Goal: Task Accomplishment & Management: Use online tool/utility

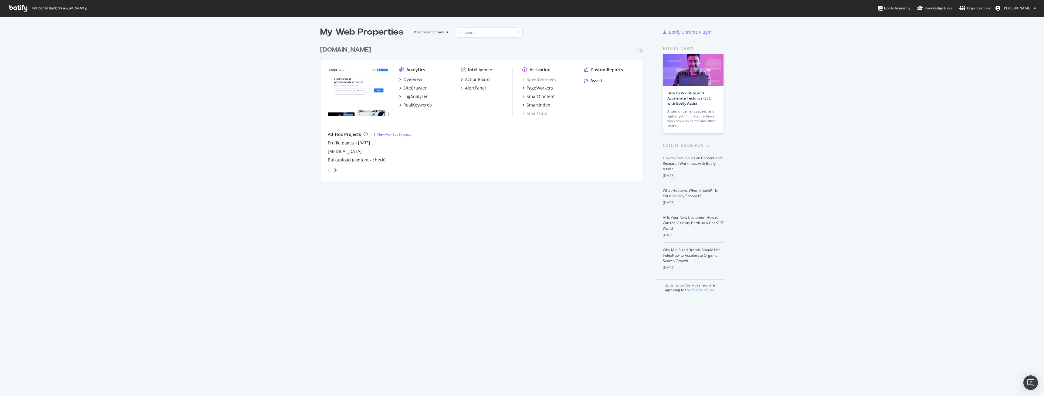
scroll to position [392, 1035]
click at [418, 96] on div "LogAnalyzer" at bounding box center [415, 97] width 25 height 6
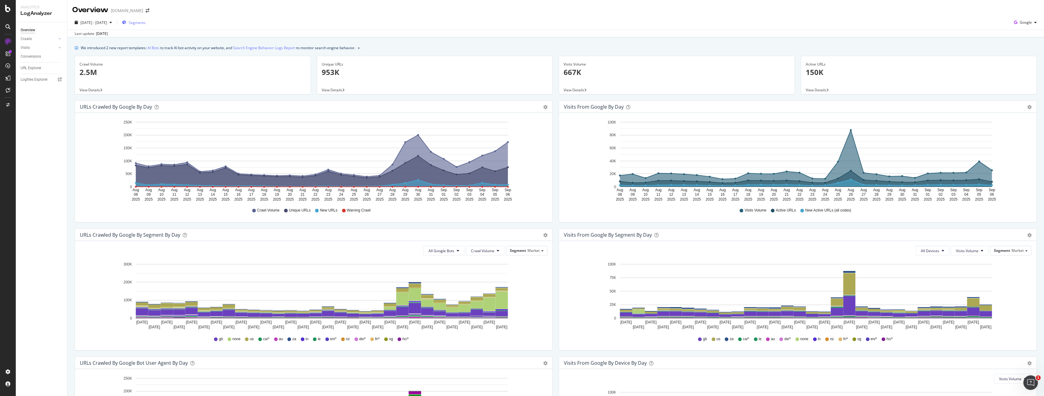
click at [146, 21] on span "Segments" at bounding box center [137, 22] width 17 height 5
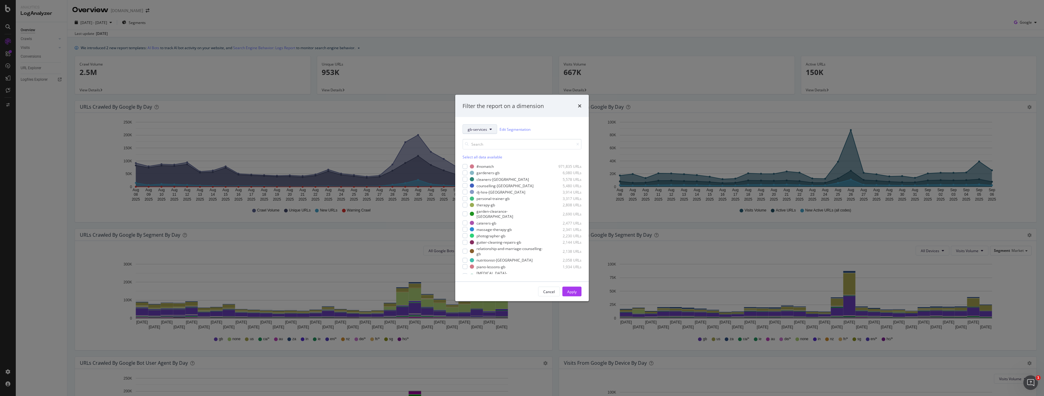
click at [473, 129] on span "gb-services" at bounding box center [477, 129] width 19 height 5
click at [483, 152] on span "market" at bounding box center [496, 150] width 56 height 5
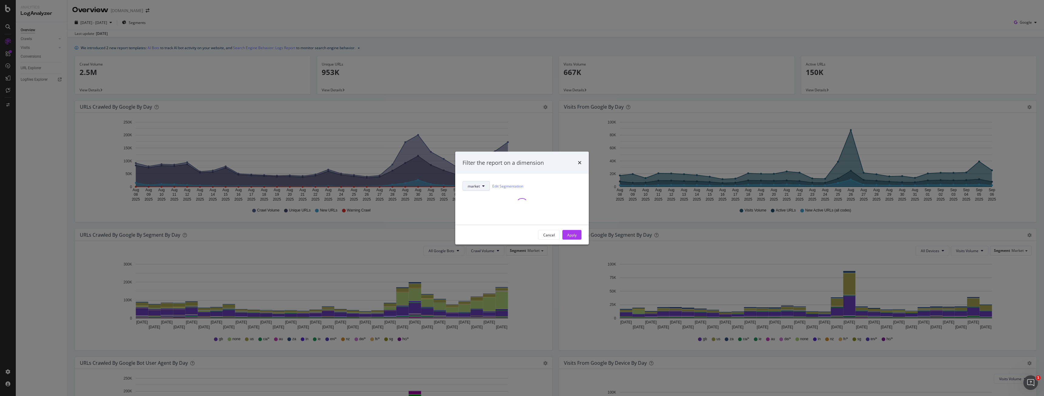
click at [486, 185] on button "market" at bounding box center [476, 186] width 27 height 10
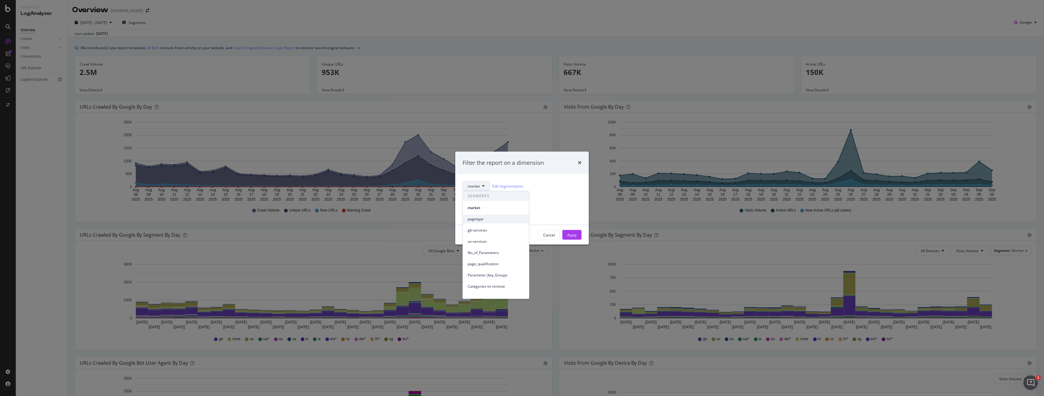
click at [484, 217] on span "pagetype" at bounding box center [496, 218] width 56 height 5
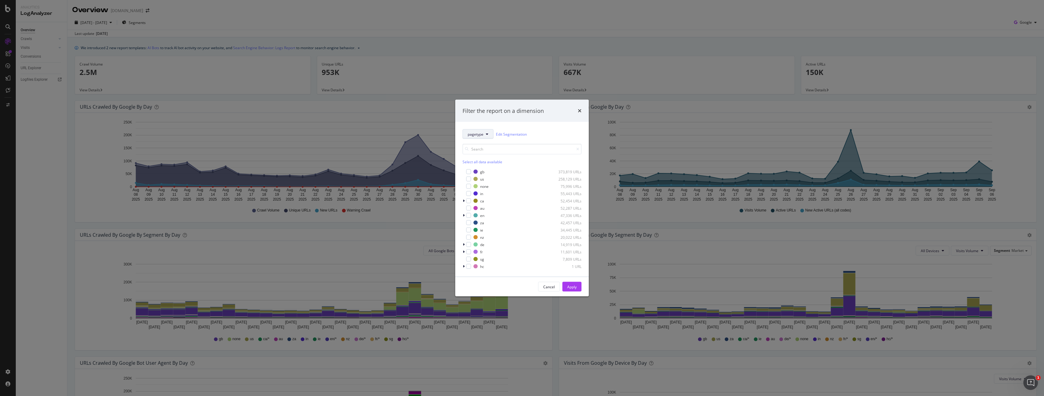
click at [483, 132] on span "pagetype" at bounding box center [476, 133] width 16 height 5
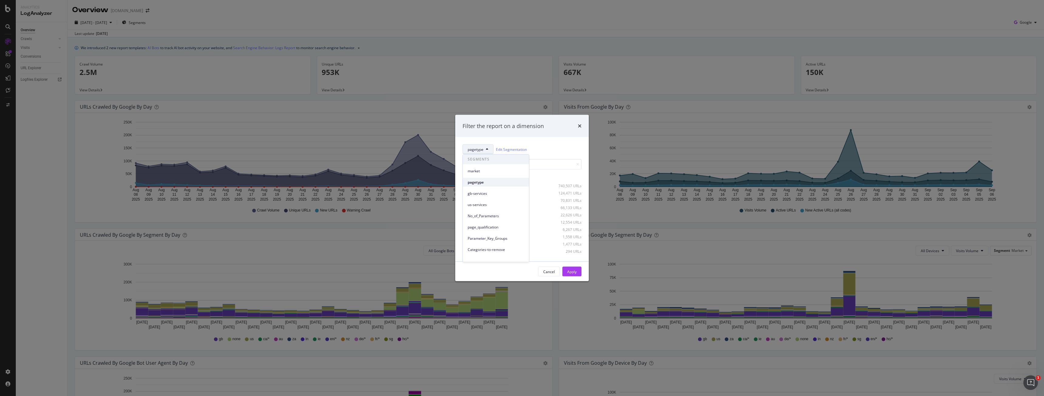
click at [517, 183] on span "pagetype" at bounding box center [496, 182] width 56 height 5
click at [466, 185] on div "modal" at bounding box center [465, 186] width 4 height 6
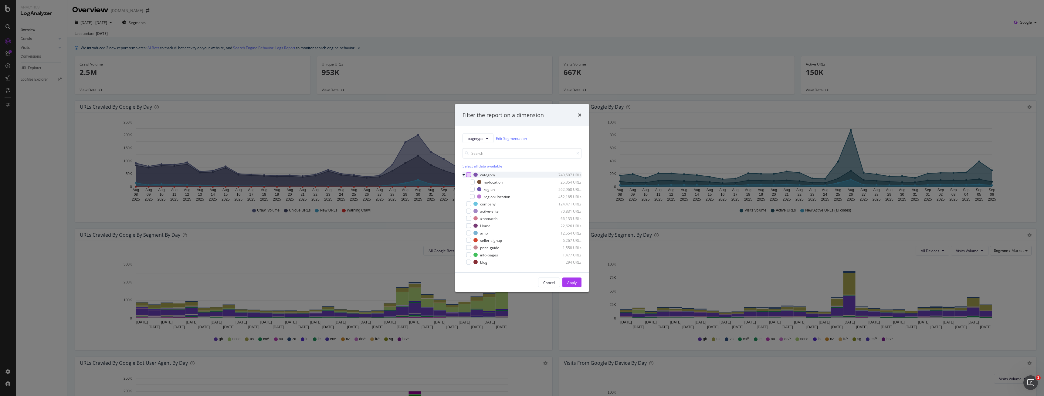
click at [470, 174] on div "modal" at bounding box center [468, 174] width 5 height 5
click at [566, 279] on button "Apply" at bounding box center [572, 283] width 19 height 10
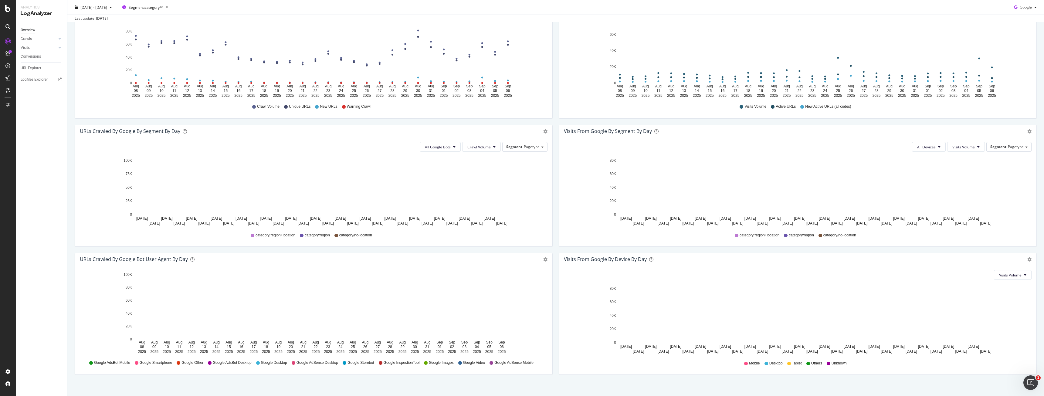
scroll to position [110, 0]
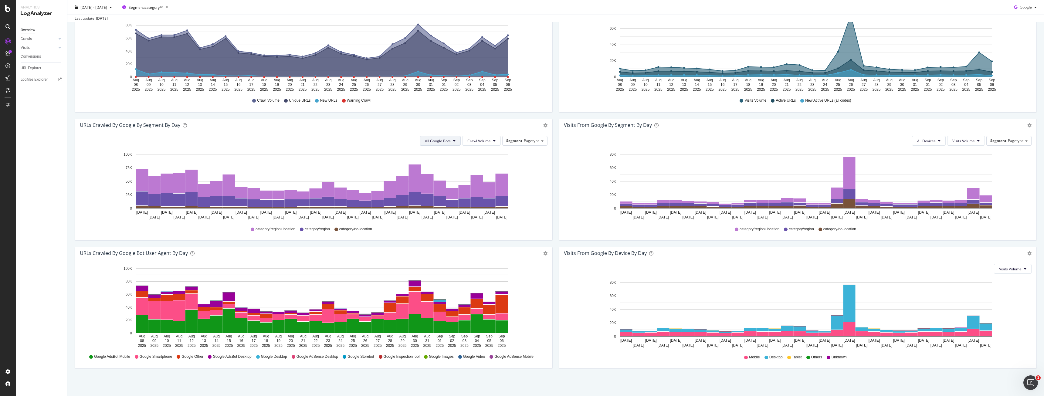
click at [456, 143] on button "All Google Bots" at bounding box center [440, 141] width 41 height 10
click at [454, 197] on span "Google Smartphone" at bounding box center [444, 197] width 43 height 5
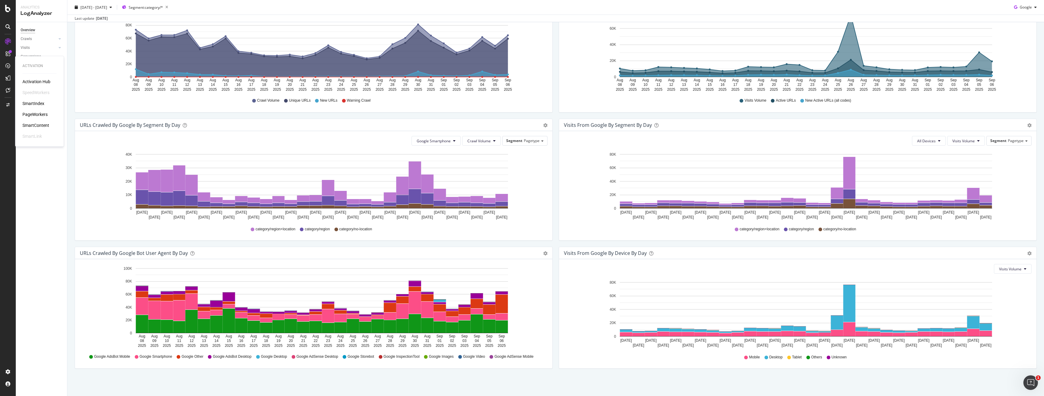
click at [31, 116] on div "PageWorkers" at bounding box center [34, 114] width 25 height 6
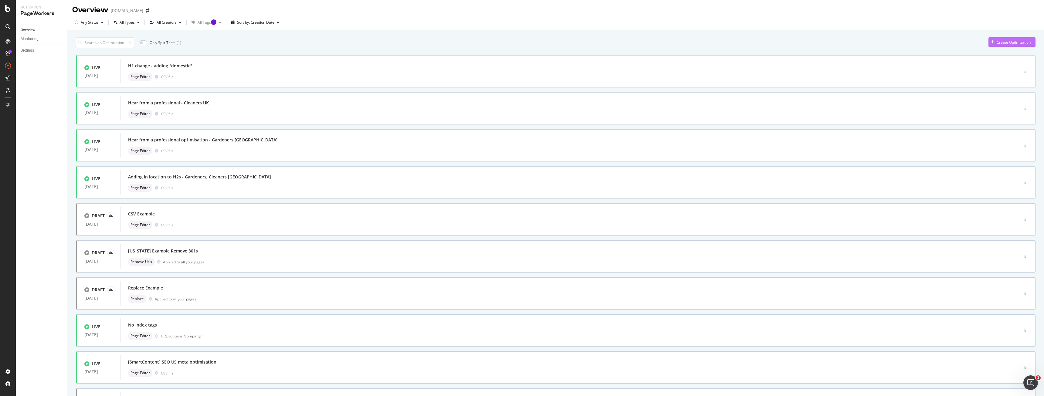
click at [1011, 45] on div "Create Optimization" at bounding box center [1014, 42] width 34 height 5
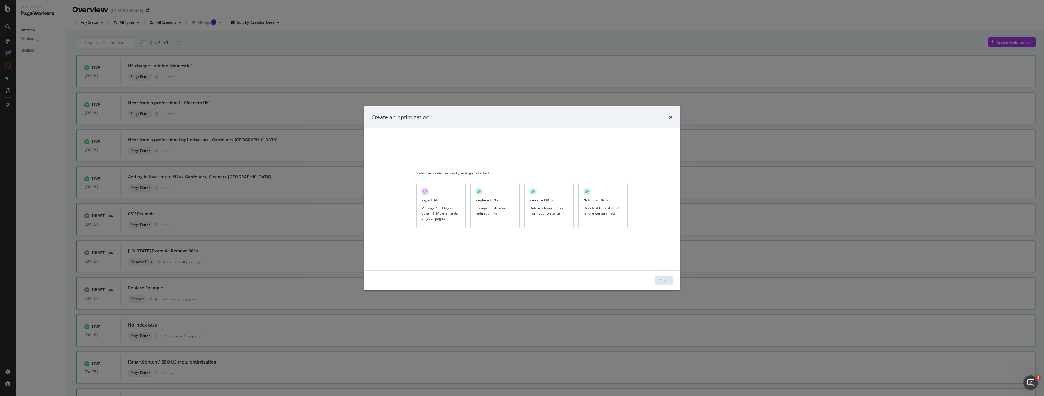
click at [442, 207] on div "Manage SEO tags or other HTML elements on your pages" at bounding box center [440, 212] width 39 height 15
click at [661, 284] on div "Next" at bounding box center [664, 280] width 8 height 9
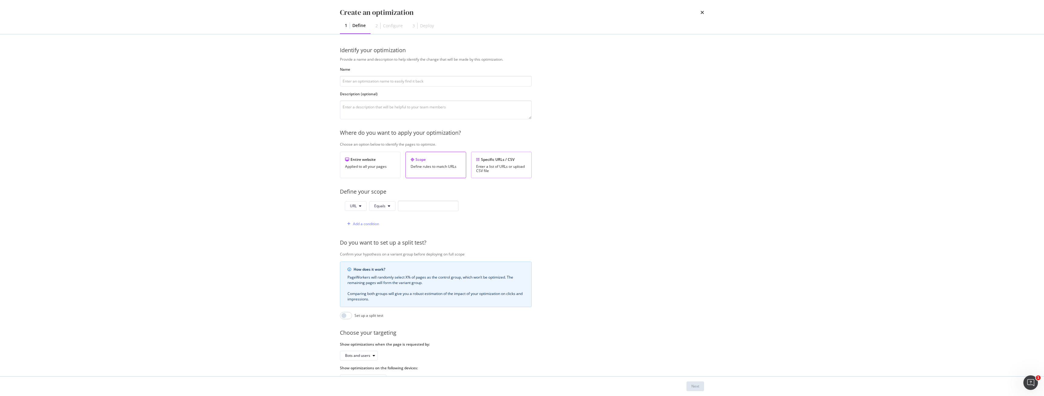
click at [513, 173] on div "Enter a list of URLs or upload CSV file" at bounding box center [501, 169] width 50 height 9
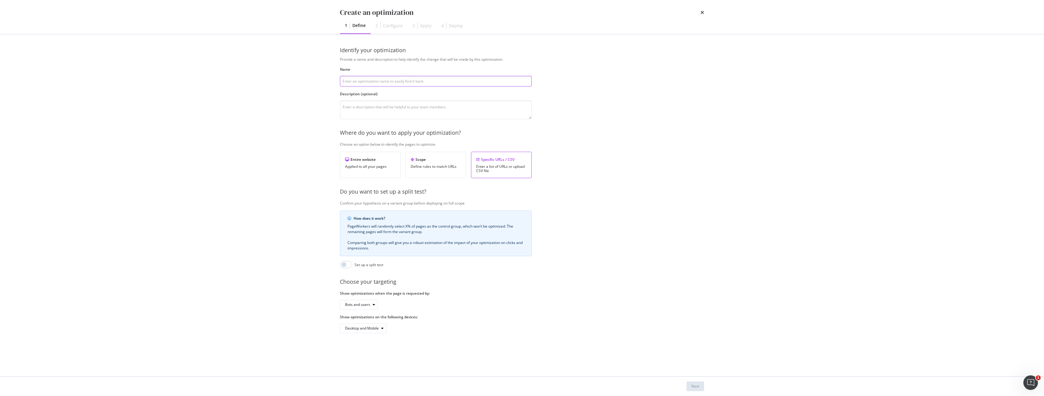
click at [373, 84] on input "modal" at bounding box center [436, 81] width 192 height 11
click at [367, 80] on input "modal" at bounding box center [436, 81] width 192 height 11
click at [452, 165] on div "Define rules to match URLs" at bounding box center [436, 167] width 50 height 4
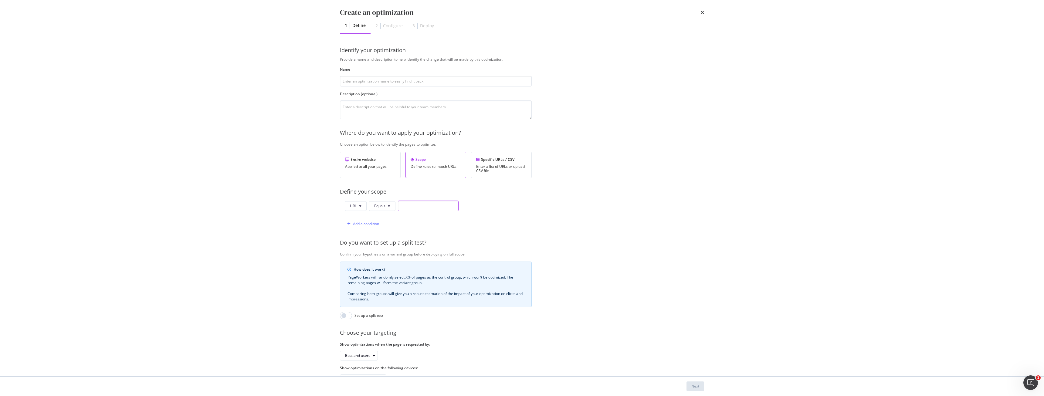
click at [417, 208] on input "modal" at bounding box center [428, 206] width 61 height 11
paste input "[URL][DOMAIN_NAME][US_STATE][PERSON_NAME]"
type input "[URL][DOMAIN_NAME][US_STATE][PERSON_NAME]"
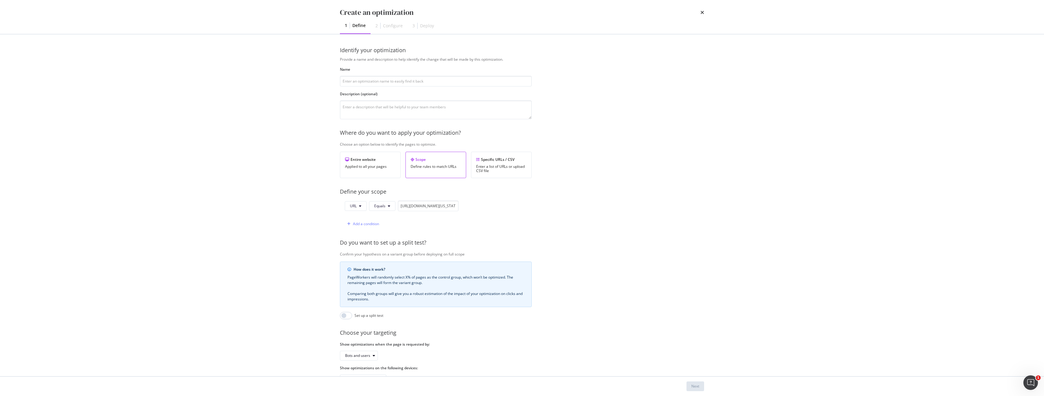
click at [438, 233] on div "Provide a name and description to help identify the change that will be made by…" at bounding box center [522, 221] width 364 height 328
click at [376, 63] on div "Provide a name and description to help identify the change that will be made by…" at bounding box center [522, 221] width 364 height 328
click at [375, 81] on input "modal" at bounding box center [436, 81] width 192 height 11
type input "FAQ test"
click at [373, 112] on textarea "modal" at bounding box center [436, 109] width 192 height 19
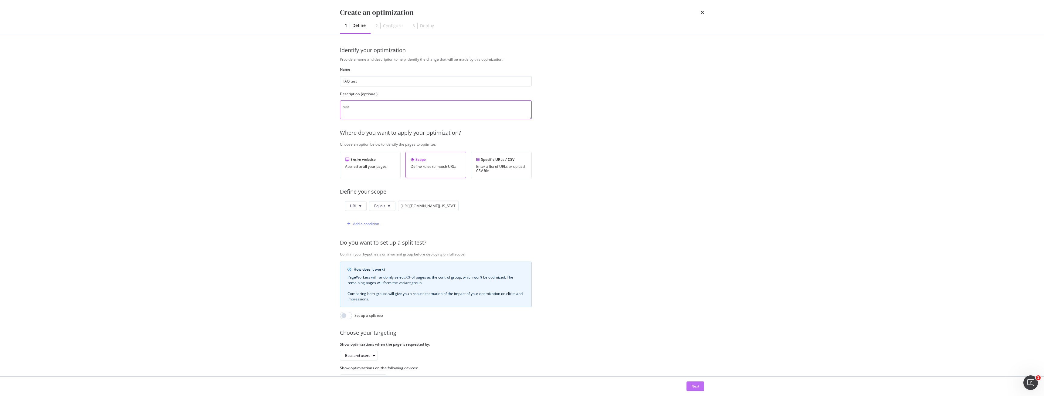
type textarea "test"
click at [692, 384] on div "Next" at bounding box center [696, 386] width 8 height 5
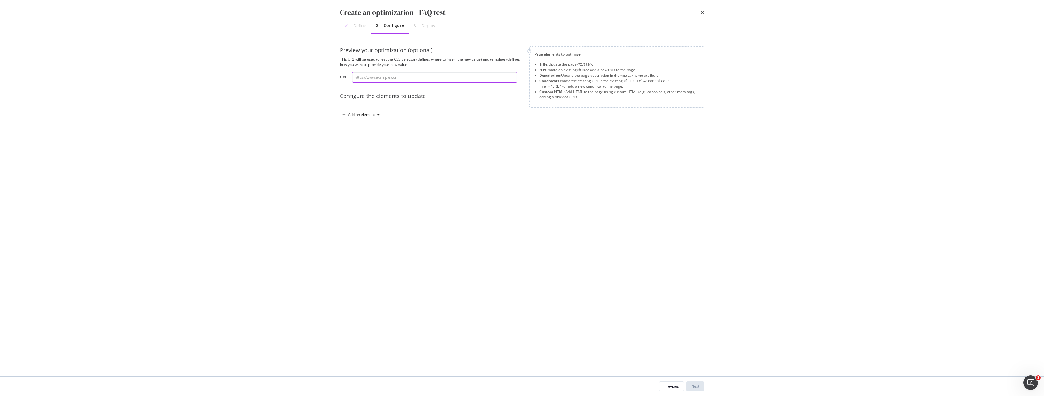
click at [365, 78] on input "modal" at bounding box center [434, 77] width 165 height 11
paste input "[URL][DOMAIN_NAME][US_STATE][PERSON_NAME]"
type input "[URL][DOMAIN_NAME][US_STATE][PERSON_NAME]"
click at [425, 168] on div "Preview your optimization (optional) This URL will be used to test the CSS Sele…" at bounding box center [522, 205] width 364 height 318
click at [357, 114] on div "Add an element" at bounding box center [361, 115] width 27 height 4
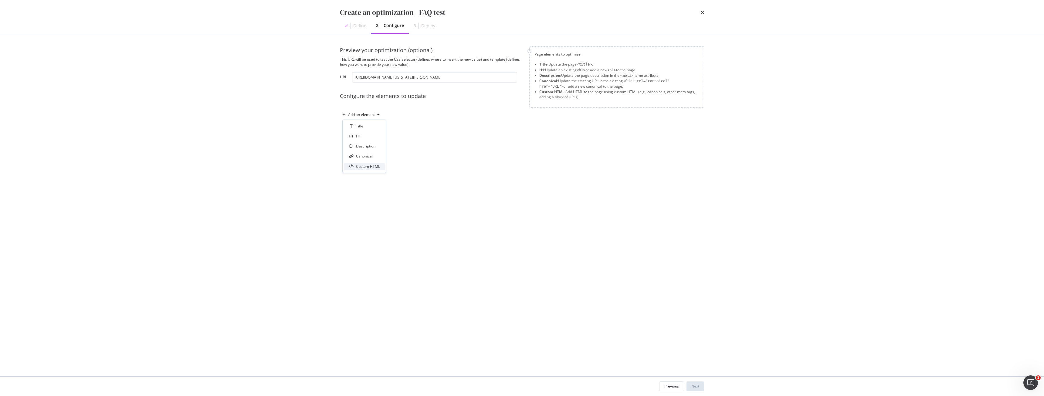
click at [373, 167] on div "Custom HTML" at bounding box center [368, 166] width 24 height 5
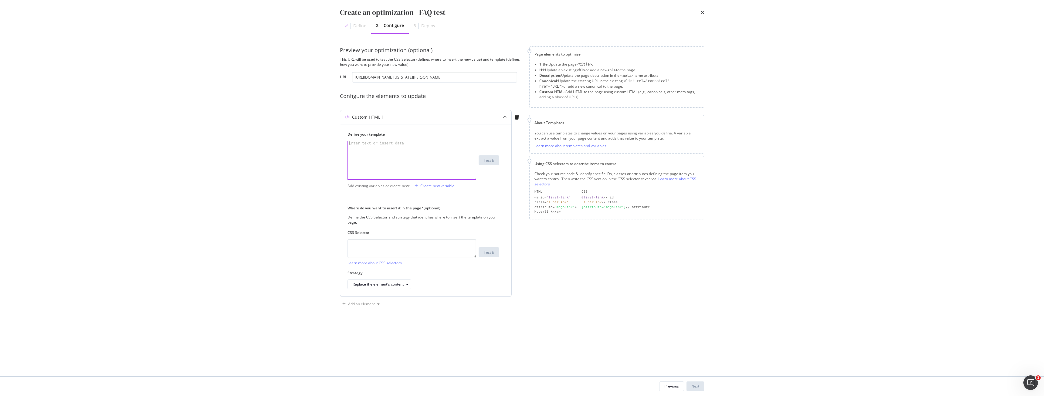
click at [380, 155] on div "modal" at bounding box center [412, 164] width 128 height 47
click at [411, 247] on textarea "modal" at bounding box center [412, 248] width 129 height 19
paste textarea "[URL][DOMAIN_NAME][US_STATE][PERSON_NAME]"
type textarea "[URL][DOMAIN_NAME][US_STATE][PERSON_NAME]"
paste textarea "#directory-faq-container > div"
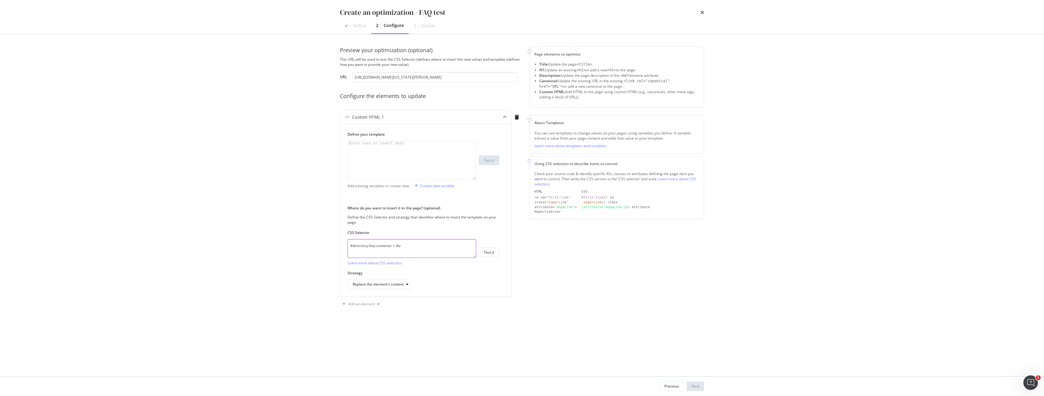
type textarea "#directory-faq-container > div"
click at [452, 328] on div "Preview your optimization (optional) This URL will be used to test the CSS Sele…" at bounding box center [522, 205] width 364 height 318
click at [490, 247] on button "Test it" at bounding box center [489, 252] width 21 height 10
drag, startPoint x: 410, startPoint y: 245, endPoint x: 286, endPoint y: 235, distance: 123.6
click at [290, 236] on div "Create an optimization - FAQ test Define 2 Configure 3 Deploy Preview your opti…" at bounding box center [522, 198] width 1044 height 396
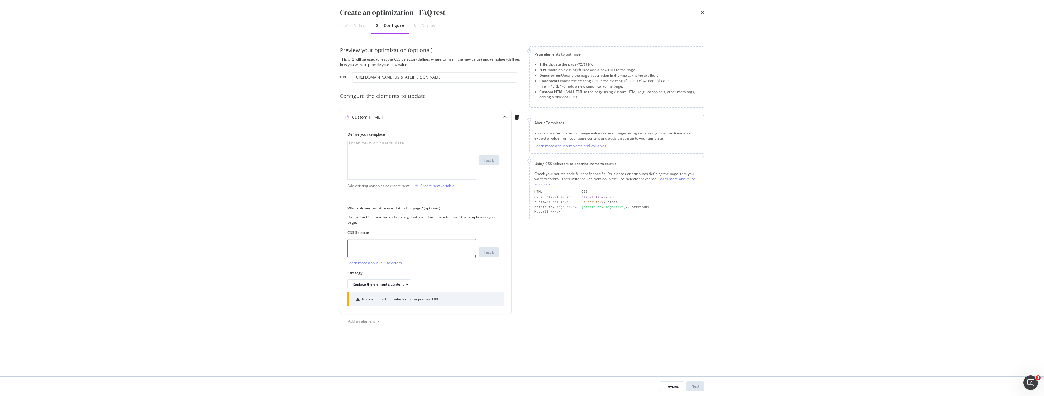
paste textarea "body > div.directory-page > div > section:nth-child(9)"
type textarea "body > div.directory-page > div > section:nth-child(9)"
click at [493, 253] on div "Test it" at bounding box center [489, 252] width 10 height 5
click at [365, 167] on div "modal" at bounding box center [412, 164] width 128 height 47
paste textarea "</script>"
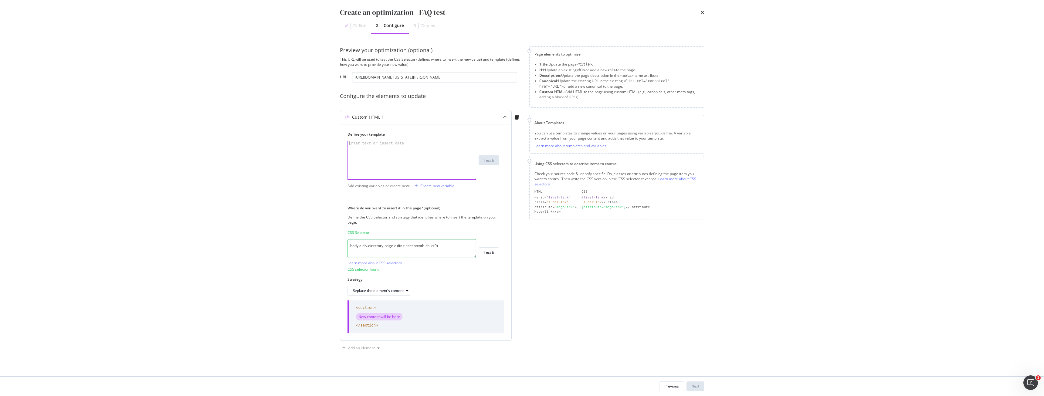
type textarea "</script>"
click at [488, 158] on div "Test it" at bounding box center [489, 160] width 10 height 5
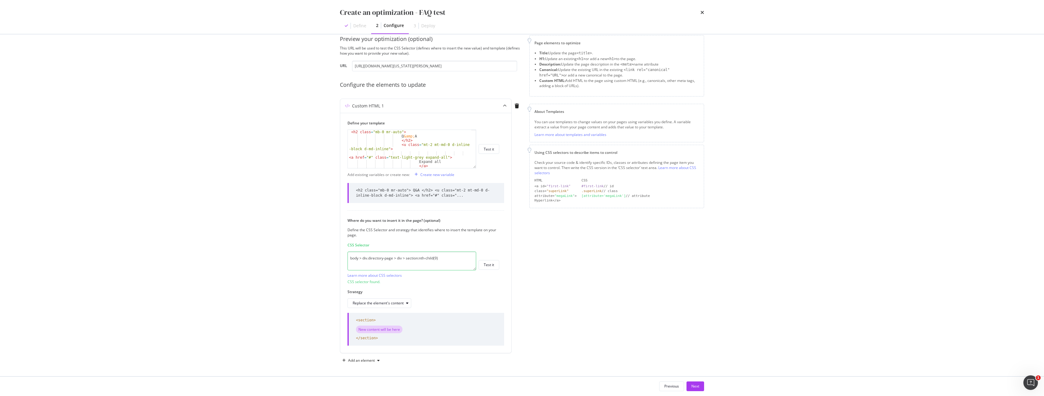
scroll to position [12, 0]
click at [698, 386] on div "Next" at bounding box center [696, 386] width 8 height 5
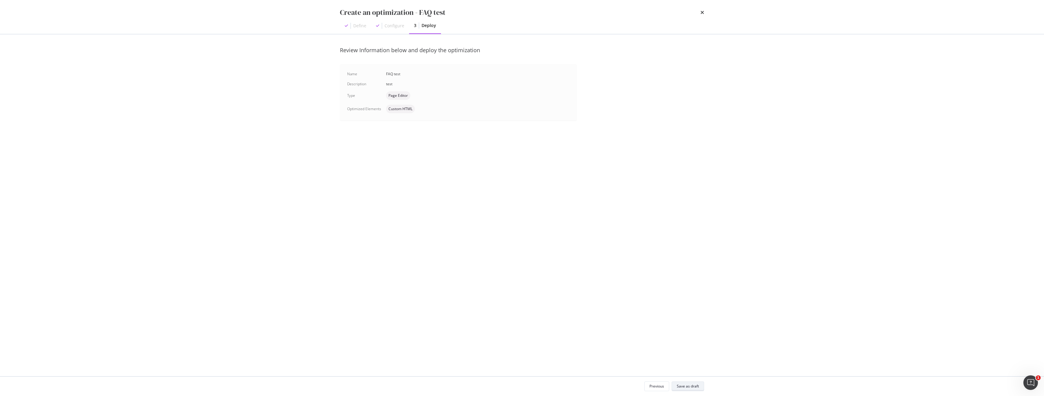
click at [692, 388] on div "Save as draft" at bounding box center [688, 386] width 22 height 5
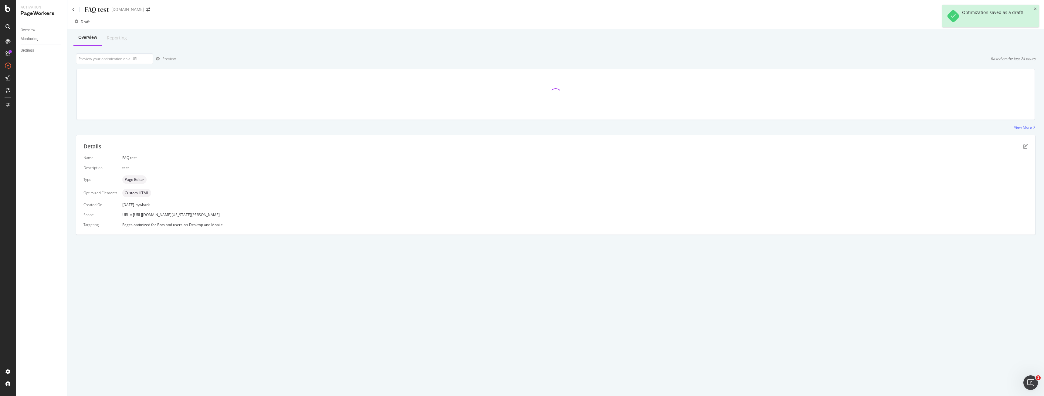
click at [138, 65] on div at bounding box center [556, 94] width 966 height 61
click at [138, 63] on input "url" at bounding box center [114, 58] width 77 height 11
paste input "[URL][DOMAIN_NAME][US_STATE][PERSON_NAME]"
type input "[URL][DOMAIN_NAME][US_STATE][PERSON_NAME]"
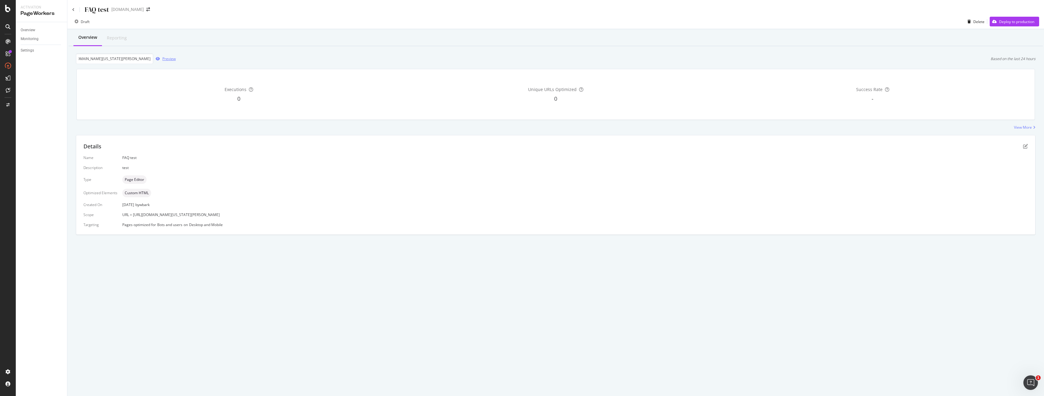
scroll to position [0, 0]
click at [168, 59] on div "Preview" at bounding box center [168, 58] width 13 height 5
click at [1028, 145] on div "Details Name FAQ test Description test Type Page Editor Optimized Elements Cust…" at bounding box center [555, 184] width 959 height 99
click at [1023, 145] on div "Details" at bounding box center [555, 147] width 945 height 8
click at [1023, 145] on icon "pen-to-square" at bounding box center [1025, 146] width 5 height 5
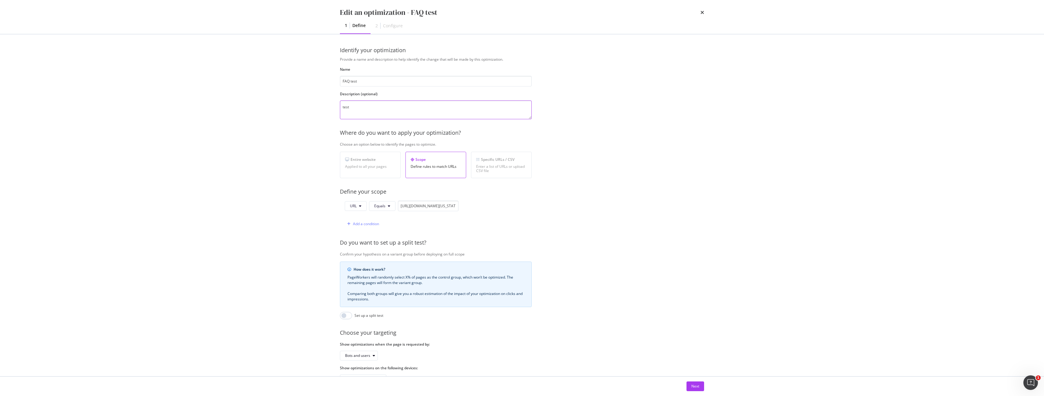
click at [414, 108] on textarea "test" at bounding box center [436, 109] width 192 height 19
click at [696, 386] on div "Next" at bounding box center [696, 386] width 8 height 5
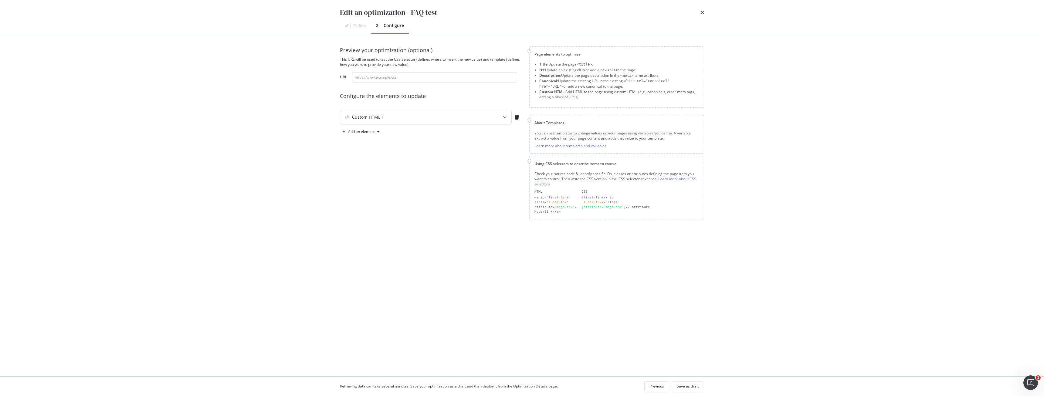
click at [399, 120] on div "Custom HTML 1" at bounding box center [425, 117] width 171 height 14
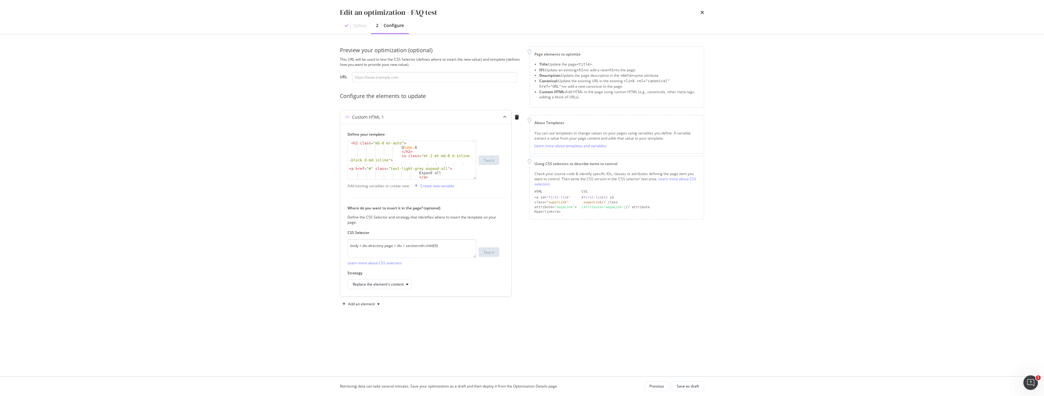
type textarea "<a href="#" class="text-light-grey expand-all">"
click at [399, 163] on div "< h2 class = "mb-0 mr-auto" > Q &amp; A </ h2 > < u class = "mt-2 mt-md-0 d-inl…" at bounding box center [410, 164] width 124 height 47
paste textarea "</div>"
type textarea "</div>"
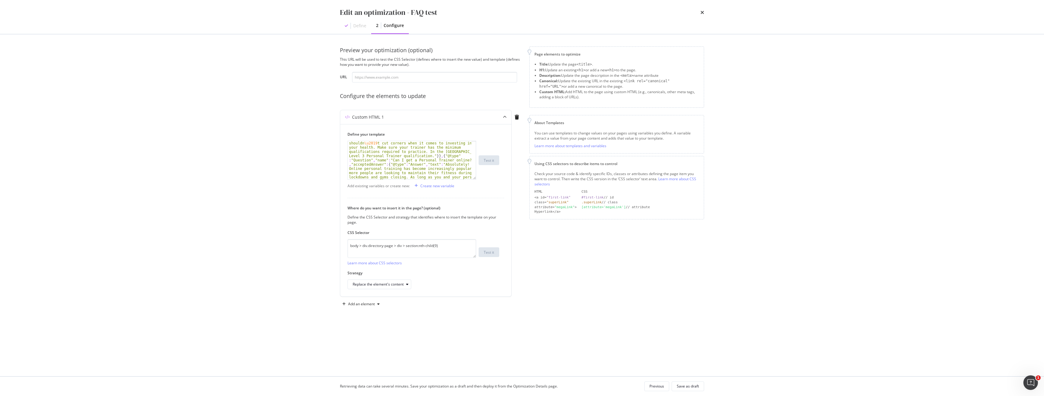
click at [696, 380] on div "Retrieving data can take several minutes. Save your optimization as a draft and…" at bounding box center [522, 386] width 389 height 19
click at [695, 383] on div "Save as draft" at bounding box center [688, 386] width 22 height 9
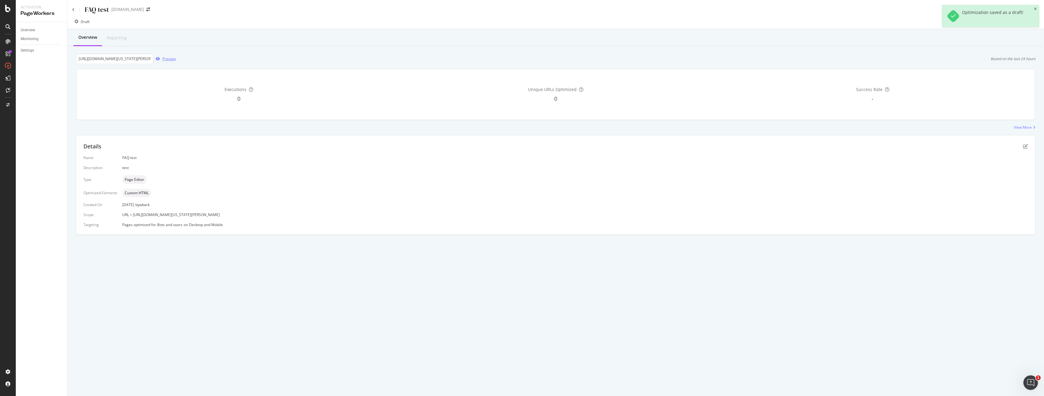
click at [160, 58] on div "button" at bounding box center [157, 59] width 9 height 4
click at [1024, 145] on icon "pen-to-square" at bounding box center [1025, 146] width 5 height 5
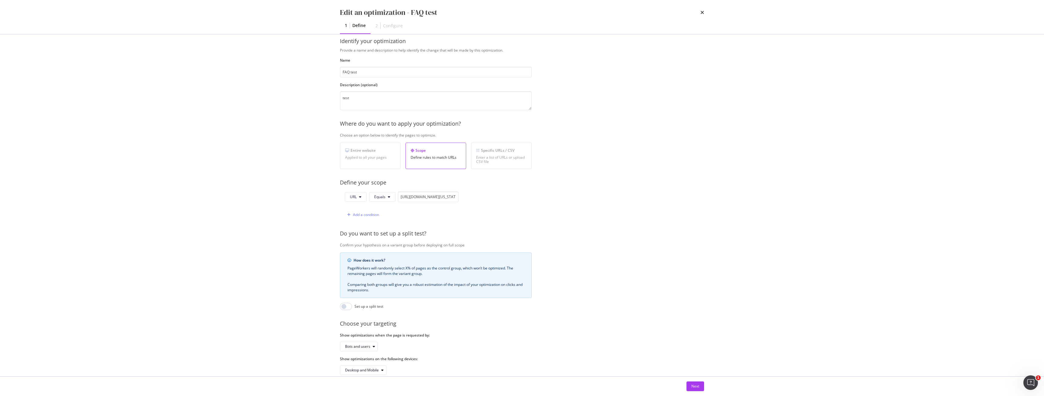
scroll to position [25, 0]
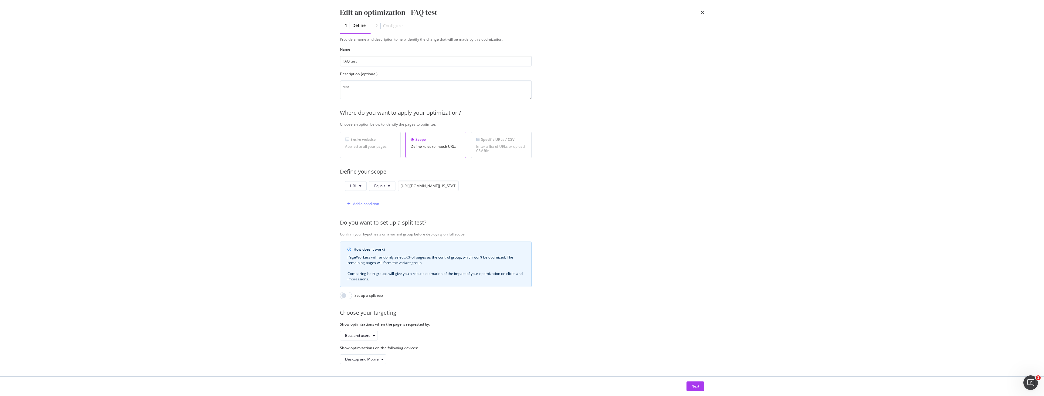
click at [697, 392] on div "Next" at bounding box center [522, 386] width 389 height 19
click at [696, 386] on div "Next" at bounding box center [696, 386] width 8 height 5
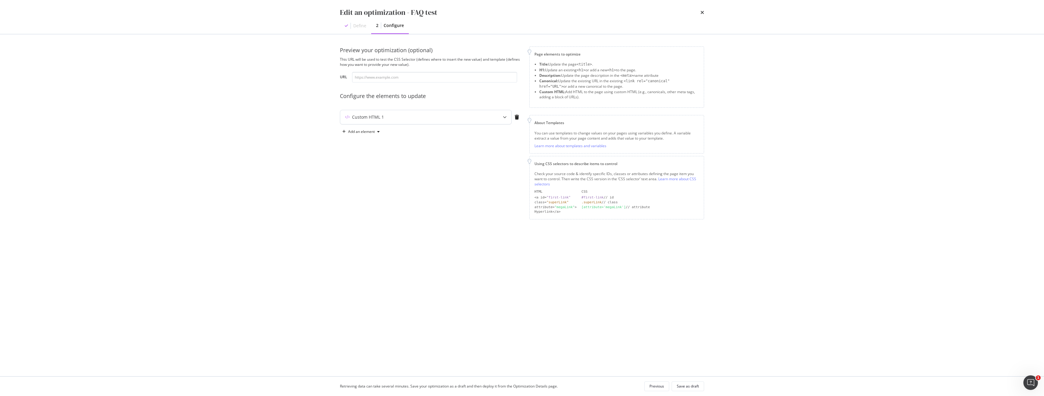
click at [410, 117] on div "Custom HTML 1" at bounding box center [413, 117] width 147 height 6
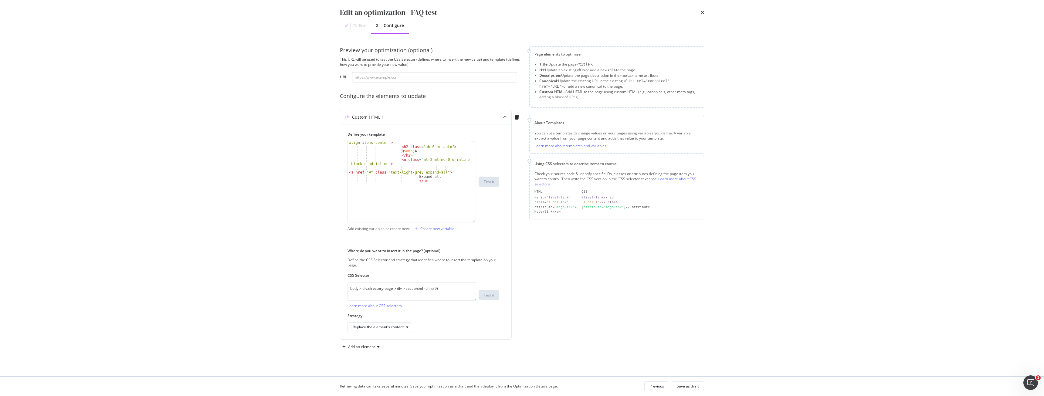
scroll to position [30, 0]
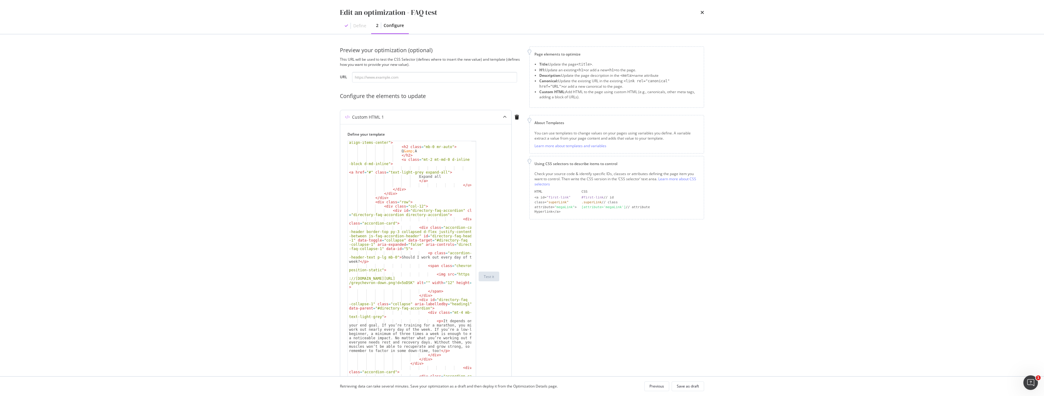
drag, startPoint x: 475, startPoint y: 178, endPoint x: 444, endPoint y: 345, distance: 169.6
click at [463, 396] on html "Activation PageWorkers Overview Monitoring Settings FAQ test [DOMAIN_NAME] Draf…" at bounding box center [522, 198] width 1044 height 396
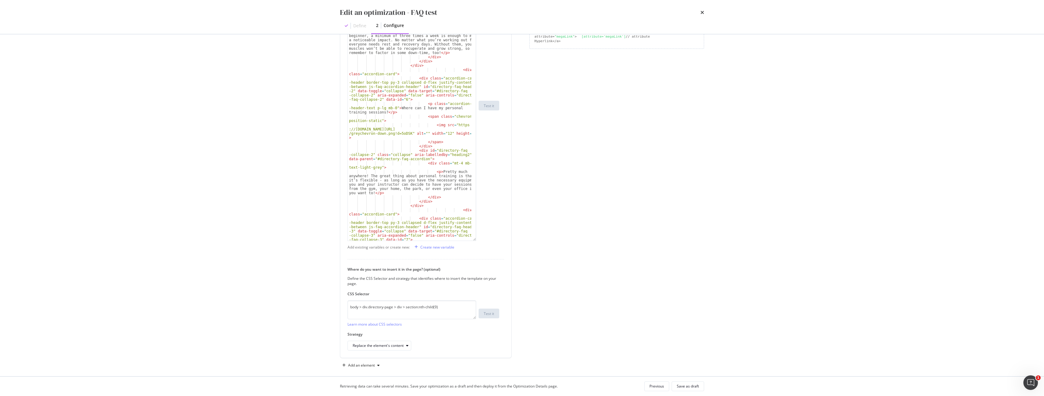
scroll to position [177, 0]
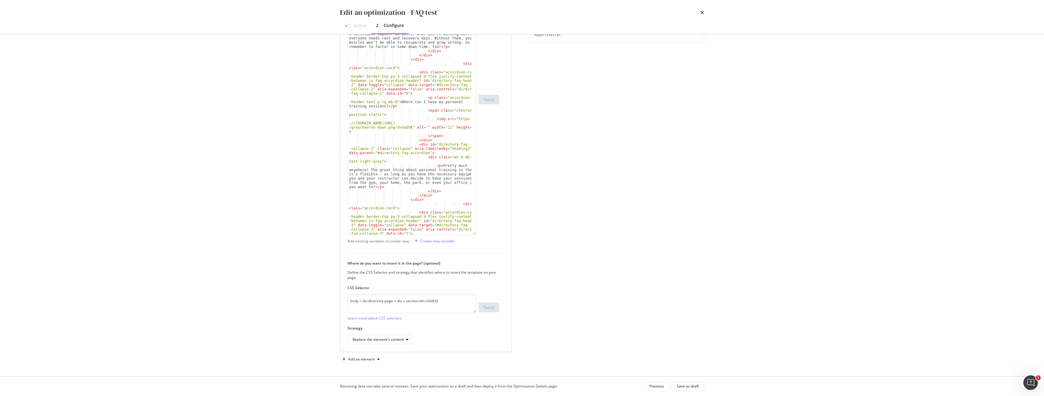
click at [425, 236] on div "Define your template < span class = "chevron position-static" > < img src = "ht…" at bounding box center [425, 149] width 171 height 404
click at [427, 241] on div "Create new variable" at bounding box center [437, 241] width 34 height 5
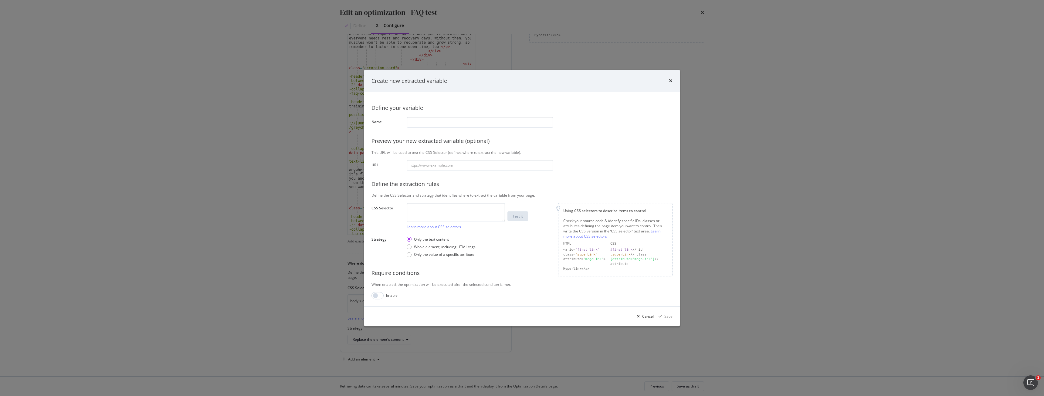
click at [422, 123] on input "modal" at bounding box center [480, 122] width 147 height 11
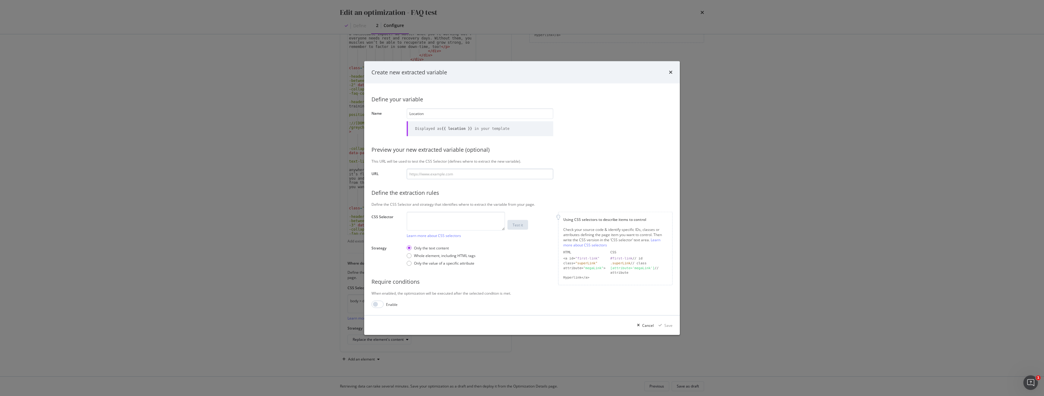
type input "Location"
click at [445, 175] on input "modal" at bounding box center [480, 174] width 147 height 11
click at [441, 223] on textarea "modal" at bounding box center [456, 221] width 98 height 19
paste textarea "body > div.directory-page > div > div.m-breadcrumb.m-breadcrumb--white > div > …"
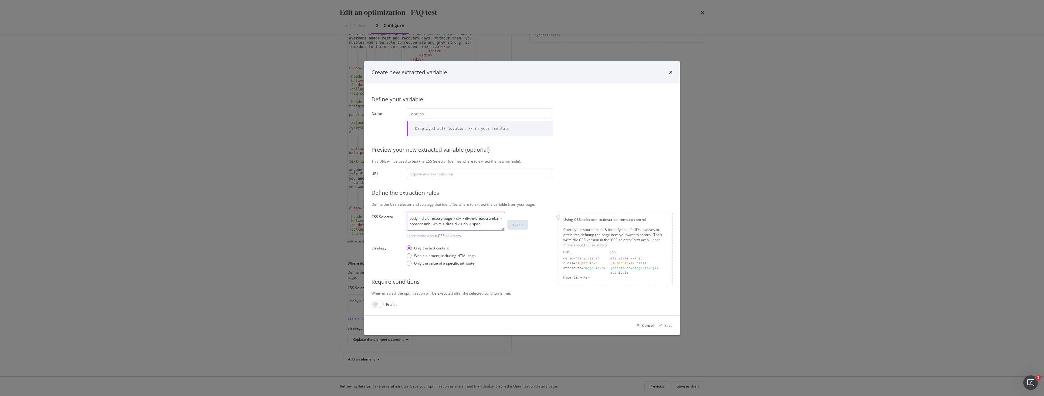
type textarea "body > div.directory-page > div > div.m-breadcrumb.m-breadcrumb--white > div > …"
click at [514, 260] on div "Only the text content Whole element, including HTML tags Only the value of a sp…" at bounding box center [480, 255] width 147 height 25
click at [665, 326] on div "Save" at bounding box center [669, 325] width 8 height 5
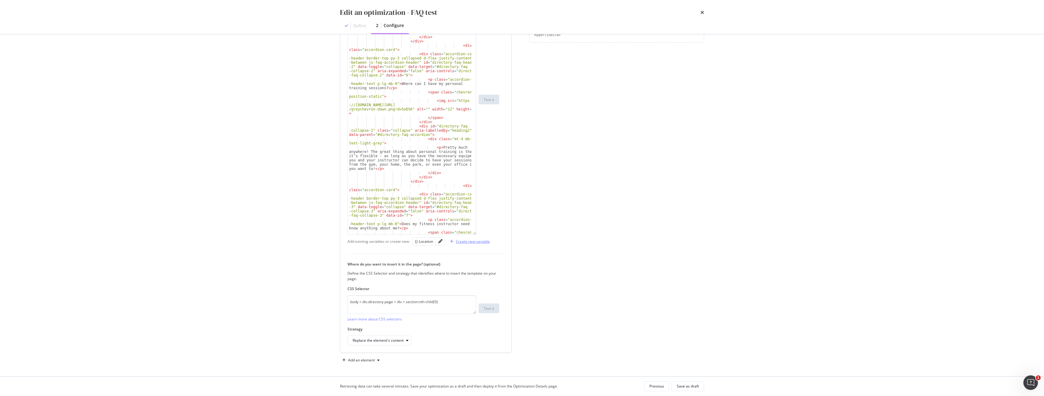
scroll to position [140, 0]
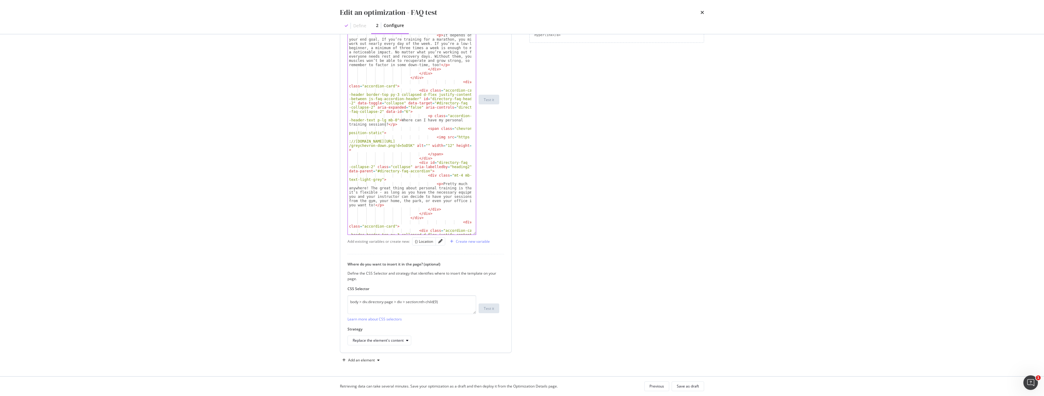
click at [386, 124] on div "< div class = "accordion-card -header border-top py-3 collapsed d-flex justify-…" at bounding box center [410, 100] width 124 height 321
click at [428, 242] on div "{} Location" at bounding box center [424, 241] width 18 height 5
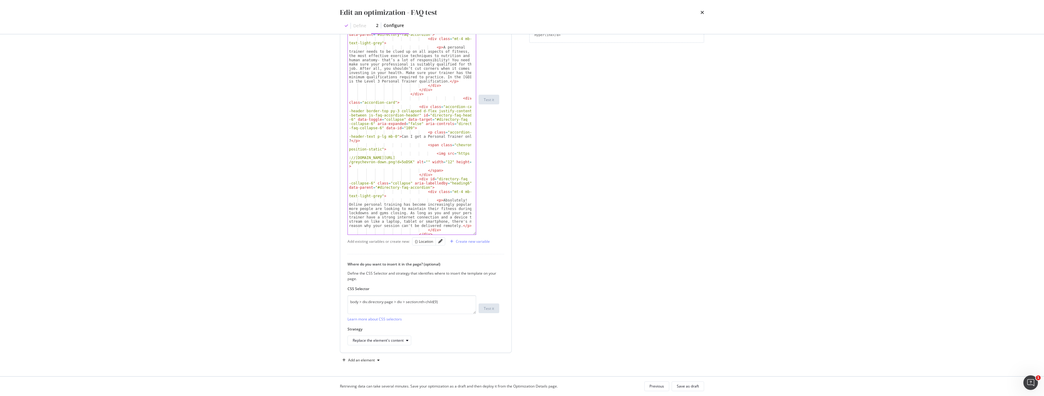
scroll to position [723, 0]
click at [352, 142] on div "< div class = "accordion-card -header border-top py-3 collapsed d-flex justify-…" at bounding box center [410, 102] width 124 height 300
click at [349, 141] on div "< div class = "accordion-card -header border-top py-3 collapsed d-flex justify-…" at bounding box center [410, 102] width 124 height 300
click at [351, 140] on div "< div class = "accordion-card -header border-top py-3 collapsed d-flex justify-…" at bounding box center [410, 102] width 124 height 300
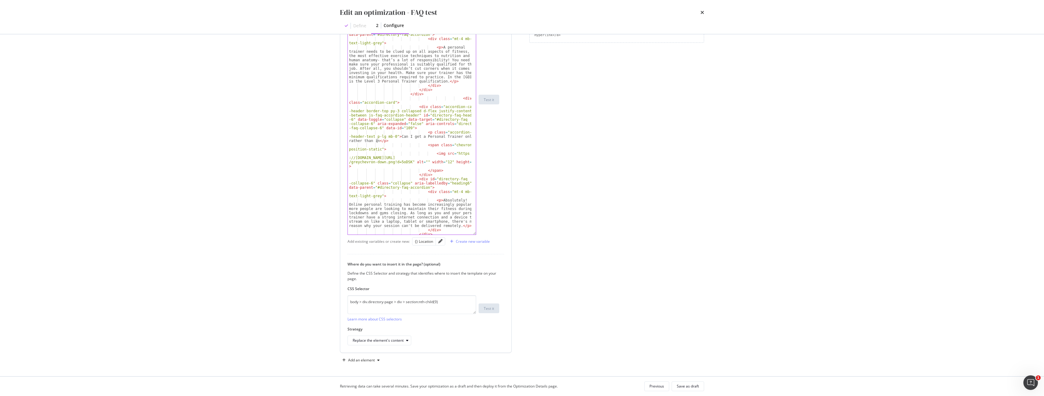
scroll to position [0, 22]
click at [429, 240] on div "{} Location" at bounding box center [424, 241] width 18 height 5
click at [380, 140] on div "< div class = "accordion-card -header border-top py-3 collapsed d-flex justify-…" at bounding box center [410, 102] width 124 height 300
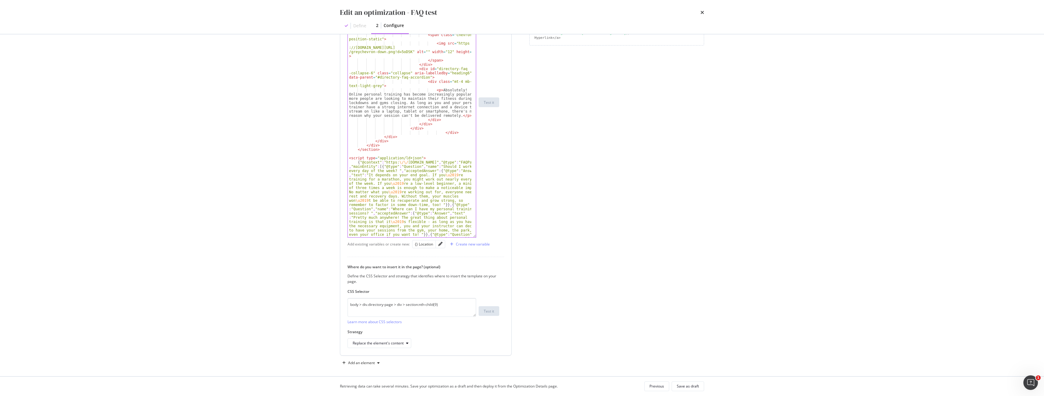
scroll to position [178, 0]
type textarea "<p class="accordion-card-header-text p-lg mb-0">Can I get a Personal Trainer on…"
click at [681, 384] on div "Save as draft" at bounding box center [688, 386] width 22 height 5
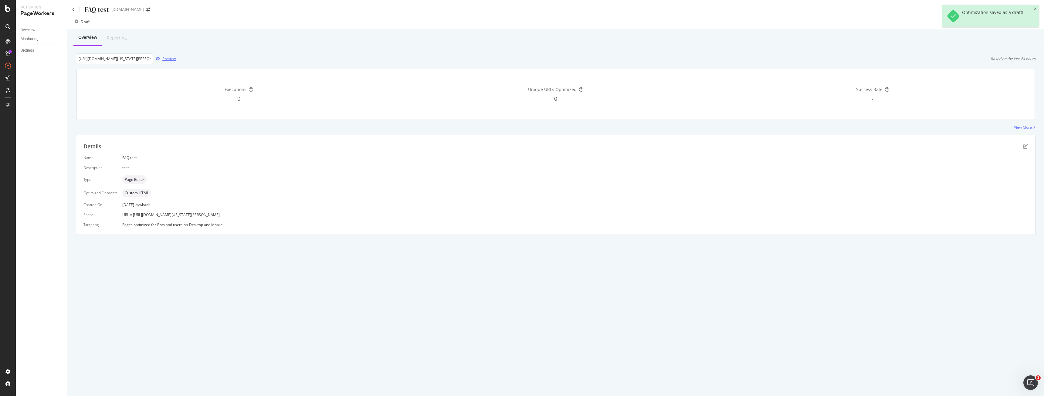
click at [168, 56] on div "Preview" at bounding box center [168, 58] width 13 height 5
click at [1030, 147] on div "Details Name FAQ test Description test Type Page Editor Optimized Elements Cust…" at bounding box center [555, 184] width 959 height 99
click at [1027, 146] on icon "pen-to-square" at bounding box center [1025, 146] width 5 height 5
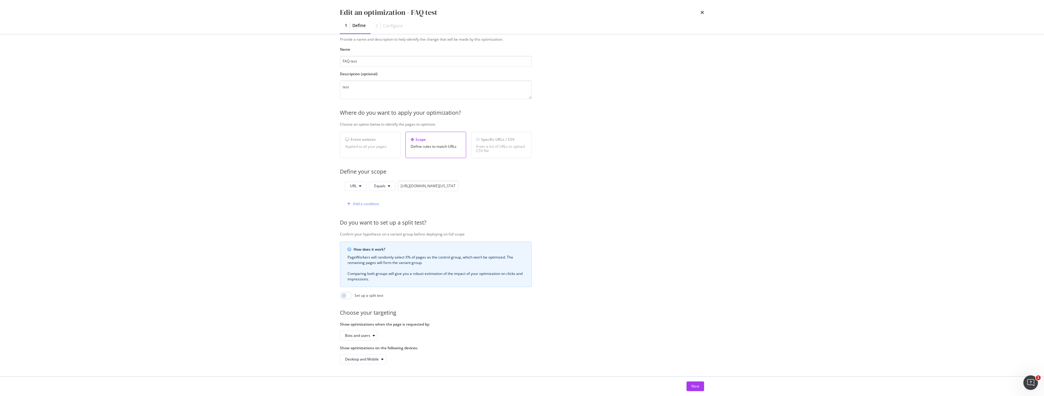
scroll to position [25, 0]
click at [692, 388] on div "Next" at bounding box center [696, 386] width 8 height 5
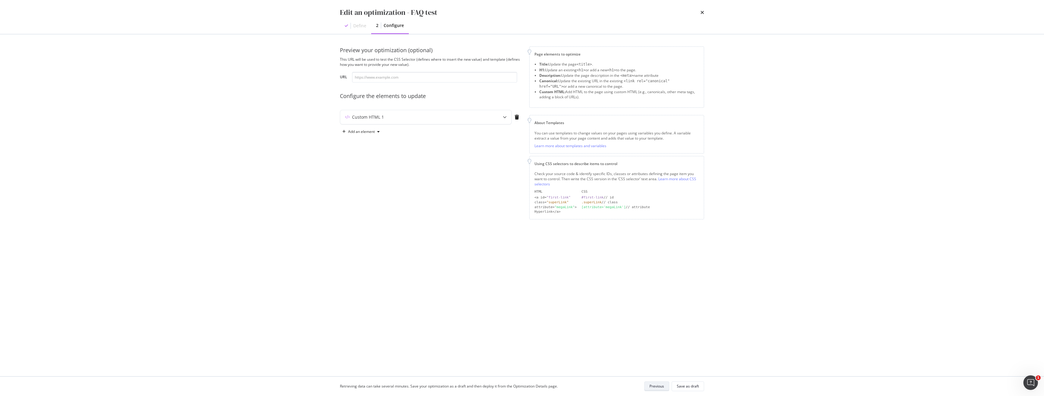
scroll to position [0, 0]
click at [425, 117] on div "Custom HTML 1" at bounding box center [413, 117] width 147 height 6
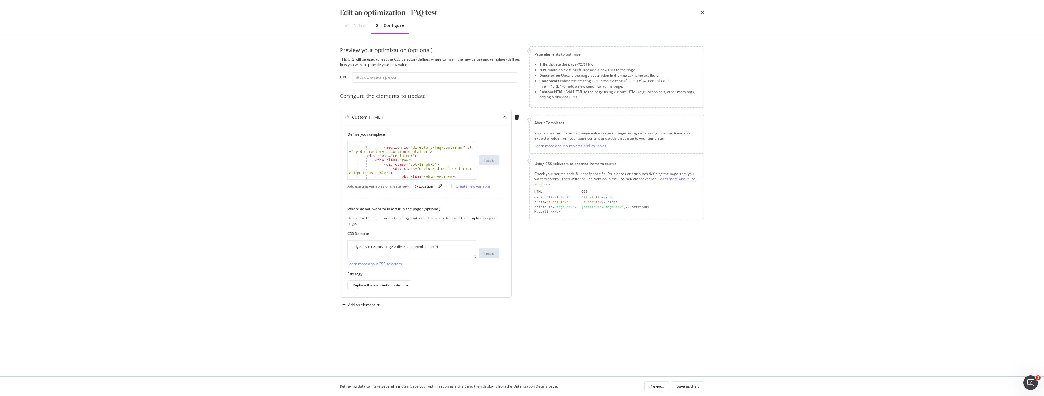
click at [476, 178] on div "< section id = "directory-faq-container" class = "py-6 directory-accordion-cont…" at bounding box center [412, 160] width 129 height 39
drag, startPoint x: 475, startPoint y: 179, endPoint x: 473, endPoint y: 367, distance: 187.9
click at [473, 363] on div "< section id = "directory-faq-container" class = "py-6 directory-accordion-cont…" at bounding box center [412, 252] width 129 height 222
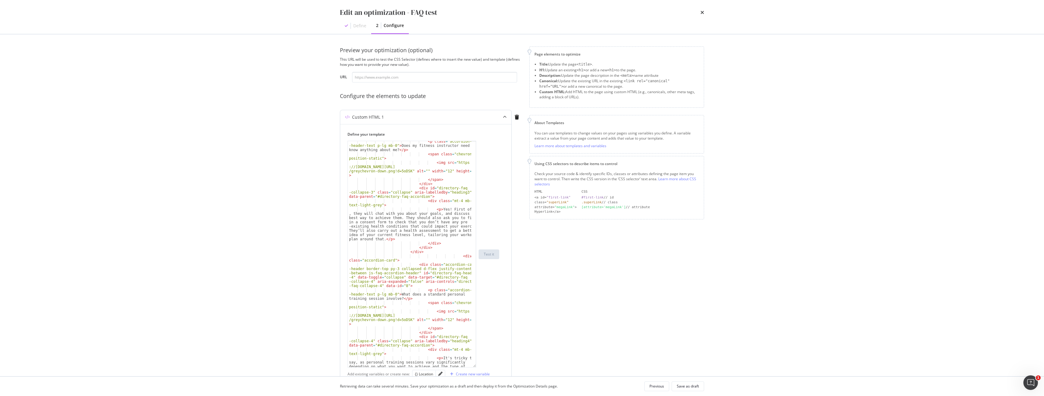
scroll to position [449, 0]
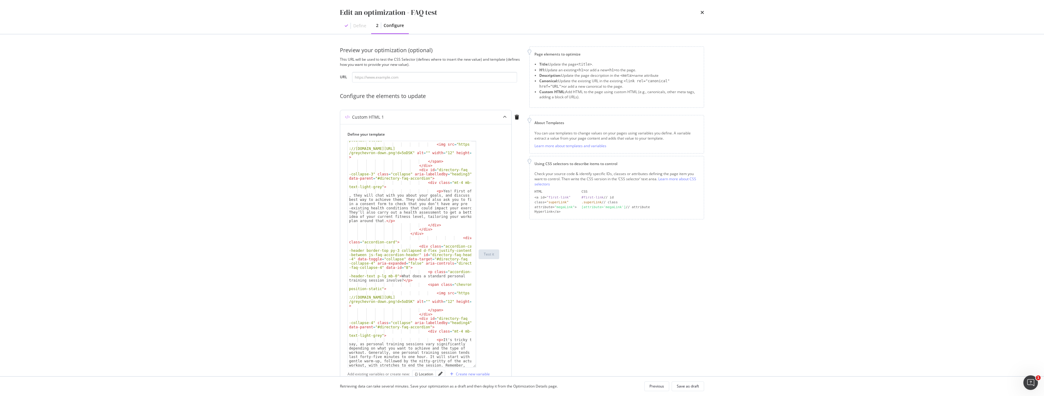
click at [438, 277] on div "< span class = "chevron position-static" > < img src = "https ://[DOMAIN_NAME][…" at bounding box center [410, 272] width 124 height 277
click at [433, 372] on div "{} Location" at bounding box center [424, 374] width 18 height 5
click at [441, 276] on div "< span class = "chevron position-static" > < img src = "https ://[DOMAIN_NAME][…" at bounding box center [410, 272] width 124 height 277
type textarea "<p class="accordion-card-header-text p-lg mb-0">What does a standard {{ locatio…"
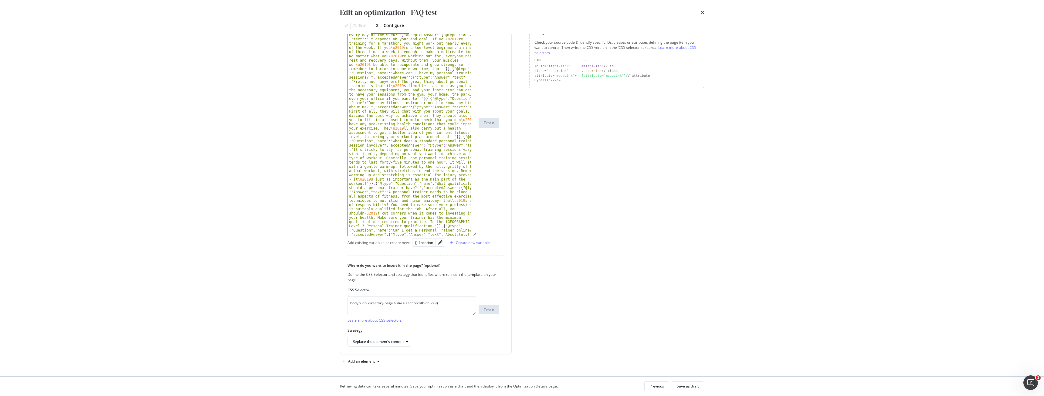
scroll to position [134, 0]
click at [695, 387] on div "Save as draft" at bounding box center [688, 386] width 22 height 5
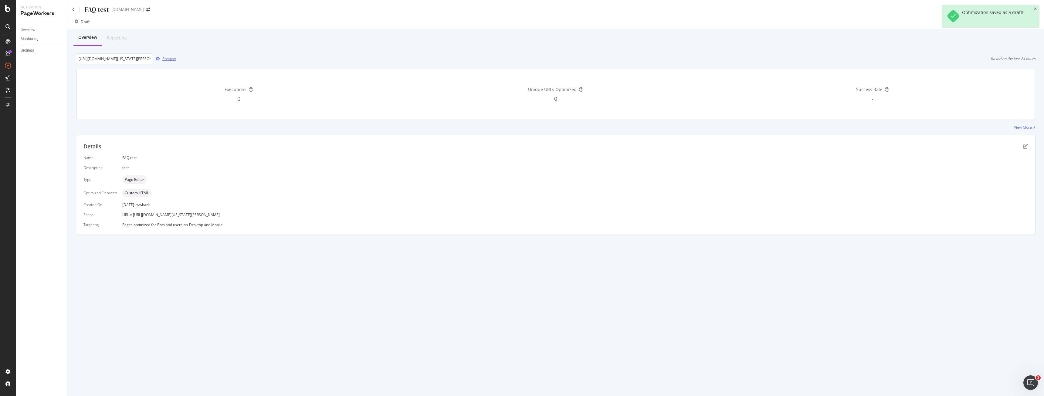
click at [171, 60] on div "Preview" at bounding box center [168, 58] width 13 height 5
click at [1024, 144] on icon "pen-to-square" at bounding box center [1025, 146] width 5 height 5
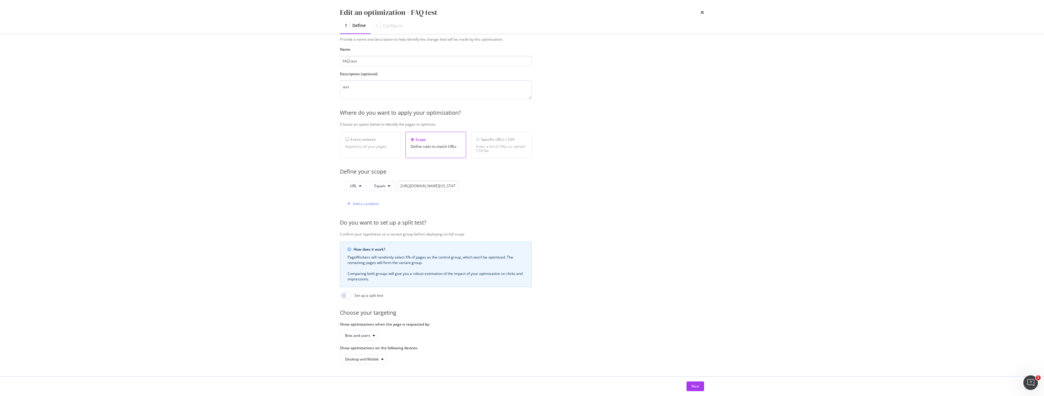
scroll to position [25, 0]
click at [700, 386] on button "Next" at bounding box center [696, 387] width 18 height 10
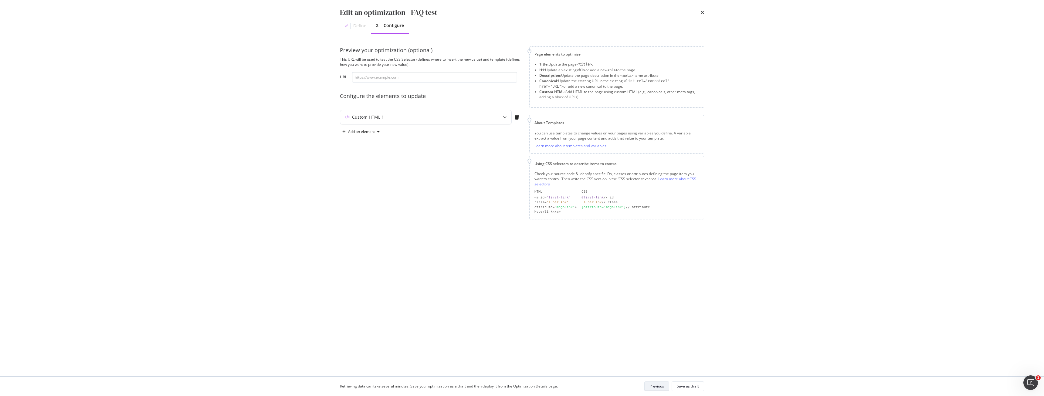
scroll to position [0, 0]
click at [403, 124] on div "Custom HTML 1" at bounding box center [425, 117] width 171 height 14
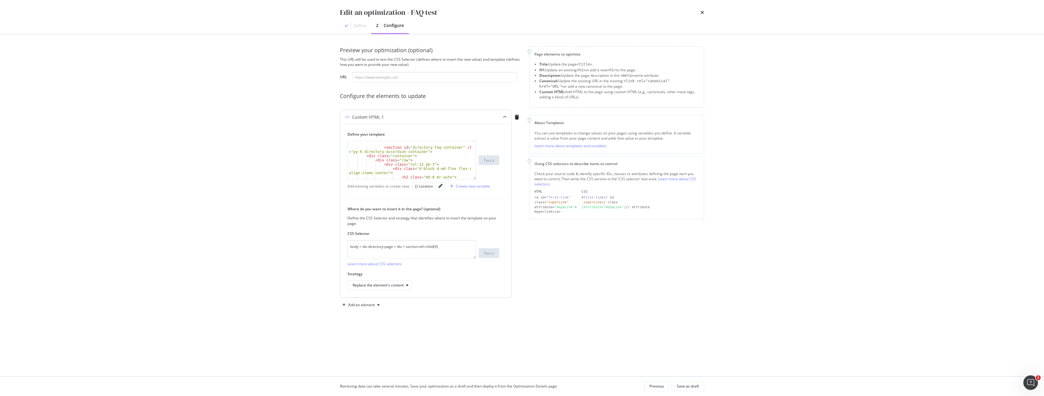
click at [404, 119] on div "Custom HTML 1" at bounding box center [413, 117] width 147 height 6
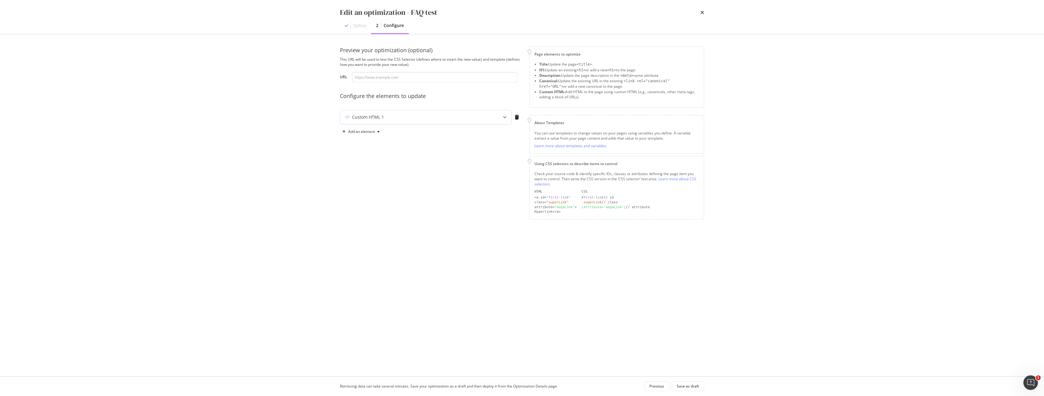
click at [404, 118] on div "Custom HTML 1" at bounding box center [413, 117] width 147 height 6
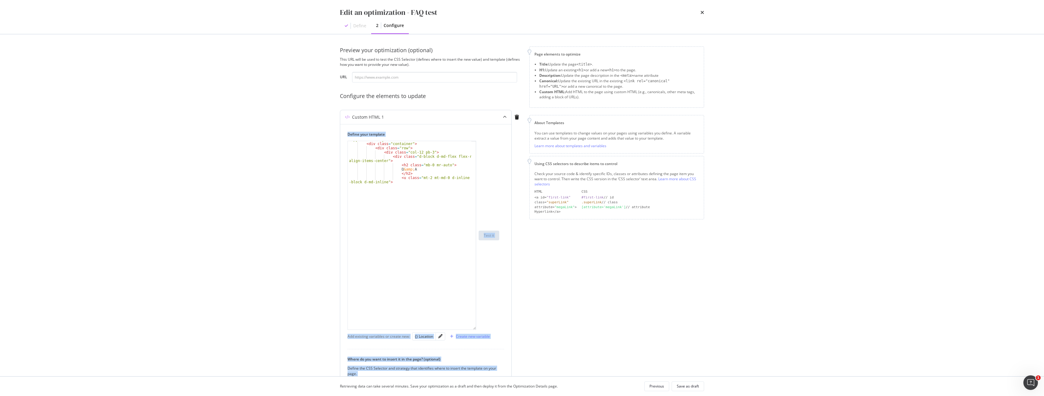
drag, startPoint x: 475, startPoint y: 177, endPoint x: 477, endPoint y: 330, distance: 152.7
click at [477, 330] on div "< section id = "directory-faq-container" class = "py-6 directory-accordion-cont…" at bounding box center [424, 235] width 152 height 189
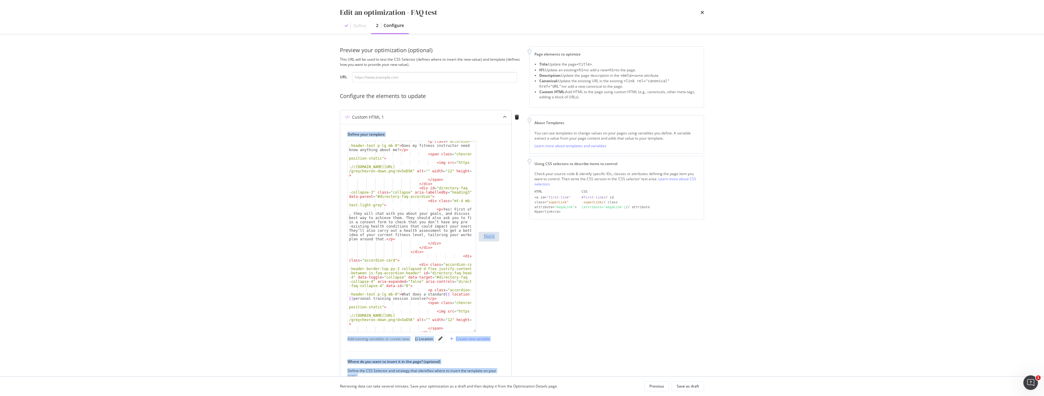
scroll to position [468, 0]
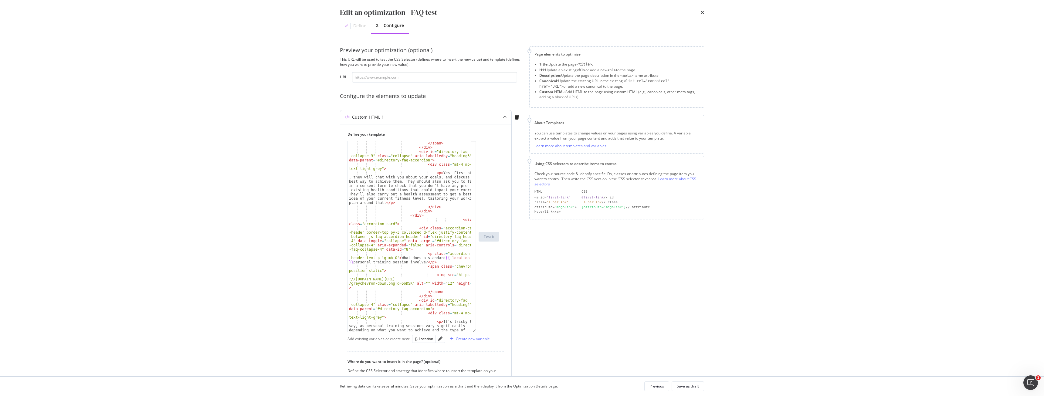
click at [453, 258] on div "</ span > </ div > < div id = "directory-faq -collapse-3" class = "collapse" ar…" at bounding box center [410, 260] width 124 height 238
click at [444, 259] on div "</ span > </ div > < div id = "directory-faq -collapse-3" class = "collapse" ar…" at bounding box center [410, 260] width 124 height 238
drag, startPoint x: 440, startPoint y: 258, endPoint x: 353, endPoint y: 263, distance: 86.9
click at [353, 263] on div "</ span > </ div > < div id = "directory-faq -collapse-3" class = "collapse" ar…" at bounding box center [410, 260] width 124 height 238
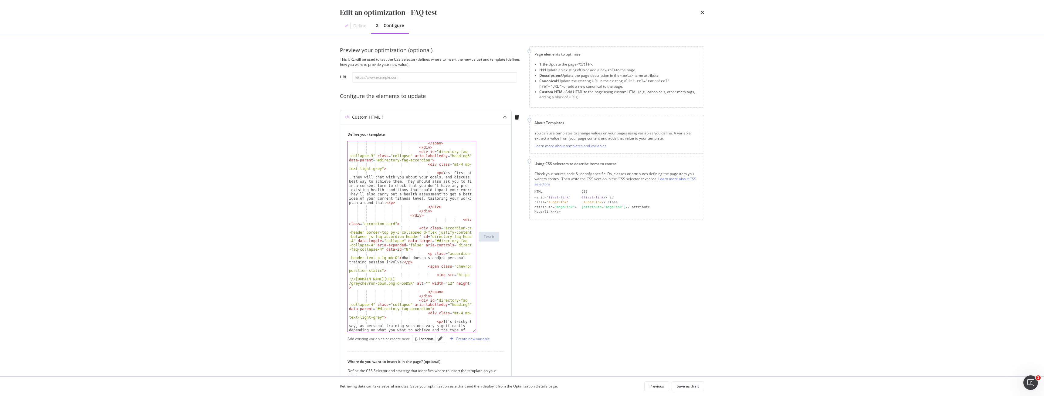
click at [398, 261] on div "</ span > </ div > < div id = "directory-faq -collapse-3" class = "collapse" ar…" at bounding box center [410, 260] width 124 height 238
paste textarea "body > div.directory-page > div > div.m-breadcrumb.m-breadcrumb--white > div > …"
click at [431, 339] on div "{} Location" at bounding box center [424, 338] width 18 height 5
click at [406, 262] on div "</ span > </ div > < div id = "directory-faq -collapse-3" class = "collapse" ar…" at bounding box center [410, 260] width 124 height 238
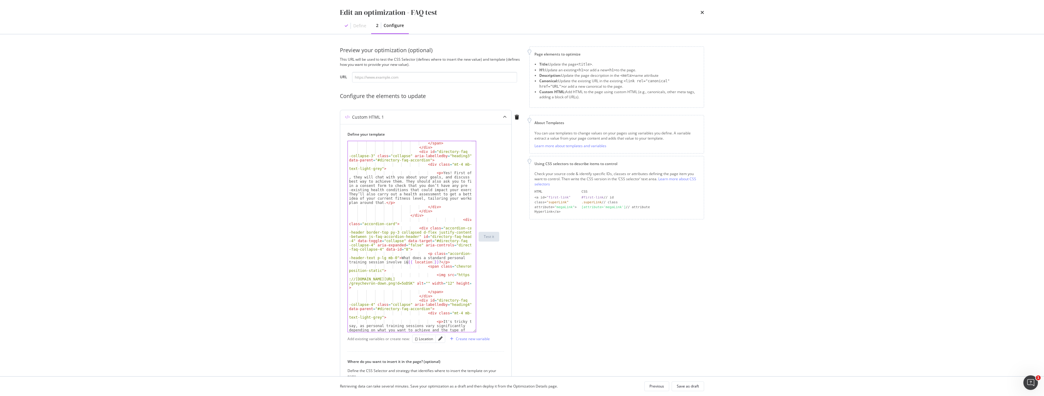
type textarea "<p class="accordion-card-header-text p-lg mb-0">What does a standard personal t…"
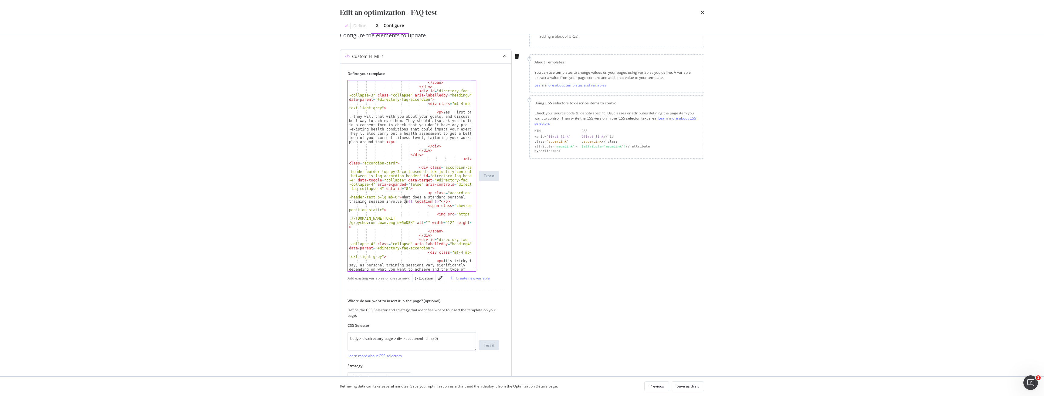
scroll to position [522, 0]
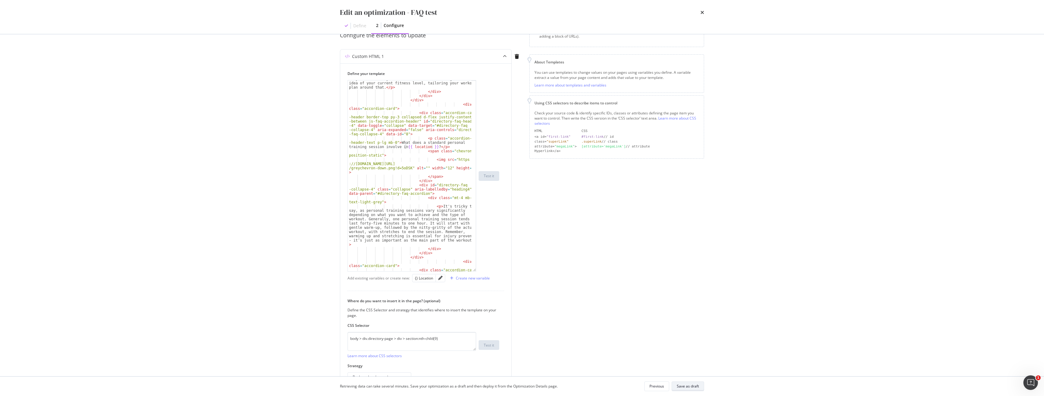
click at [688, 385] on div "Save as draft" at bounding box center [688, 386] width 22 height 5
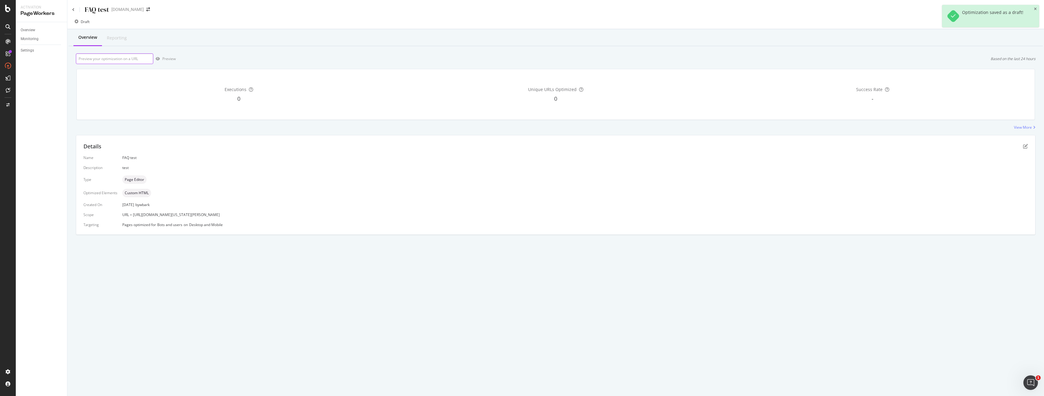
click at [116, 57] on input "url" at bounding box center [114, 58] width 77 height 11
drag, startPoint x: 271, startPoint y: 215, endPoint x: 133, endPoint y: 213, distance: 137.8
click at [133, 213] on div "URL = [URL][DOMAIN_NAME][US_STATE][PERSON_NAME]" at bounding box center [575, 214] width 906 height 5
copy span "[URL][DOMAIN_NAME][US_STATE][PERSON_NAME]"
drag, startPoint x: 111, startPoint y: 64, endPoint x: 114, endPoint y: 61, distance: 4.1
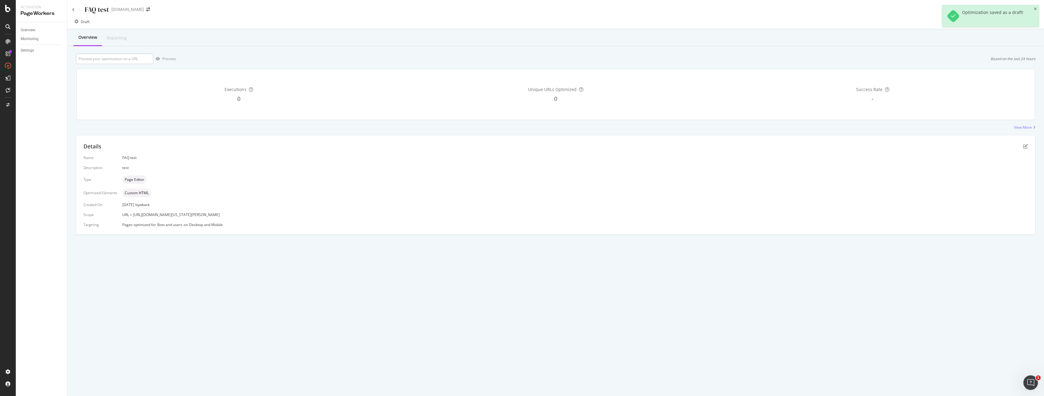
click at [111, 64] on div "Executions 0 Unique URLs Optimized 0 Success Rate -" at bounding box center [556, 94] width 966 height 61
click at [116, 58] on input "url" at bounding box center [114, 58] width 77 height 11
paste input "[URL][DOMAIN_NAME][US_STATE][PERSON_NAME]"
type input "[URL][DOMAIN_NAME][US_STATE][PERSON_NAME]"
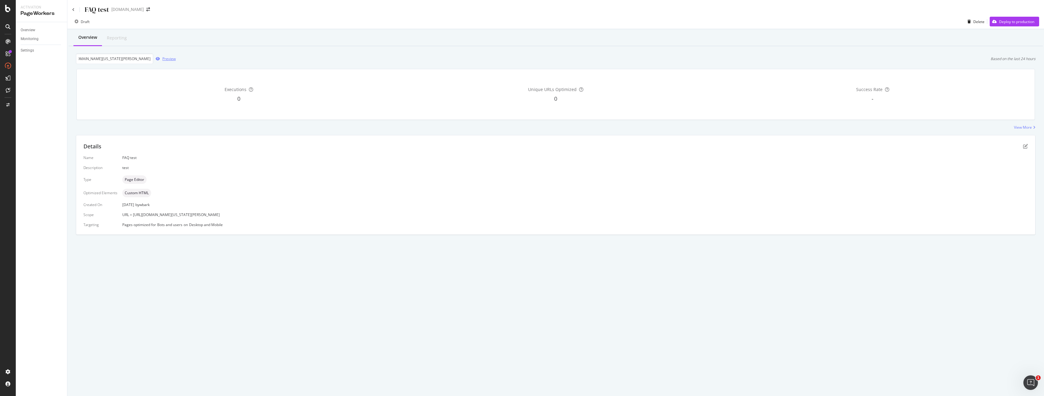
click at [160, 61] on div "Preview" at bounding box center [164, 58] width 22 height 9
click at [1027, 144] on icon "pen-to-square" at bounding box center [1025, 146] width 5 height 5
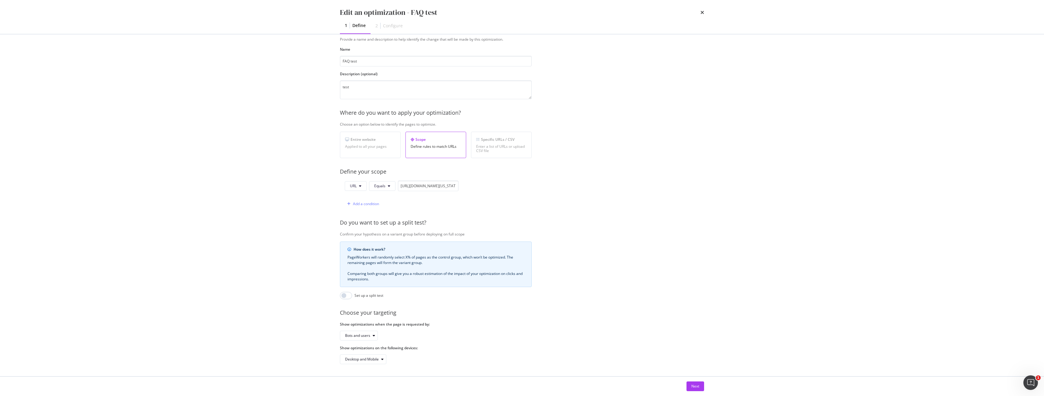
scroll to position [25, 0]
click at [691, 384] on button "Next" at bounding box center [696, 387] width 18 height 10
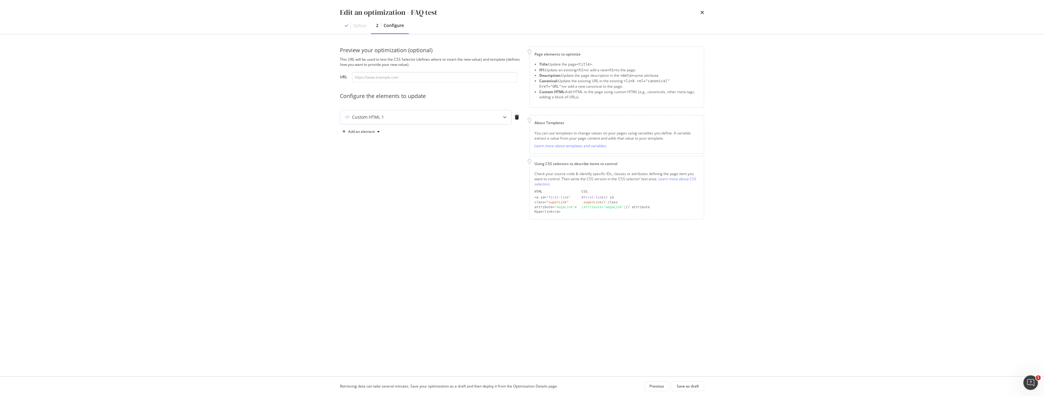
click at [449, 115] on div "Custom HTML 1" at bounding box center [413, 117] width 147 height 6
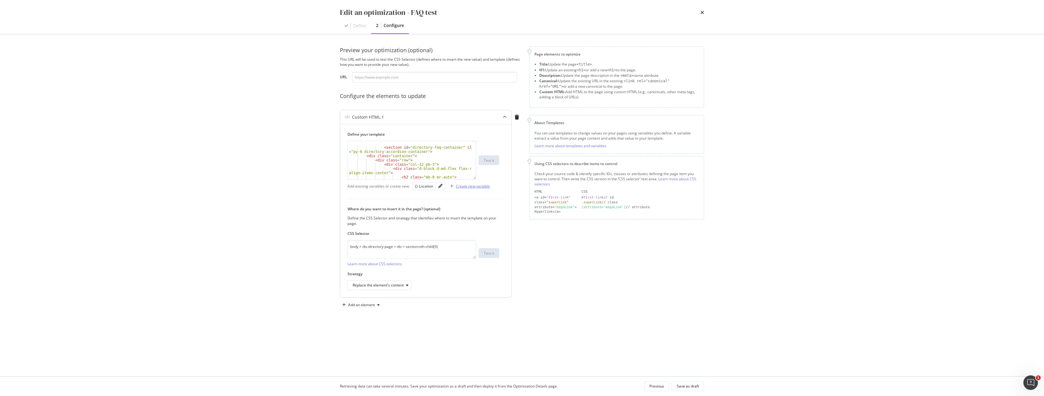
scroll to position [12, 0]
drag, startPoint x: 475, startPoint y: 179, endPoint x: 494, endPoint y: 410, distance: 232.4
click at [494, 396] on html "Activation PageWorkers Overview Monitoring Settings FAQ test [DOMAIN_NAME] Draf…" at bounding box center [522, 198] width 1044 height 396
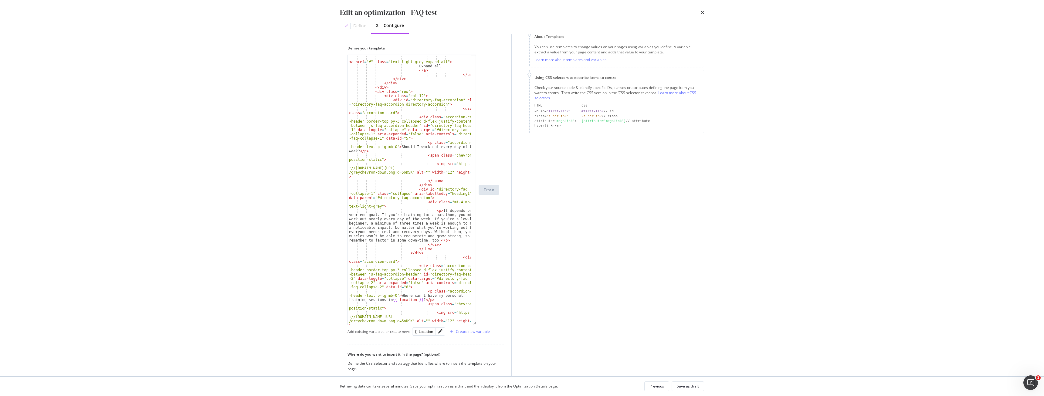
scroll to position [109, 0]
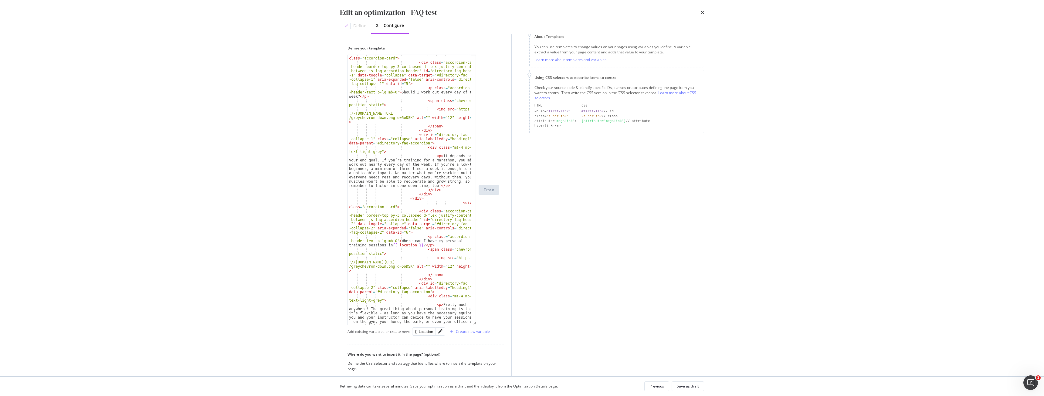
click at [408, 251] on div "< div class = "accordion-card" > < div class = "accordion-card -header border-t…" at bounding box center [410, 204] width 124 height 304
type textarea "</div> </div>"
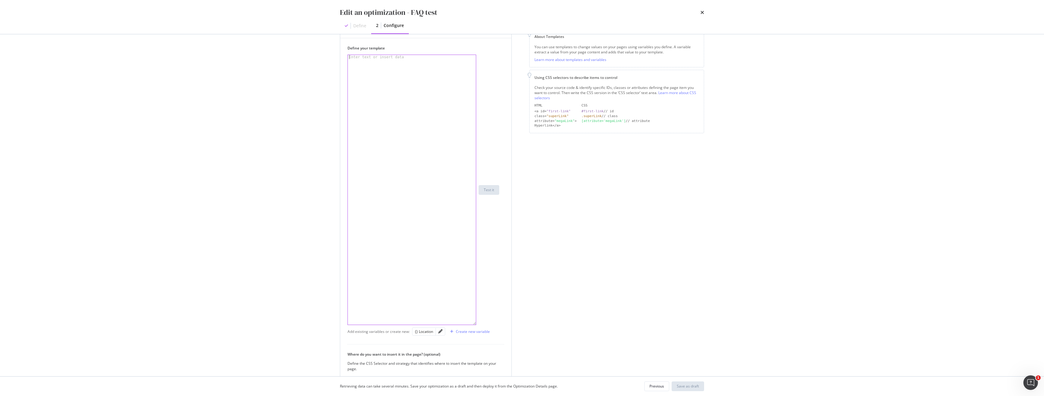
paste textarea "</div>"
type textarea "</div>"
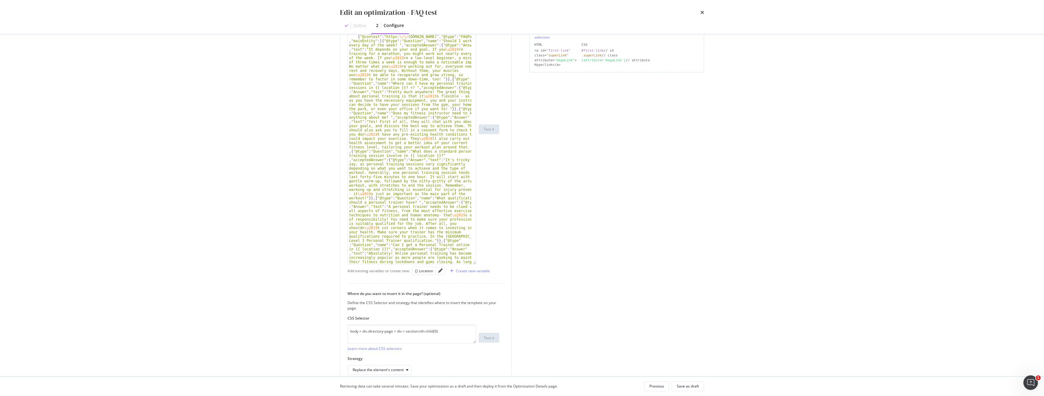
scroll to position [0, 0]
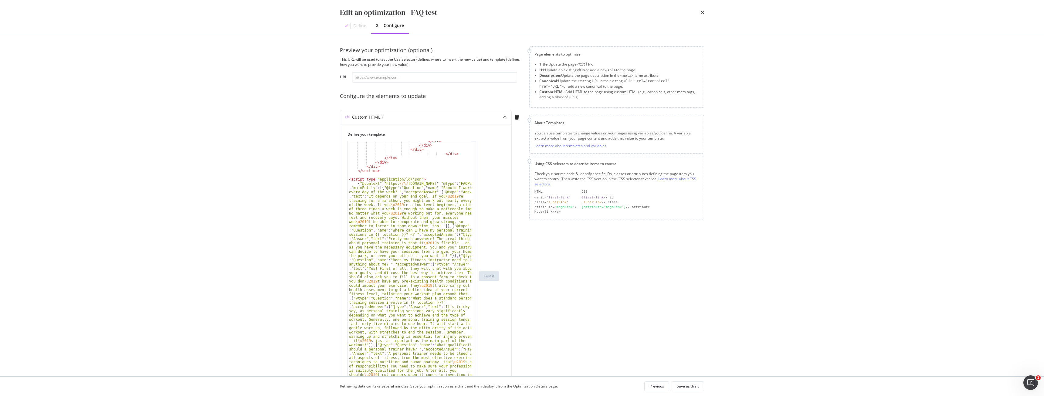
drag, startPoint x: 712, startPoint y: 175, endPoint x: 659, endPoint y: -24, distance: 206.5
click at [659, 0] on html "Activation PageWorkers Overview Monitoring Settings FAQ test [DOMAIN_NAME] Draf…" at bounding box center [522, 198] width 1044 height 396
click at [795, 321] on div "Edit an optimization - FAQ test Define 2 Configure Preview your optimization (o…" at bounding box center [522, 198] width 1044 height 396
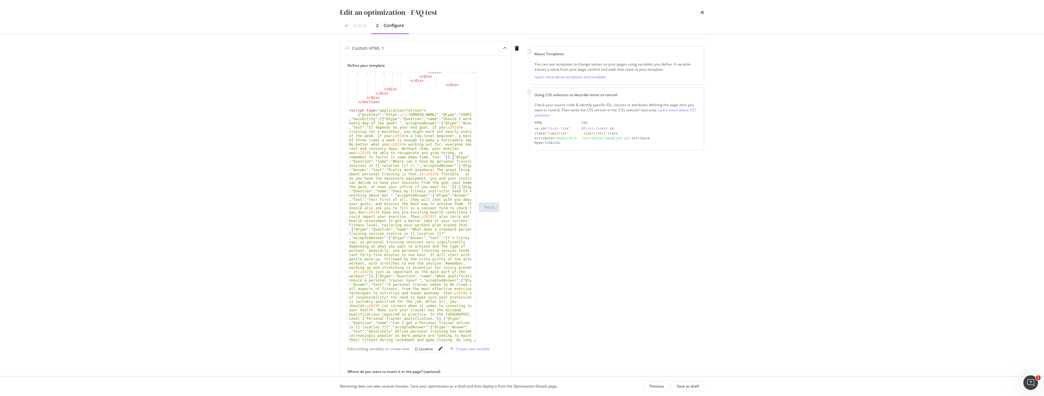
scroll to position [177, 0]
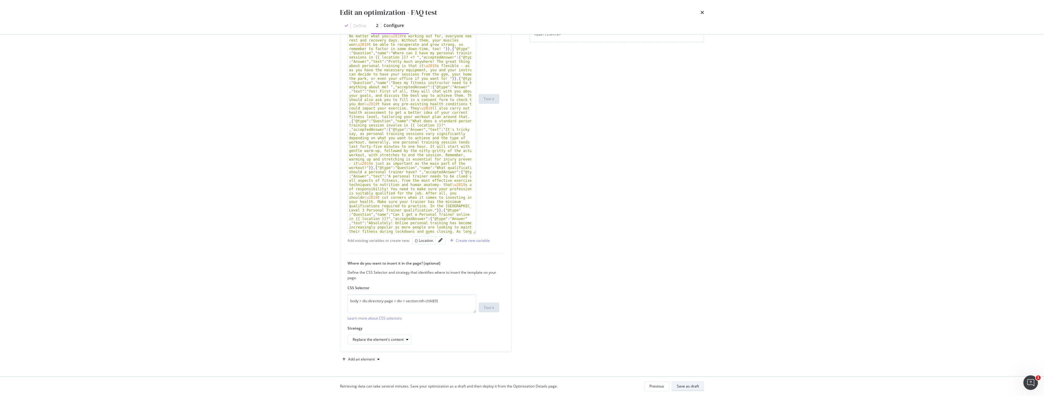
click at [688, 390] on div "Save as draft" at bounding box center [688, 386] width 22 height 9
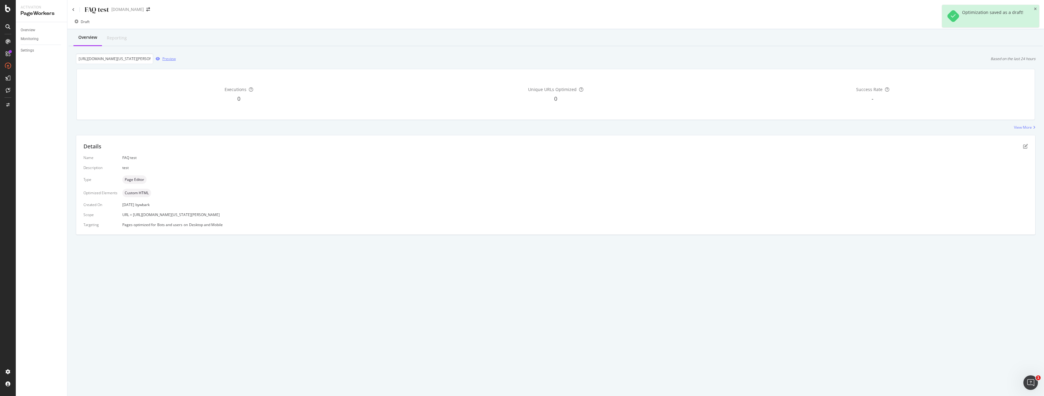
click at [162, 61] on div "Preview" at bounding box center [168, 58] width 13 height 5
click at [1027, 147] on icon "pen-to-square" at bounding box center [1025, 146] width 5 height 5
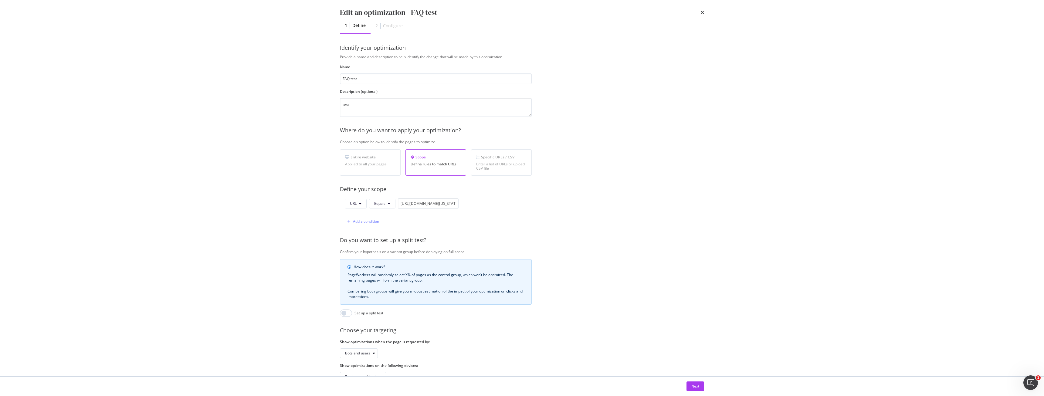
scroll to position [0, 0]
click at [700, 391] on button "Next" at bounding box center [696, 387] width 18 height 10
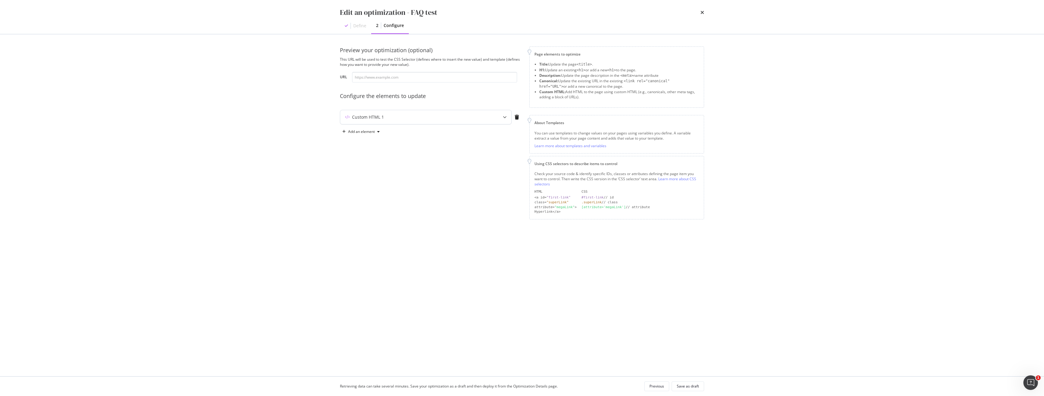
click at [503, 117] on icon "modal" at bounding box center [505, 117] width 4 height 4
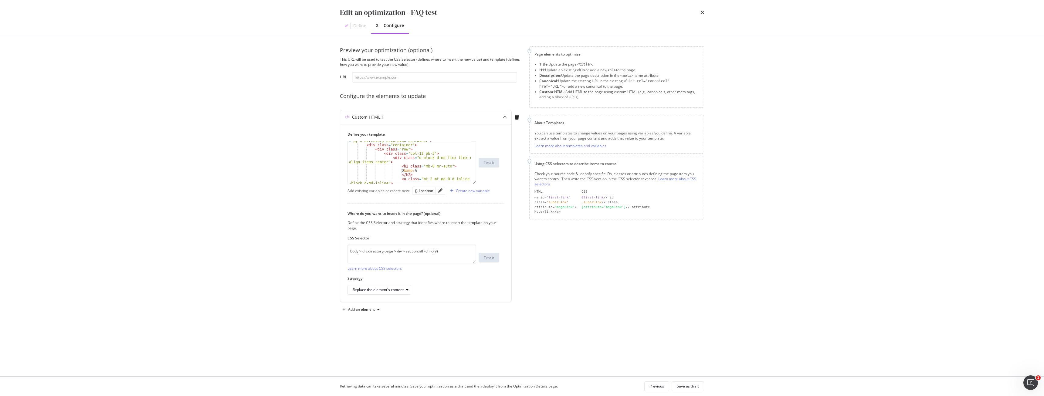
scroll to position [12, 0]
drag, startPoint x: 473, startPoint y: 177, endPoint x: 692, endPoint y: 394, distance: 308.3
click at [692, 394] on div "Edit an optimization - FAQ test Define 2 Configure Preview your optimization (o…" at bounding box center [522, 198] width 1044 height 396
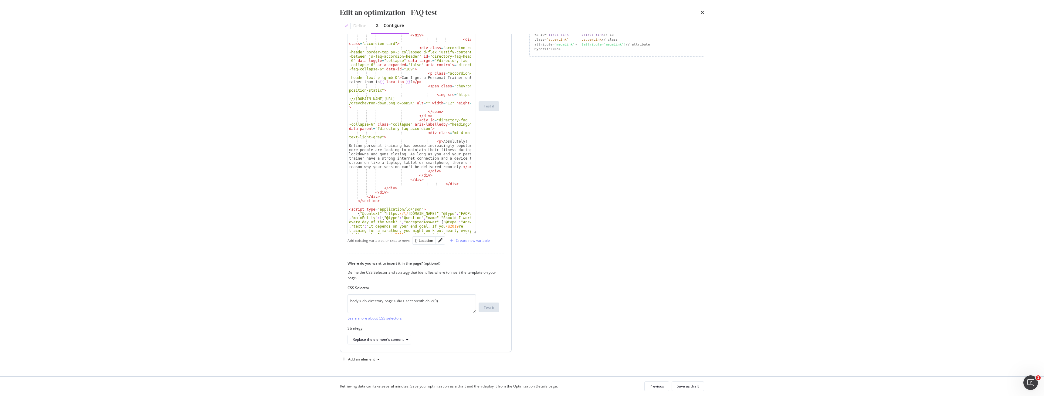
scroll to position [941, 0]
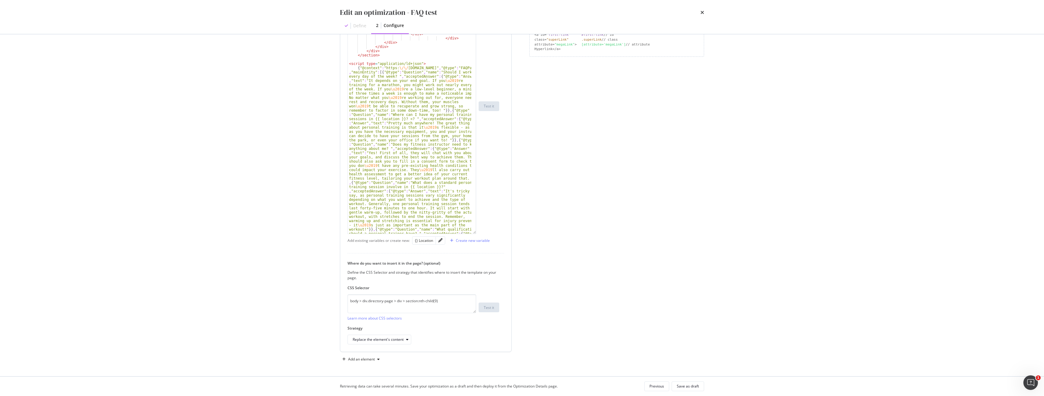
click at [392, 123] on div "< div id = "directory-faq -collapse-6" class = "collapse" aria-labelledby = "he…" at bounding box center [410, 229] width 124 height 515
click at [395, 119] on div "< div id = "directory-faq -collapse-6" class = "collapse" aria-labelledby = "he…" at bounding box center [410, 229] width 124 height 515
drag, startPoint x: 402, startPoint y: 119, endPoint x: 373, endPoint y: 118, distance: 29.2
click at [373, 118] on div "< div id = "directory-faq -collapse-6" class = "collapse" aria-labelledby = "he…" at bounding box center [410, 229] width 124 height 515
click at [418, 243] on div "{} Location" at bounding box center [424, 240] width 18 height 5
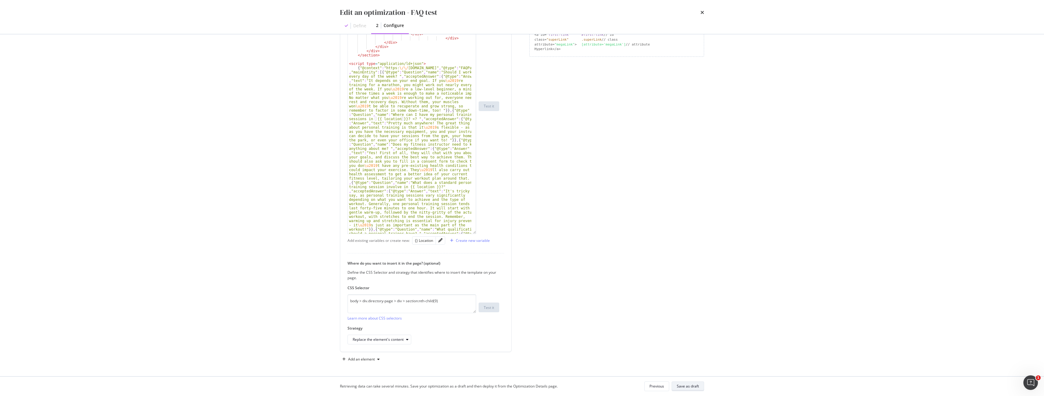
click at [700, 386] on button "Save as draft" at bounding box center [688, 387] width 32 height 10
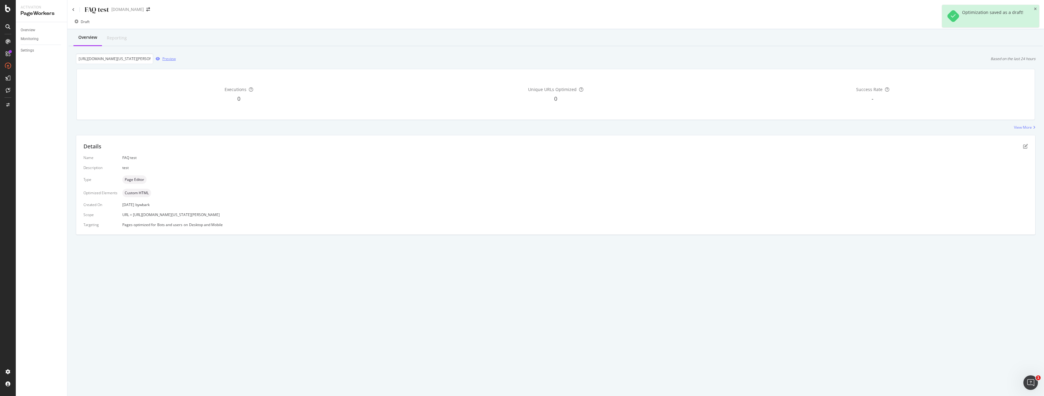
click at [158, 58] on icon "button" at bounding box center [158, 59] width 4 height 4
drag, startPoint x: 131, startPoint y: 0, endPoint x: 326, endPoint y: 140, distance: 240.3
click at [326, 140] on div "Details Name FAQ test Description test Type Page Editor Optimized Elements Cust…" at bounding box center [555, 184] width 959 height 99
click at [1024, 145] on icon "pen-to-square" at bounding box center [1025, 146] width 5 height 5
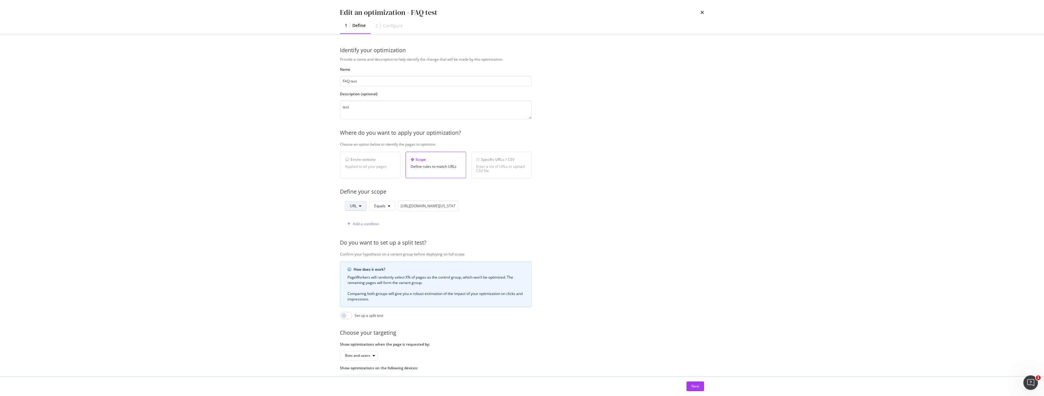
click at [359, 205] on icon "modal" at bounding box center [360, 206] width 2 height 4
click at [523, 208] on div "URL Equals [URL][DOMAIN_NAME][US_STATE][PERSON_NAME] Add a condition" at bounding box center [436, 215] width 192 height 29
click at [487, 171] on div "Enter a list of URLs or upload CSV file" at bounding box center [501, 169] width 50 height 9
click at [519, 352] on div "Bots and users" at bounding box center [436, 356] width 192 height 10
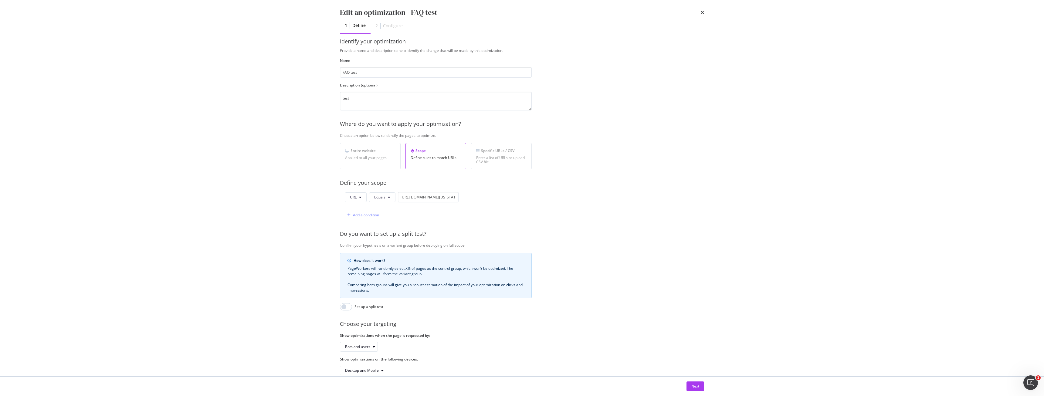
scroll to position [25, 0]
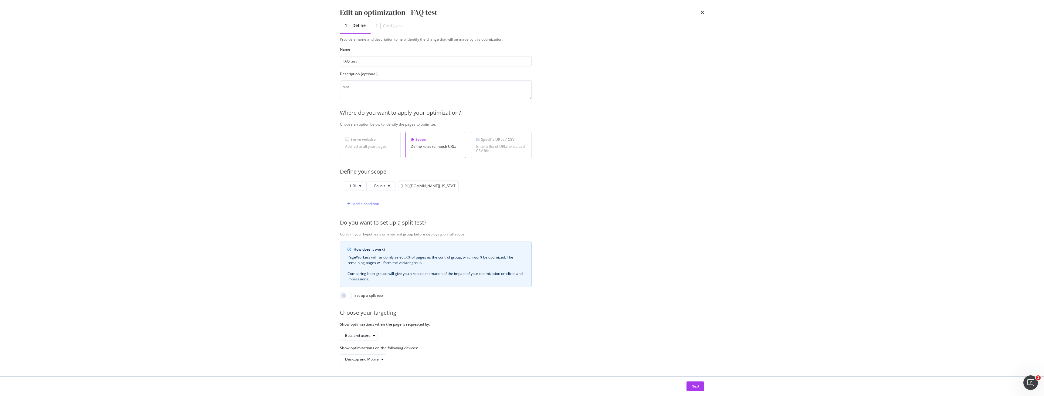
click at [502, 147] on div "Enter a list of URLs or upload CSV file" at bounding box center [501, 149] width 50 height 9
click at [488, 148] on div "Enter a list of URLs or upload CSV file" at bounding box center [501, 149] width 50 height 9
click at [388, 199] on div "Add a condition" at bounding box center [402, 204] width 114 height 11
click at [380, 145] on div "Applied to all your pages" at bounding box center [370, 147] width 50 height 4
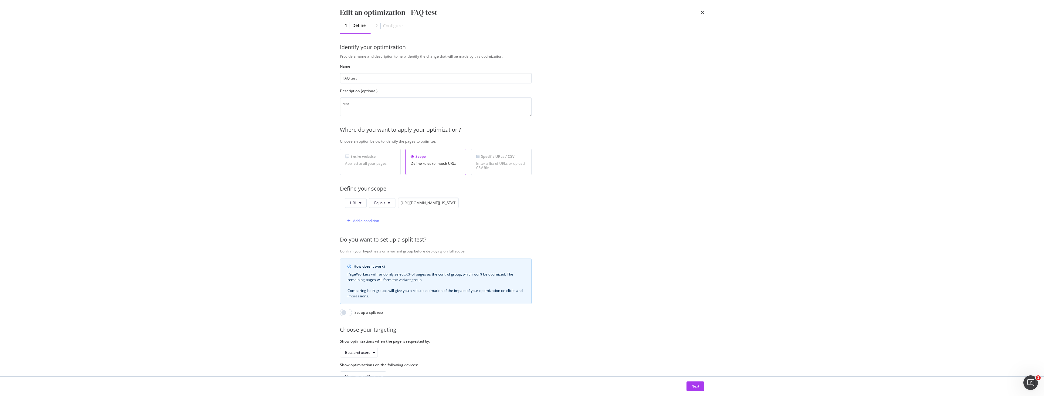
scroll to position [0, 0]
click at [493, 168] on div "Enter a list of URLs or upload CSV file" at bounding box center [501, 169] width 50 height 9
click at [428, 188] on div "Define your scope" at bounding box center [537, 192] width 394 height 8
click at [366, 206] on button "URL" at bounding box center [356, 206] width 22 height 10
click at [383, 197] on div "Provide a name and description to help identify the change that will be made by…" at bounding box center [522, 221] width 364 height 328
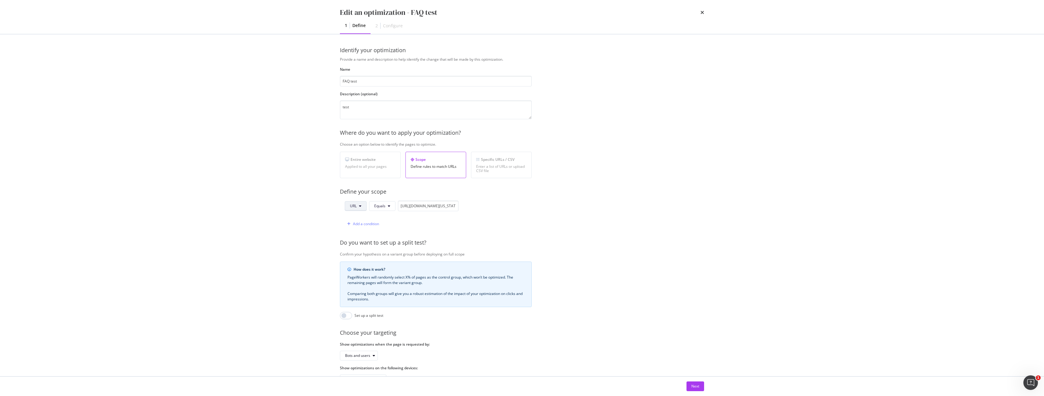
click at [365, 209] on button "URL" at bounding box center [356, 206] width 22 height 10
click at [361, 218] on span "URL" at bounding box center [360, 218] width 21 height 5
click at [449, 214] on div "URL Equals [URL][DOMAIN_NAME][US_STATE][PERSON_NAME] Add a condition" at bounding box center [399, 215] width 119 height 29
click at [445, 209] on input "[URL][DOMAIN_NAME][US_STATE][PERSON_NAME]" at bounding box center [428, 206] width 61 height 11
drag, startPoint x: 435, startPoint y: 158, endPoint x: 333, endPoint y: 151, distance: 101.6
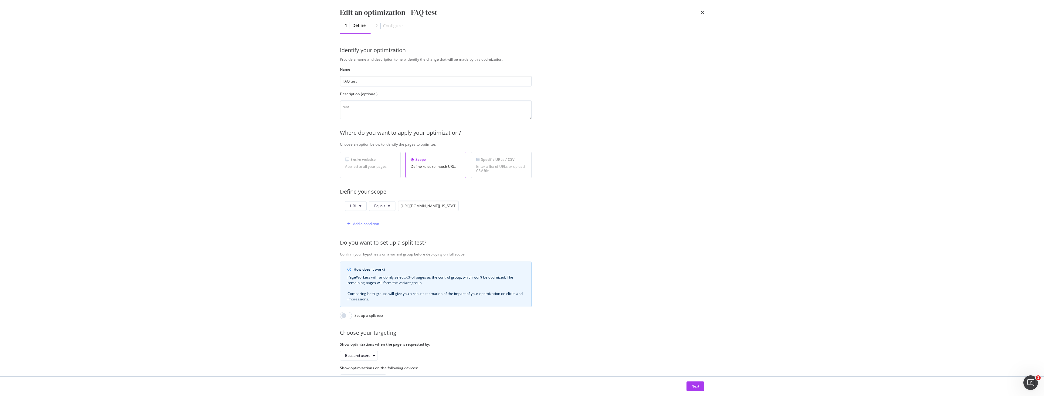
click at [434, 158] on div "Scope" at bounding box center [436, 159] width 50 height 5
drag, startPoint x: 326, startPoint y: 151, endPoint x: 329, endPoint y: 151, distance: 3.1
click at [326, 151] on div "Edit an optimization - FAQ test 1 Define 2 Configure Identify your optimization…" at bounding box center [522, 198] width 1044 height 396
click at [355, 158] on div "Entire website" at bounding box center [370, 159] width 50 height 5
click at [703, 388] on button "Next" at bounding box center [696, 387] width 18 height 10
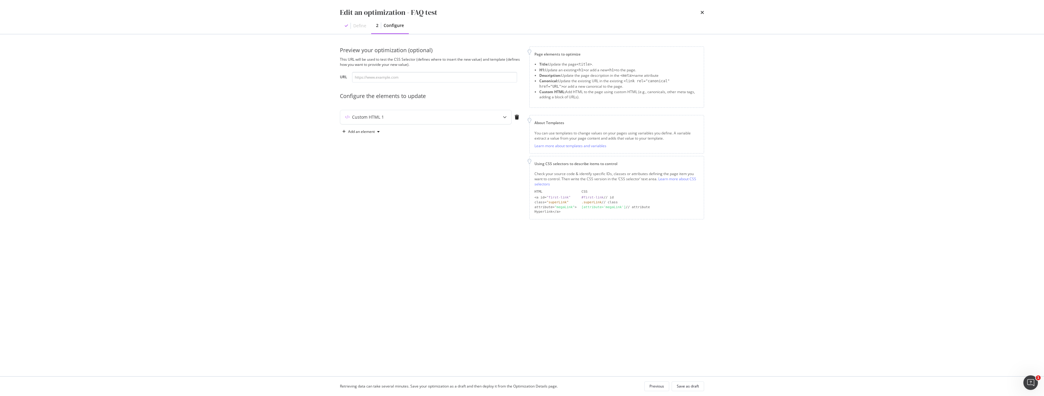
click at [708, 15] on div "Edit an optimization - FAQ test Define 2 Configure" at bounding box center [522, 17] width 389 height 34
click at [702, 13] on icon "times" at bounding box center [703, 12] width 4 height 5
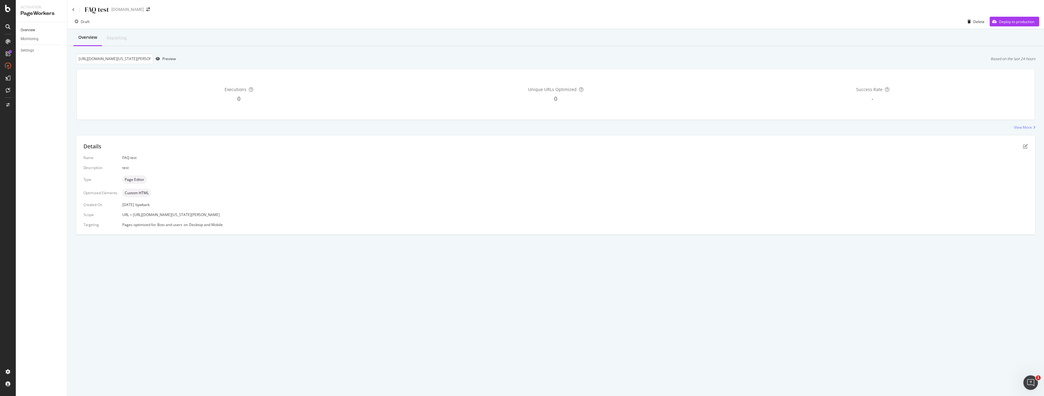
click at [41, 32] on link "Overview" at bounding box center [42, 30] width 42 height 6
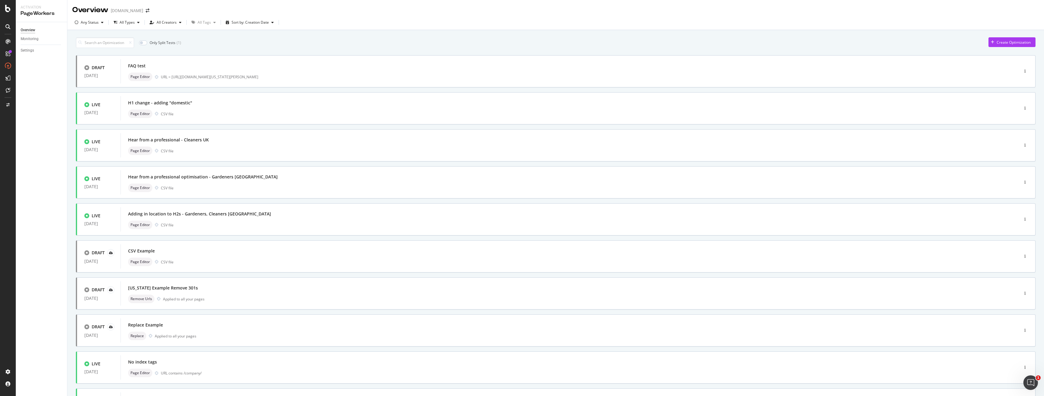
click at [35, 31] on div "Overview" at bounding box center [28, 30] width 15 height 6
click at [1022, 69] on div "button" at bounding box center [1025, 71] width 6 height 9
drag, startPoint x: 1017, startPoint y: 83, endPoint x: 486, endPoint y: 36, distance: 532.4
click at [583, 65] on body "Activation PageWorkers Overview Monitoring Settings Overview [DOMAIN_NAME] Any …" at bounding box center [522, 198] width 1044 height 396
click at [372, 38] on div "Only Split Tests ( 1 ) Create Optimization" at bounding box center [556, 42] width 960 height 11
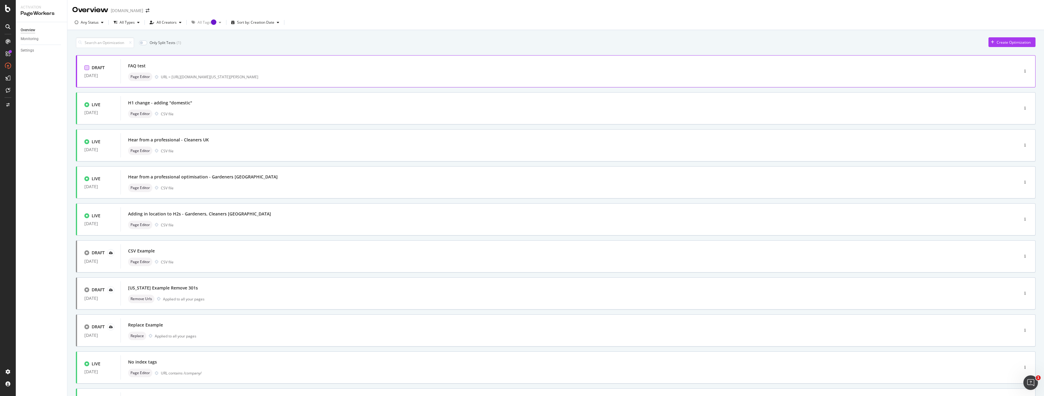
click at [89, 67] on div at bounding box center [86, 67] width 5 height 5
click at [1022, 74] on div "button" at bounding box center [1025, 71] width 6 height 9
click at [1014, 82] on div "Edit" at bounding box center [1011, 82] width 6 height 5
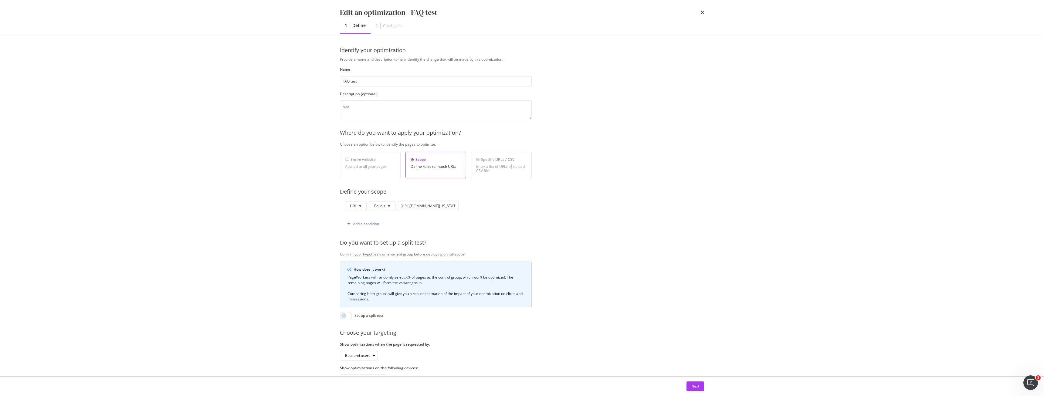
click at [511, 169] on div "Enter a list of URLs or upload CSV file" at bounding box center [501, 169] width 50 height 9
click at [406, 95] on label "Description (optional)" at bounding box center [436, 93] width 192 height 5
click at [372, 172] on div "Entire website Applied to all your pages" at bounding box center [370, 165] width 61 height 26
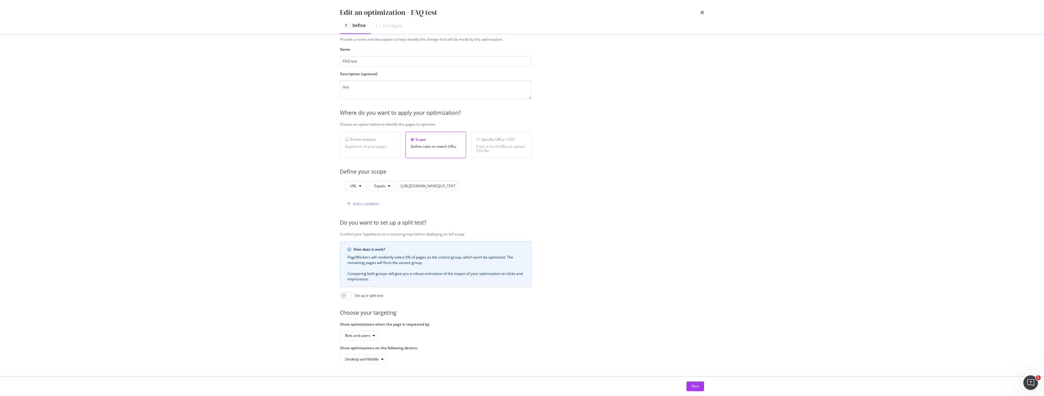
scroll to position [25, 0]
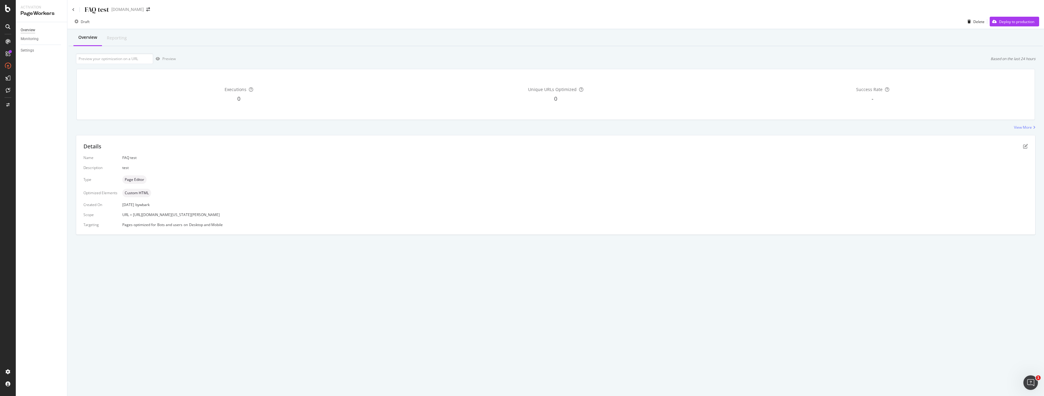
click at [30, 32] on div "Overview" at bounding box center [28, 30] width 15 height 6
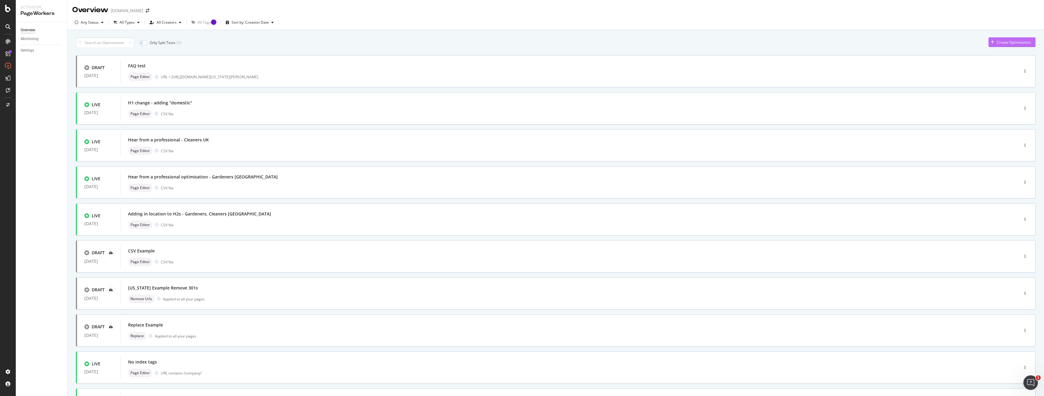
click at [1007, 47] on div "Create Optimization" at bounding box center [1012, 42] width 47 height 11
click at [1007, 46] on div "Create Optimization" at bounding box center [1010, 42] width 42 height 9
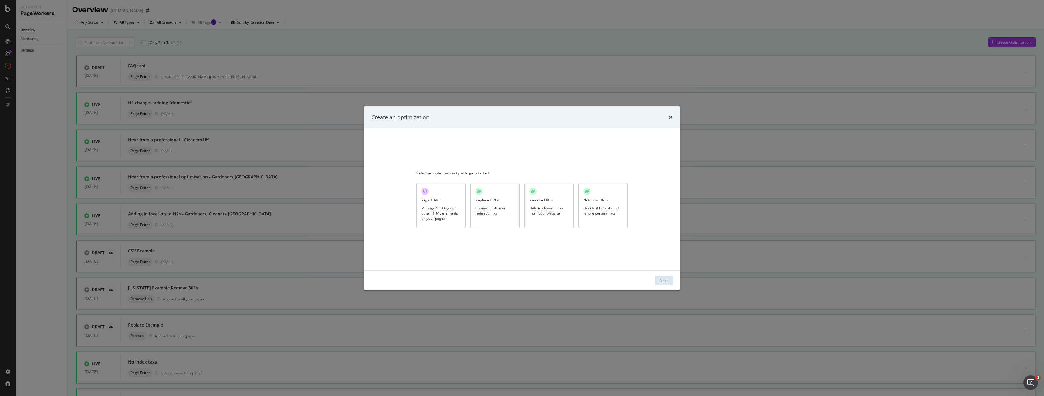
click at [437, 202] on div "Page Editor Manage SEO tags or other HTML elements on your pages" at bounding box center [441, 205] width 49 height 45
click at [661, 275] on div "Next" at bounding box center [522, 280] width 316 height 19
click at [662, 280] on div "Next" at bounding box center [664, 280] width 8 height 5
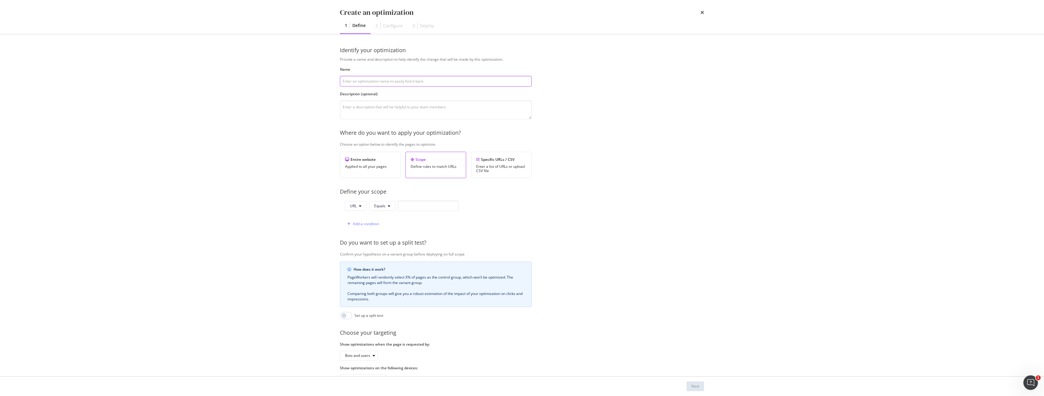
paste input "Personal trainer URLs for PT US FAQ test"
type input "Personal trainer URLs for PT US FAQ test"
click at [411, 109] on textarea "modal" at bounding box center [436, 109] width 192 height 19
click at [491, 161] on div "Specific URLs / CSV" at bounding box center [501, 159] width 50 height 5
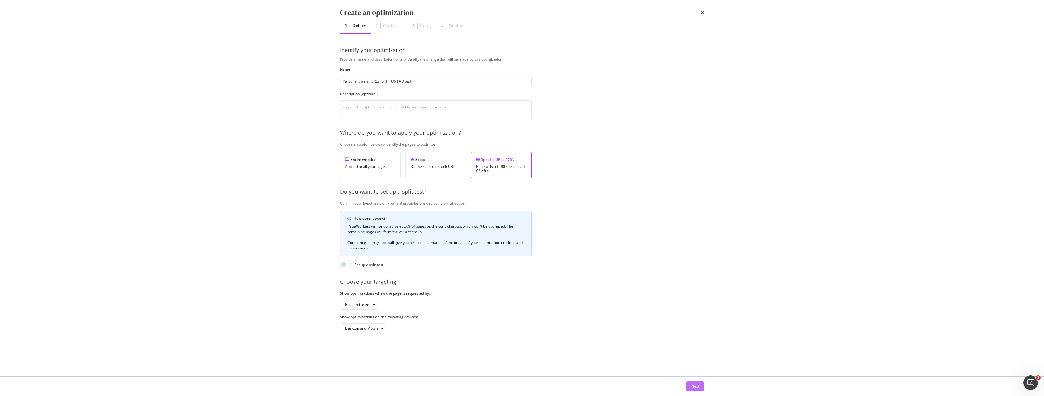
click at [695, 387] on div "Next" at bounding box center [696, 386] width 8 height 5
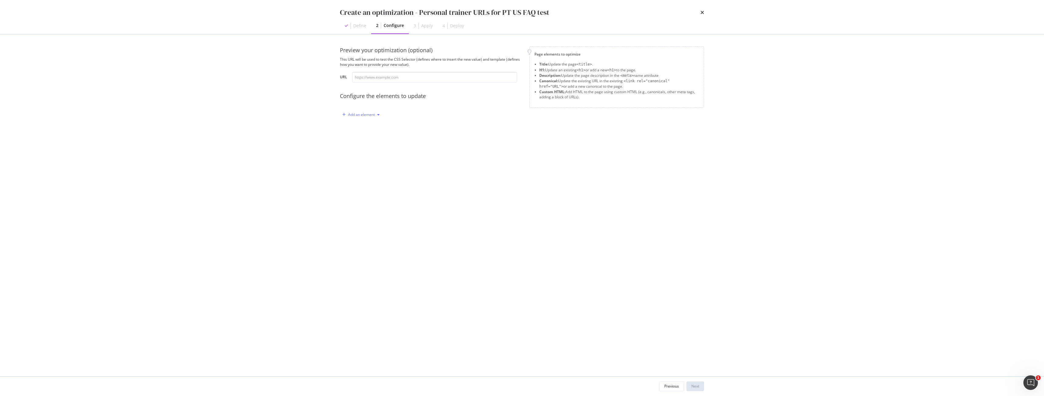
click at [352, 115] on div "Add an element" at bounding box center [361, 115] width 27 height 4
click at [375, 167] on div "Custom HTML" at bounding box center [368, 166] width 24 height 5
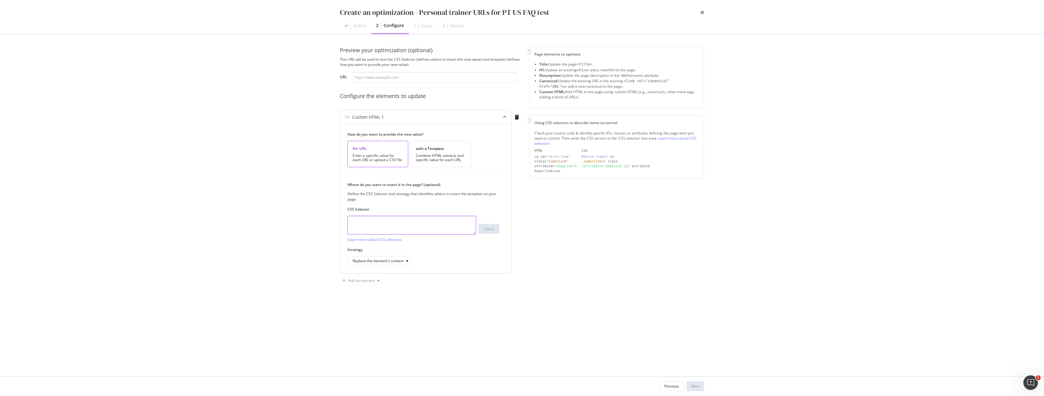
click at [437, 223] on textarea "modal" at bounding box center [412, 225] width 129 height 19
paste textarea "body > div.directory-page > div > section:nth-child(9)"
type textarea "body > div.directory-page > div > section:nth-child(9)"
click at [435, 158] on div "Combine HTML extracts and specific value for each URL" at bounding box center [441, 158] width 50 height 9
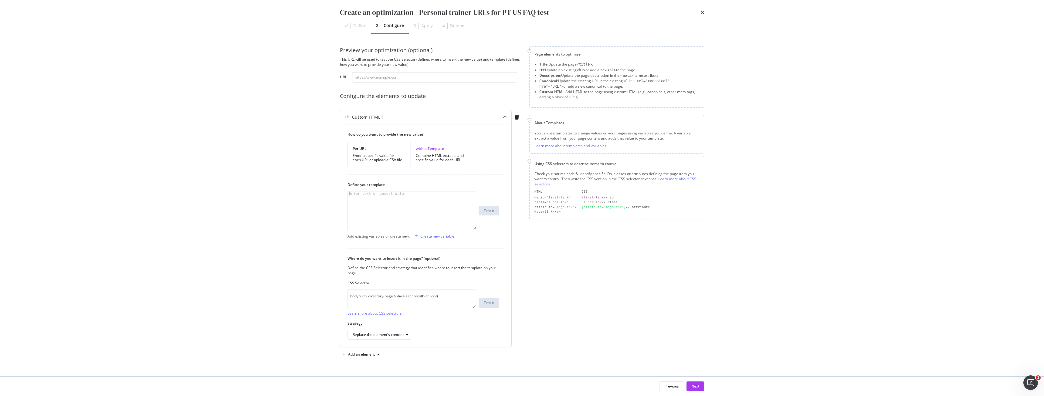
click at [408, 205] on div "modal" at bounding box center [412, 215] width 128 height 47
click at [420, 218] on div "modal" at bounding box center [412, 215] width 128 height 47
paste textarea "</div>"
type textarea "</div>"
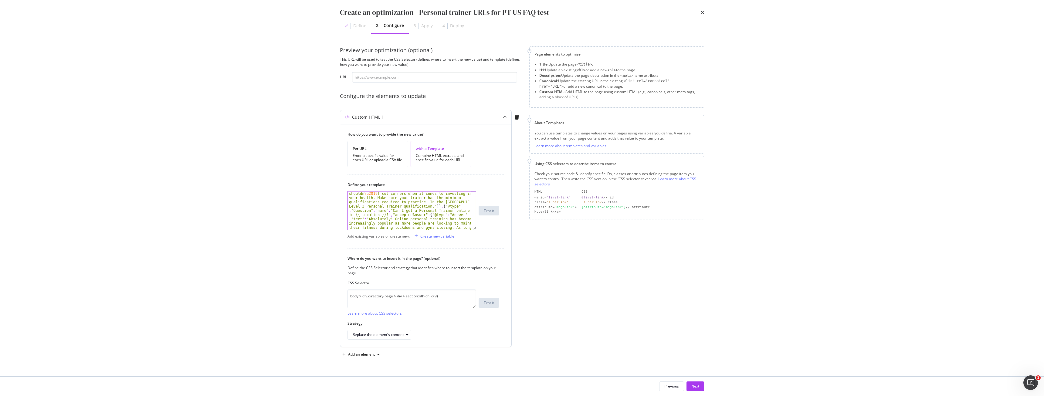
click at [424, 114] on div "Custom HTML 1" at bounding box center [425, 117] width 171 height 14
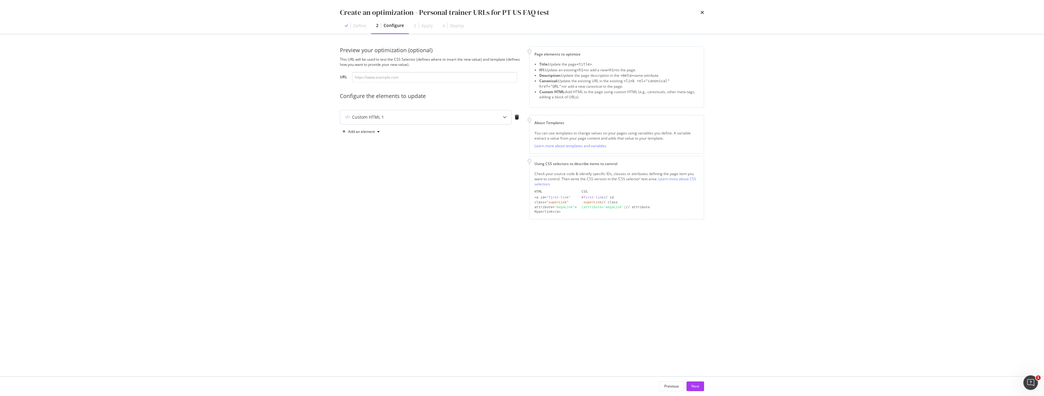
click at [424, 114] on div "Custom HTML 1" at bounding box center [425, 117] width 171 height 14
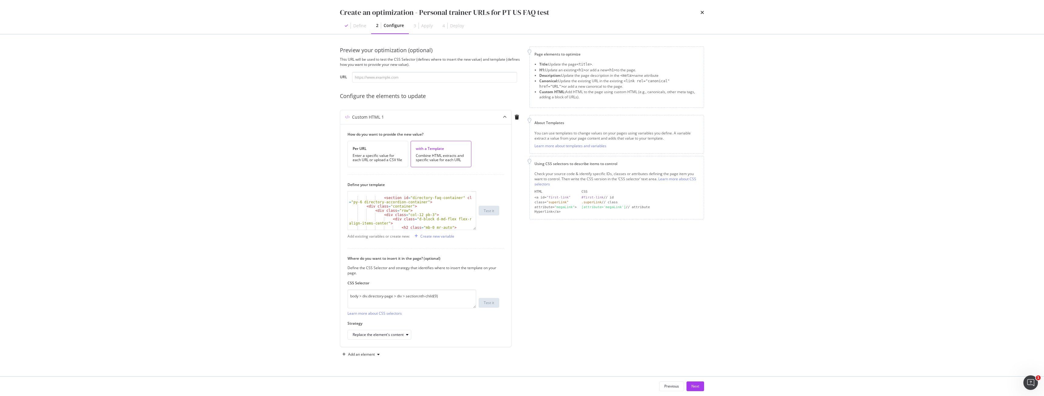
click at [705, 384] on div "Previous Next" at bounding box center [522, 386] width 389 height 19
click at [698, 386] on div "Next" at bounding box center [696, 386] width 8 height 5
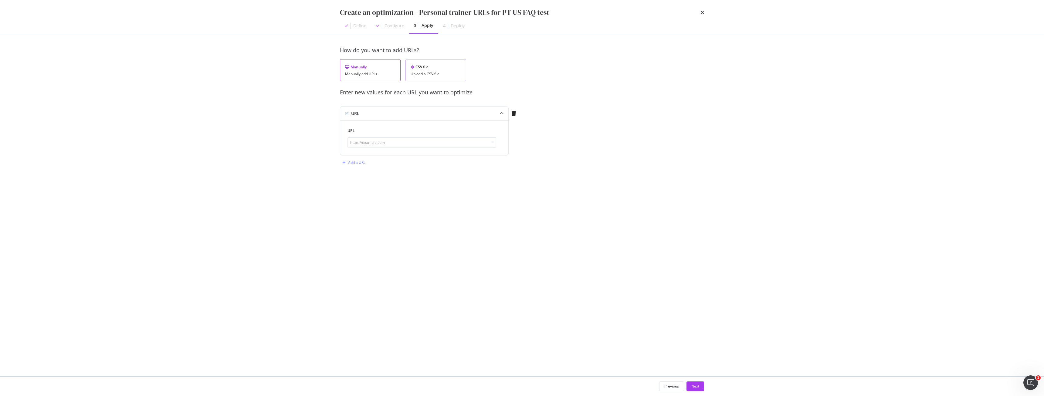
click at [441, 75] on div "Upload a CSV file" at bounding box center [436, 74] width 50 height 4
click at [351, 117] on div "Upload .CSV file" at bounding box center [357, 114] width 35 height 9
click at [696, 384] on div "Next" at bounding box center [696, 386] width 8 height 5
click at [689, 390] on div "Save as draft" at bounding box center [688, 386] width 22 height 9
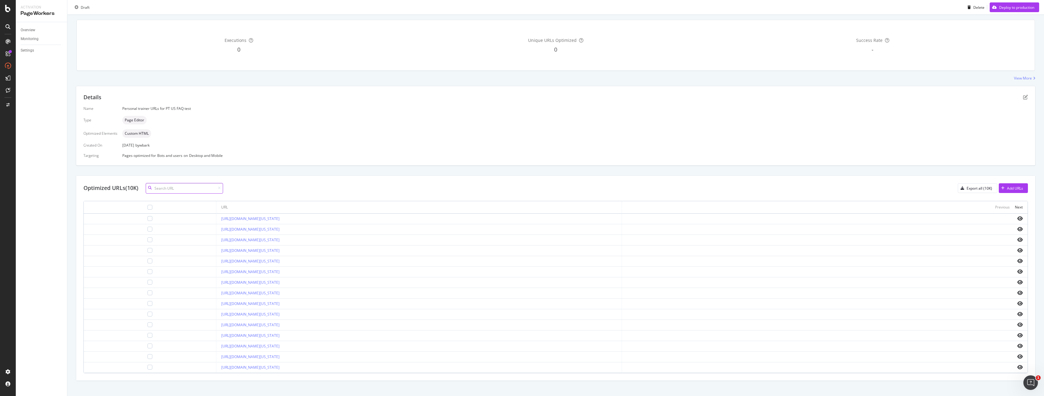
scroll to position [55, 0]
click at [1006, 9] on div "Deploy to production" at bounding box center [1016, 7] width 35 height 5
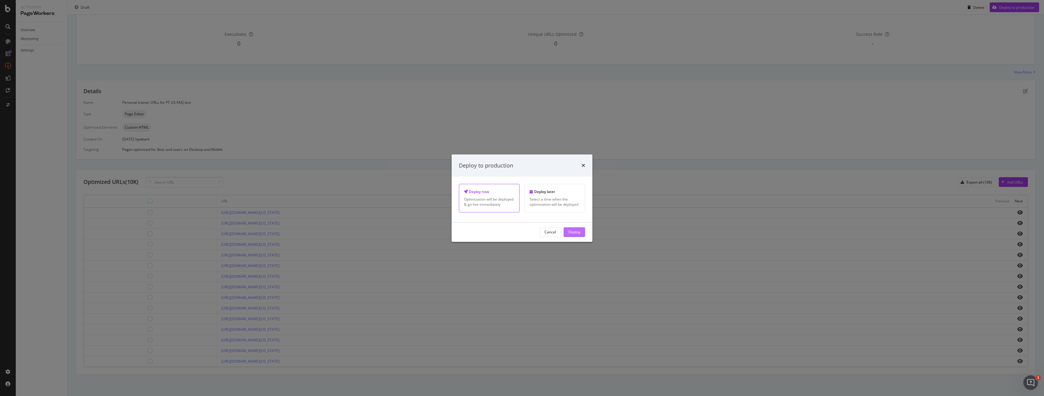
click at [573, 236] on div "Deploy" at bounding box center [575, 232] width 12 height 9
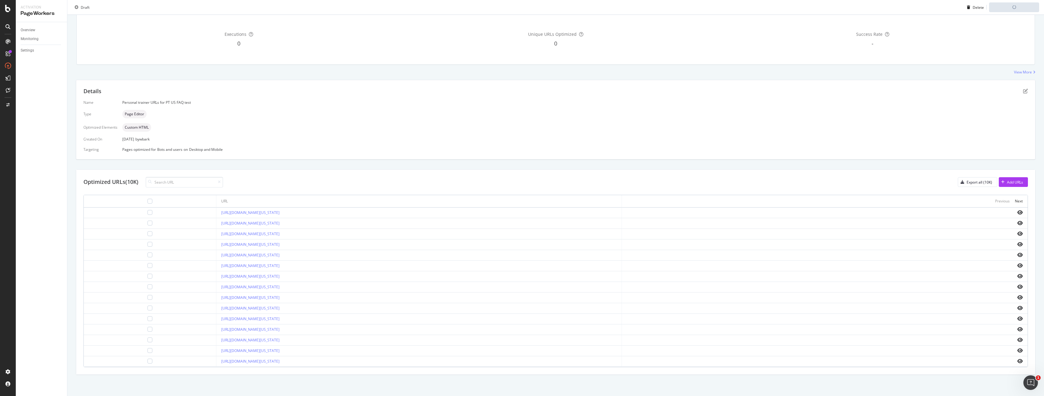
scroll to position [0, 0]
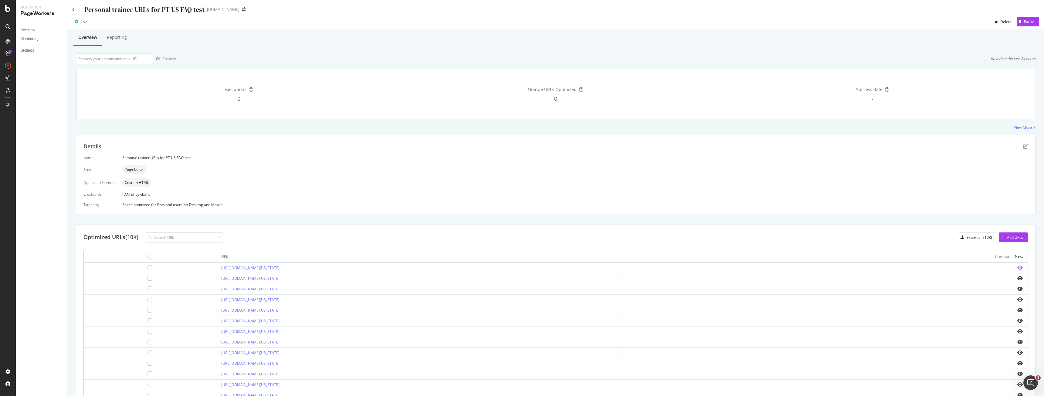
click at [1018, 268] on icon "eye" at bounding box center [1020, 267] width 5 height 5
click at [1023, 147] on icon "pen-to-square" at bounding box center [1025, 146] width 5 height 5
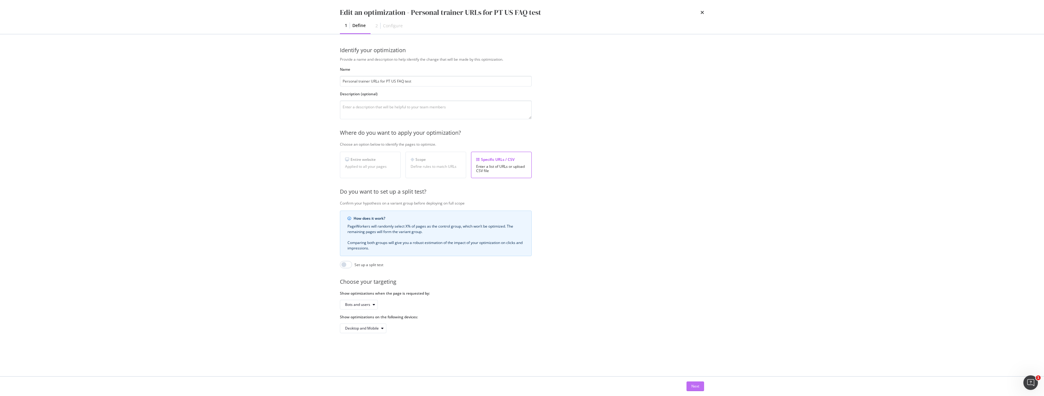
click at [694, 385] on div "Next" at bounding box center [696, 386] width 8 height 5
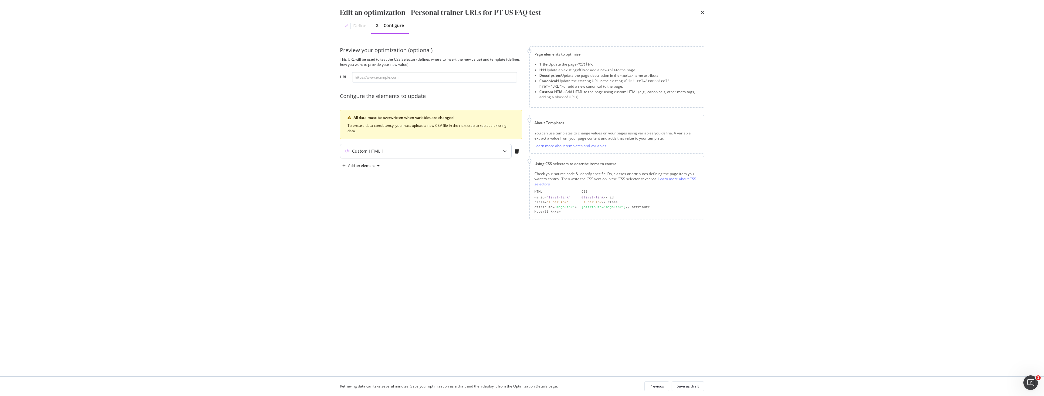
click at [420, 155] on div "Custom HTML 1" at bounding box center [425, 151] width 171 height 14
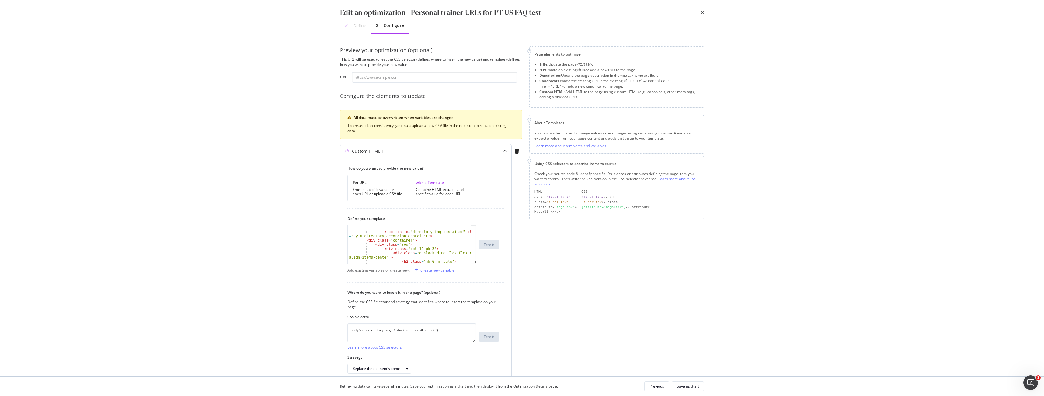
scroll to position [36, 0]
click at [443, 273] on div "Create new variable" at bounding box center [433, 270] width 42 height 9
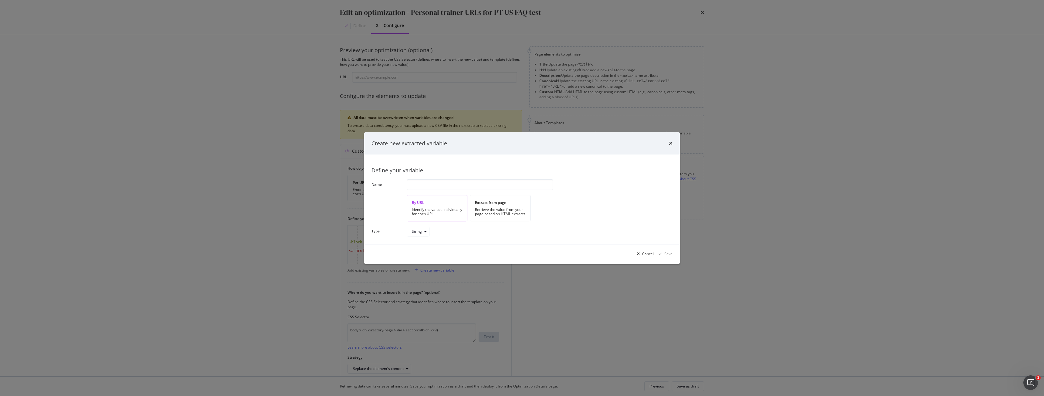
click at [420, 178] on div "Define your variable Name By URL Identify the values individually for each URL …" at bounding box center [522, 199] width 301 height 75
click at [422, 186] on input "modal" at bounding box center [480, 184] width 147 height 11
click at [508, 205] on div "Extract from page" at bounding box center [500, 202] width 50 height 5
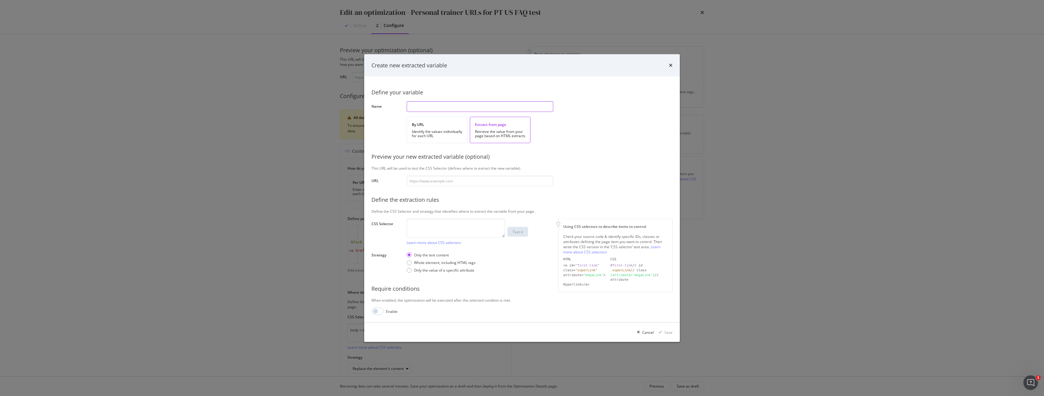
click at [427, 103] on input "modal" at bounding box center [480, 106] width 147 height 11
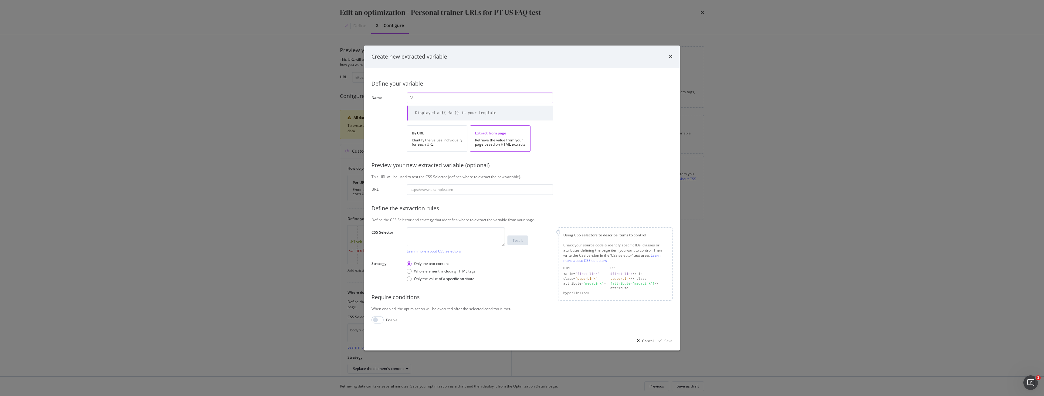
type input "F"
type input "location"
click at [563, 158] on div "Define your variable Name location Displayed as {{ location }} in your template…" at bounding box center [522, 199] width 301 height 249
click at [496, 191] on input "modal" at bounding box center [480, 189] width 147 height 11
click at [475, 255] on div "Define your variable Name location Displayed as {{ location }} in your template…" at bounding box center [522, 199] width 301 height 249
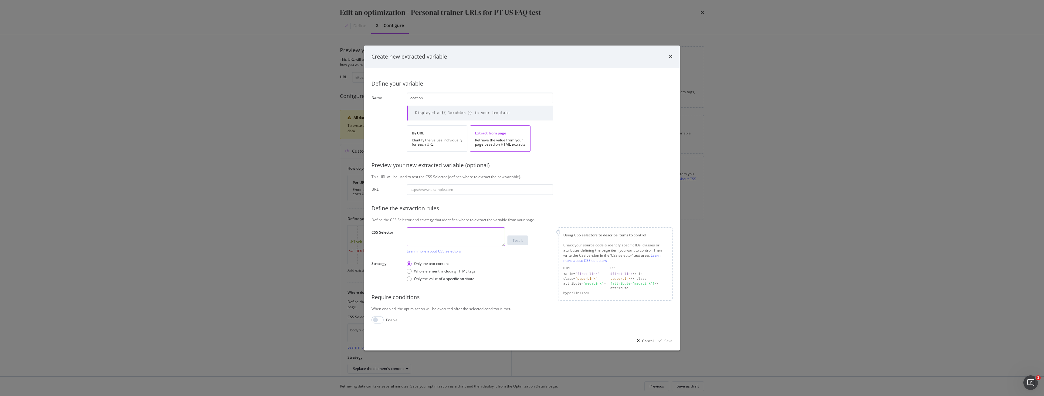
click at [474, 240] on textarea "modal" at bounding box center [456, 236] width 98 height 19
paste textarea "body > div.directory-page > div > div.m-breadcrumb.m-breadcrumb--white > div > …"
type textarea "body > div.directory-page > div > div.m-breadcrumb.m-breadcrumb--white > div > …"
click at [665, 339] on div "Save" at bounding box center [669, 340] width 8 height 5
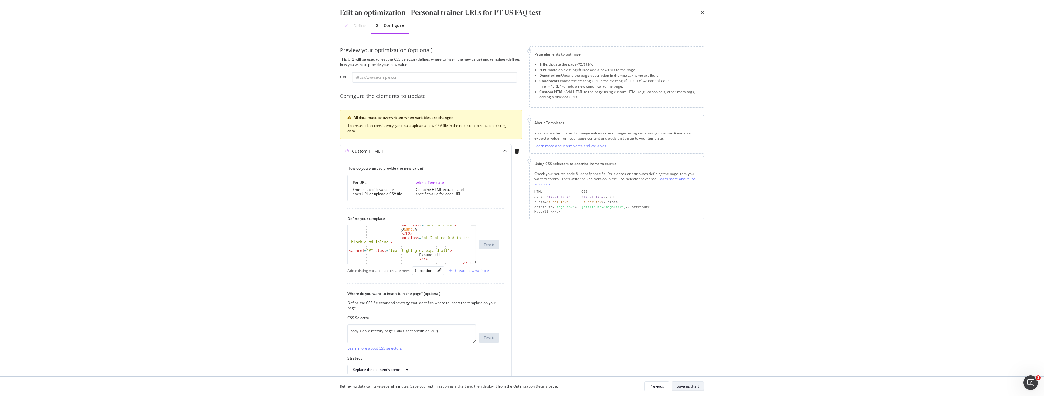
click at [682, 389] on div "Save as draft" at bounding box center [688, 386] width 22 height 5
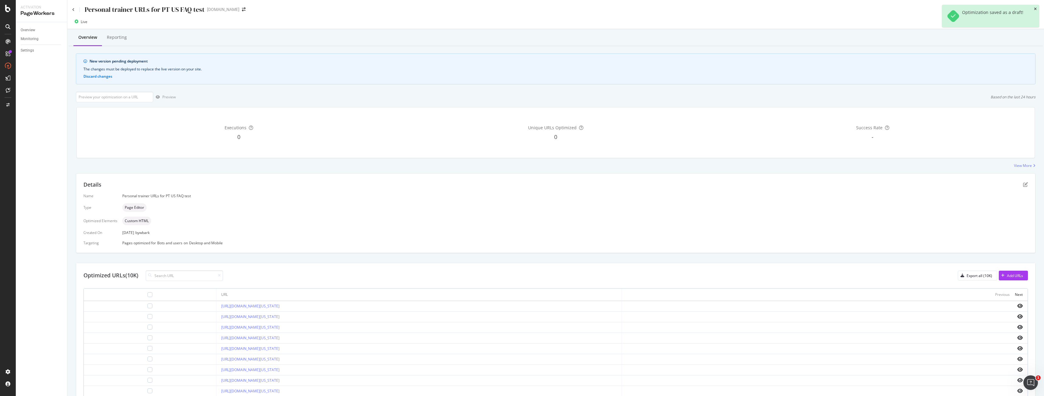
click at [1036, 9] on icon "close toast" at bounding box center [1035, 9] width 3 height 4
click at [1022, 22] on div "Deploy to production" at bounding box center [1016, 21] width 35 height 5
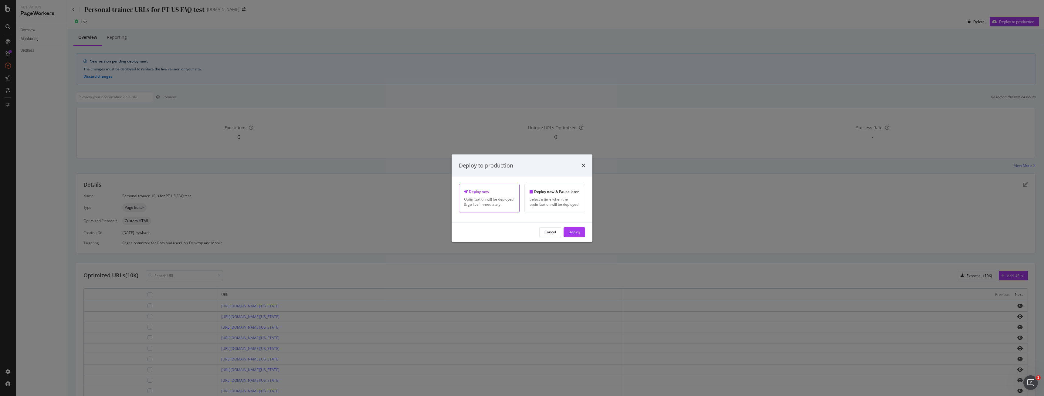
click at [575, 235] on div "Deploy" at bounding box center [575, 232] width 12 height 9
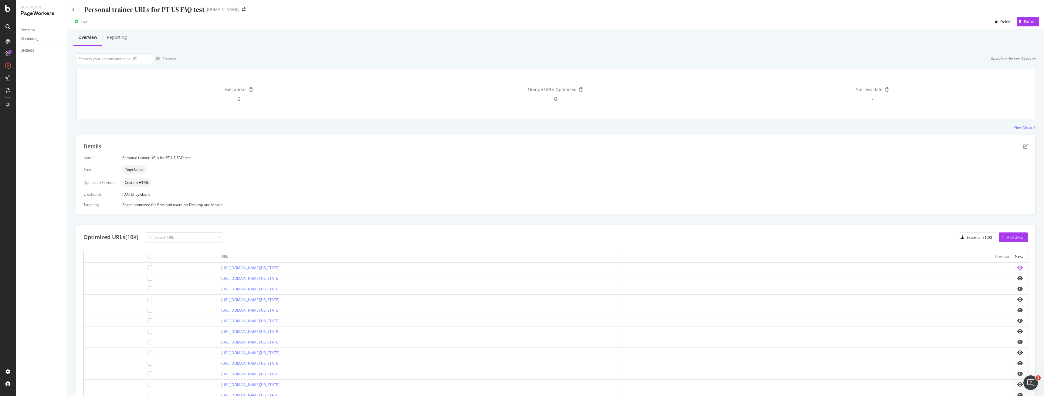
click at [1018, 265] on icon "eye" at bounding box center [1020, 267] width 5 height 5
click at [1018, 270] on icon "eye" at bounding box center [1020, 267] width 5 height 5
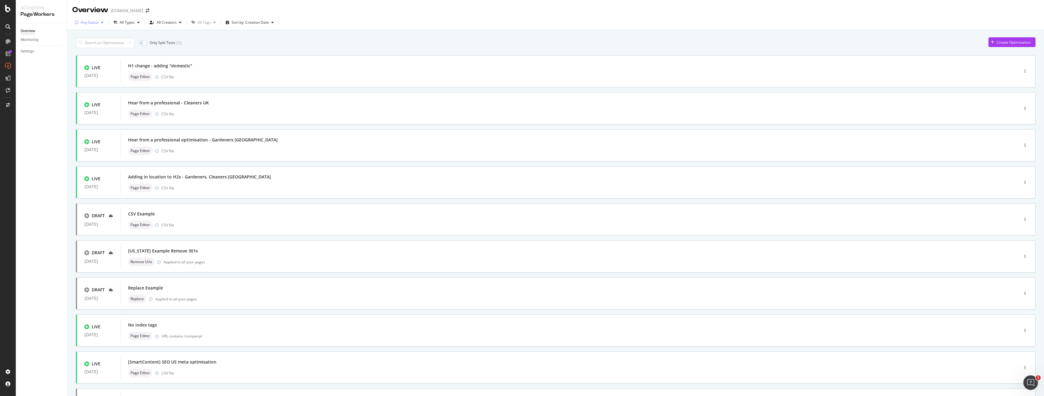
click at [104, 25] on div "Any Status" at bounding box center [89, 22] width 34 height 9
click at [91, 45] on div "Live" at bounding box center [88, 45] width 7 height 5
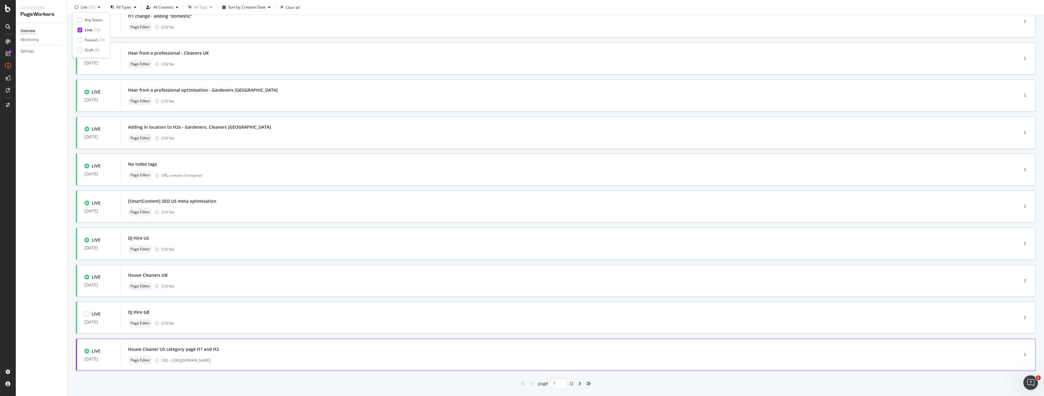
scroll to position [64, 0]
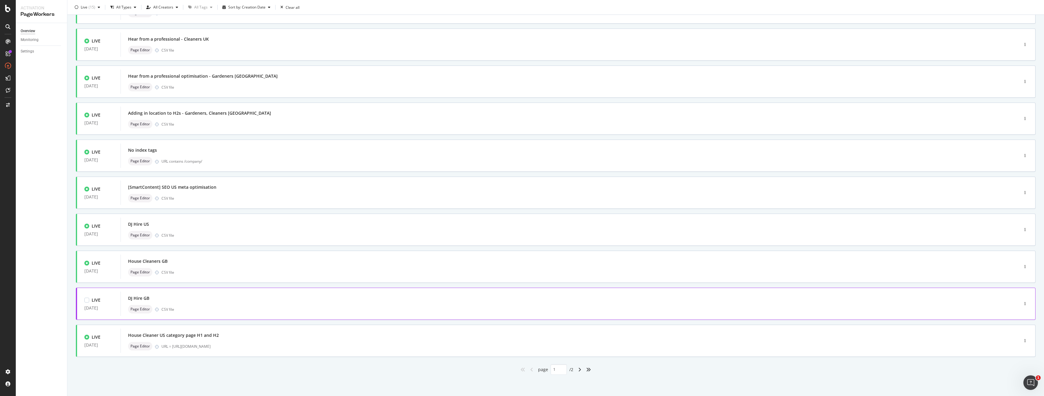
click at [244, 295] on div "DJ Hire GB" at bounding box center [560, 298] width 865 height 9
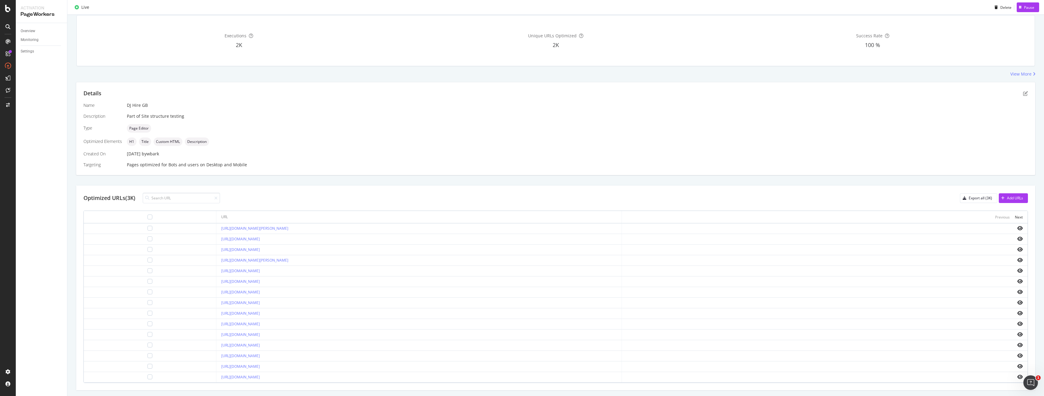
scroll to position [70, 0]
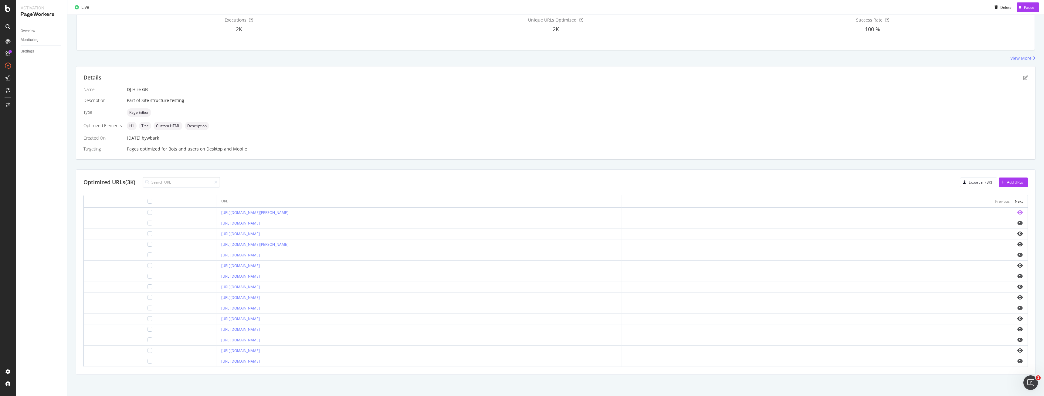
click at [1018, 213] on icon "eye" at bounding box center [1020, 212] width 5 height 5
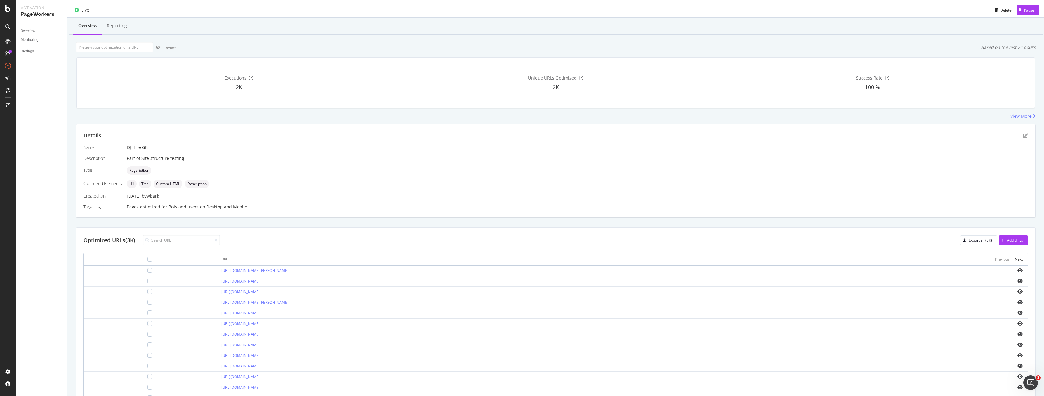
scroll to position [0, 0]
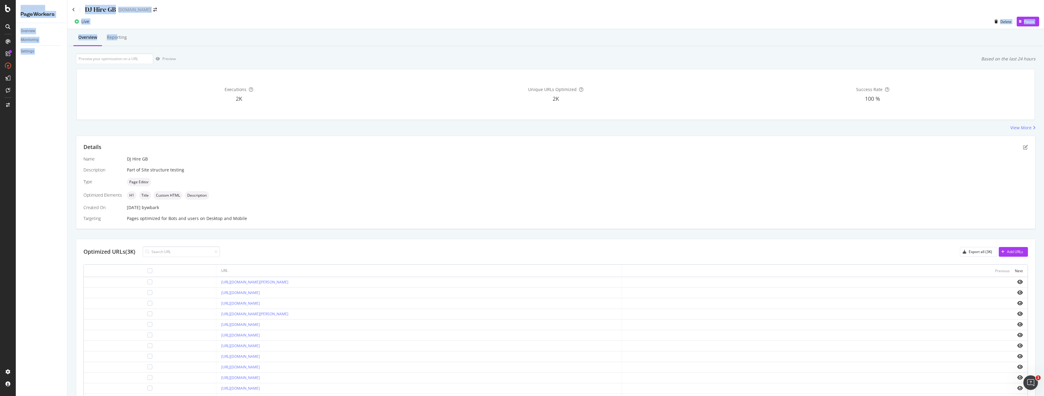
drag, startPoint x: 117, startPoint y: 35, endPoint x: 0, endPoint y: 9, distance: 120.3
click at [0, 9] on div "Activation PageWorkers Overview Monitoring Settings DJ Hire GB www.bark.com Liv…" at bounding box center [522, 198] width 1044 height 396
click at [27, 83] on div "Overview Monitoring Settings" at bounding box center [41, 209] width 51 height 373
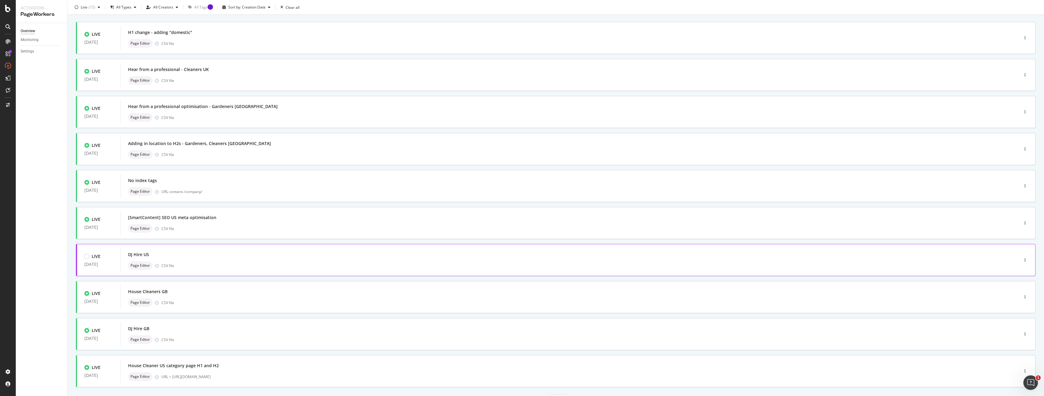
scroll to position [30, 0]
click at [213, 301] on div "House Cleaners GB Page Editor CSV file" at bounding box center [560, 300] width 865 height 19
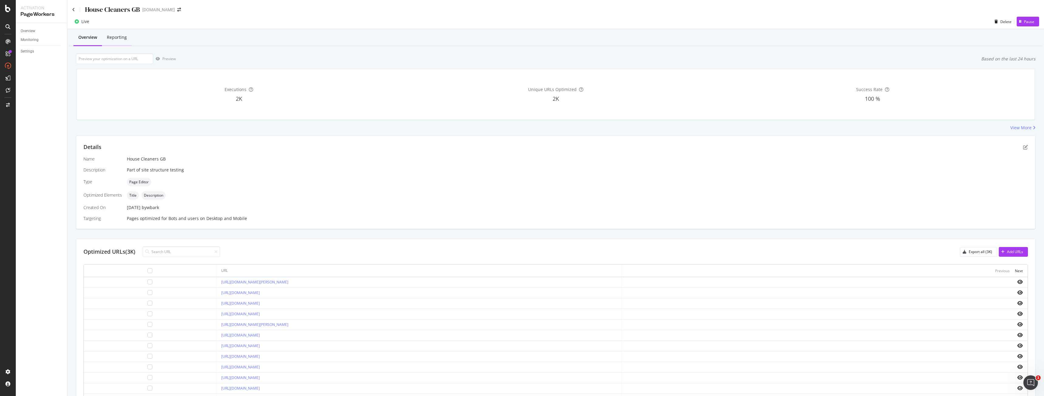
click at [123, 44] on div "Reporting" at bounding box center [117, 37] width 30 height 17
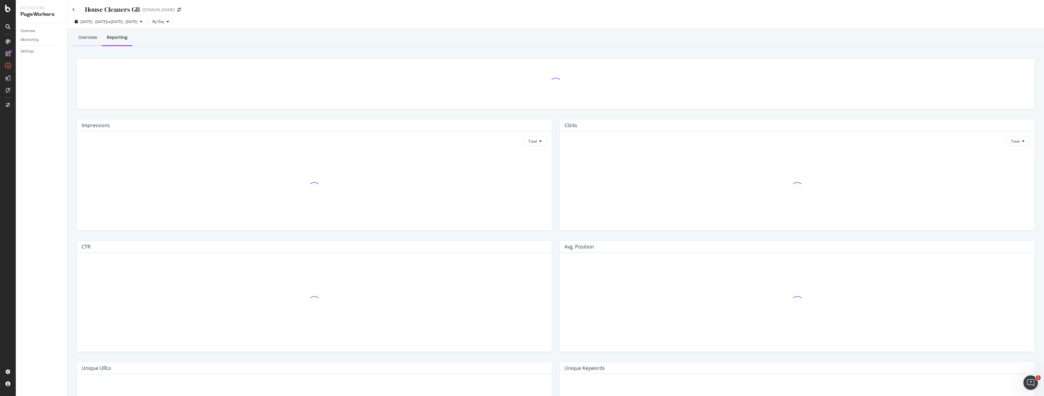
click at [100, 45] on div "Overview" at bounding box center [87, 37] width 29 height 17
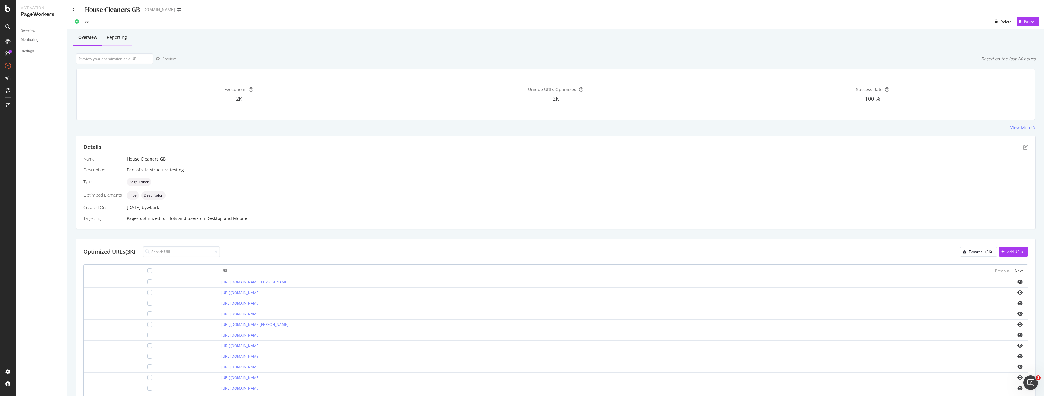
click at [122, 37] on div "Reporting" at bounding box center [117, 37] width 20 height 6
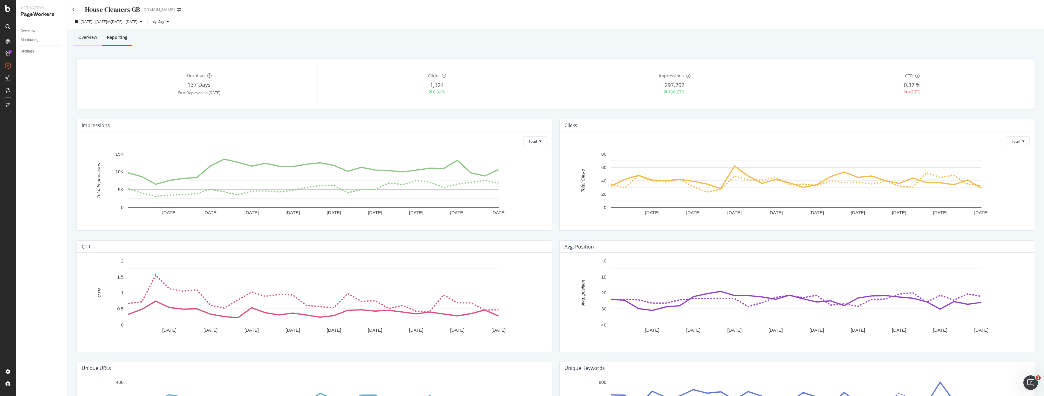
click at [96, 39] on div "Overview" at bounding box center [87, 37] width 19 height 6
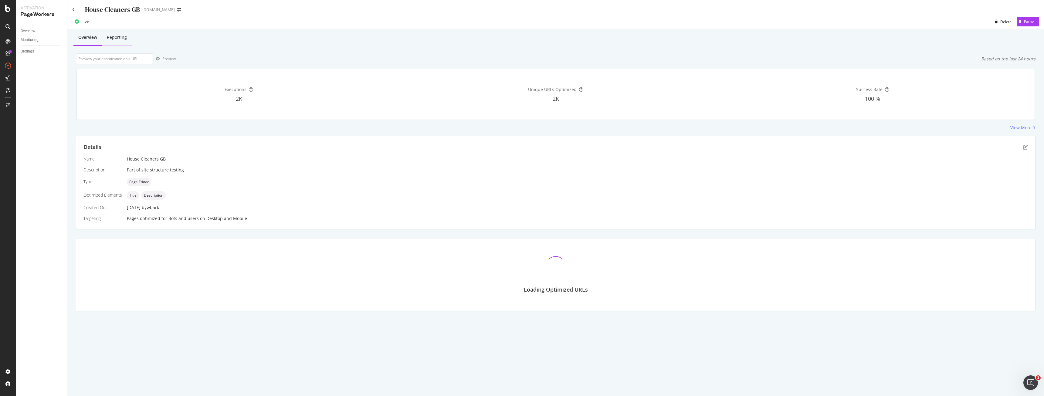
click at [120, 39] on div "Reporting" at bounding box center [117, 37] width 20 height 6
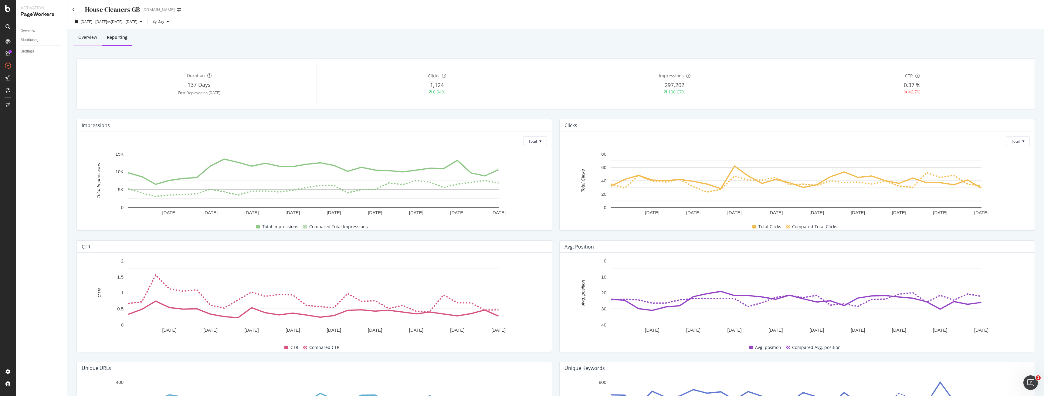
click at [89, 39] on div "Overview" at bounding box center [87, 37] width 19 height 6
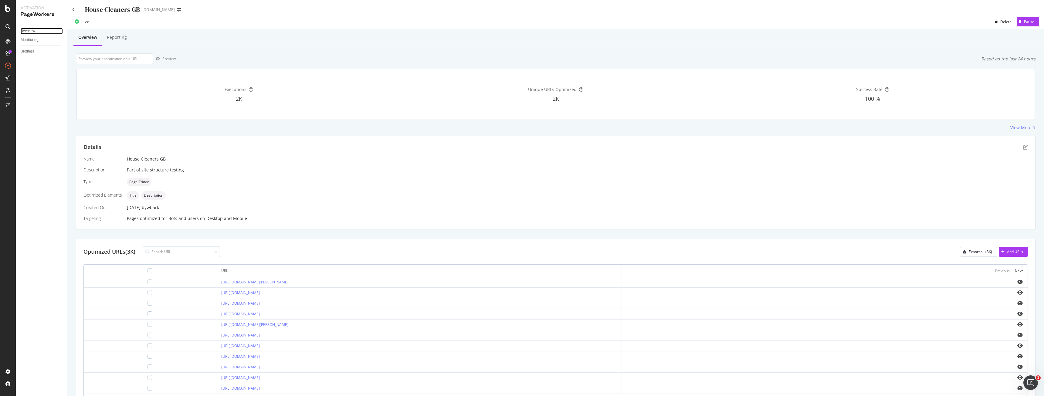
click at [29, 30] on div "Overview" at bounding box center [28, 31] width 15 height 6
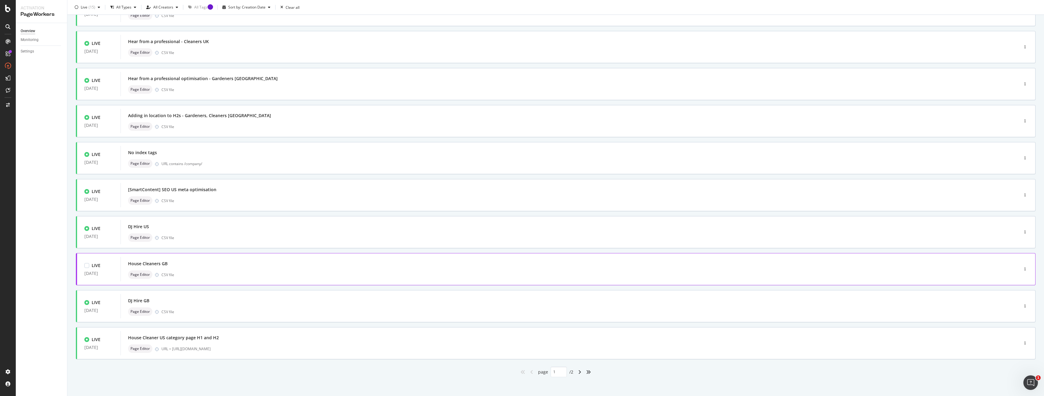
scroll to position [64, 0]
click at [345, 347] on div "URL = https://www.bark.com/en/us/cleaners/" at bounding box center [578, 346] width 832 height 5
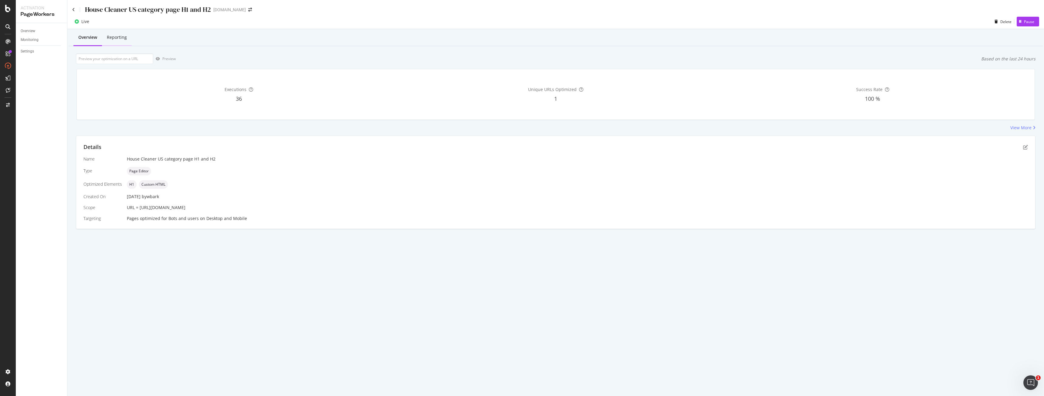
click at [109, 35] on div "Reporting" at bounding box center [117, 37] width 20 height 6
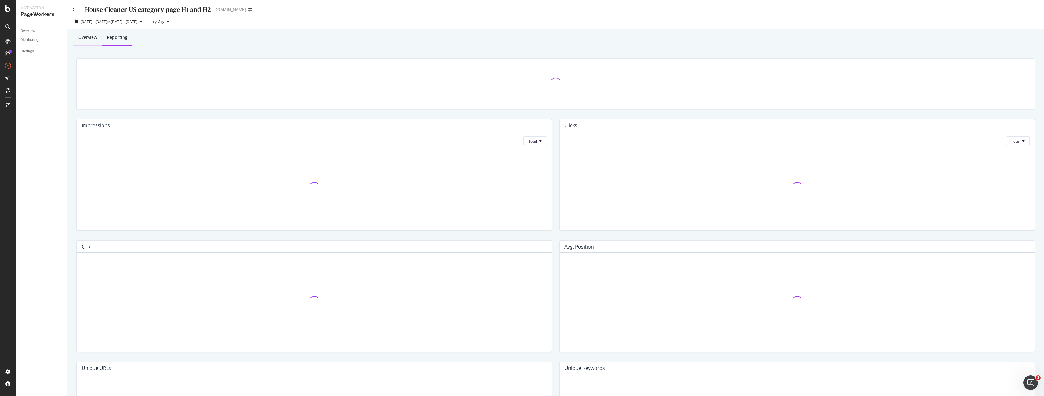
click at [94, 41] on div "Overview" at bounding box center [87, 37] width 29 height 17
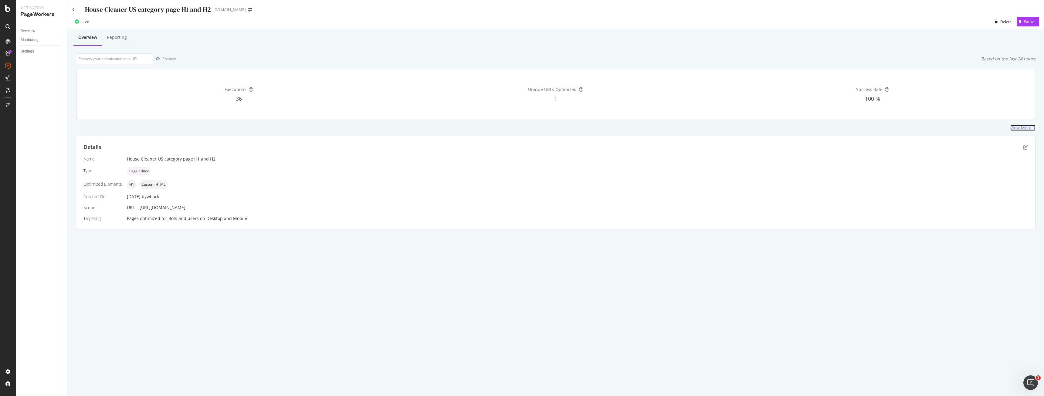
click at [1032, 128] on icon at bounding box center [1034, 128] width 4 height 4
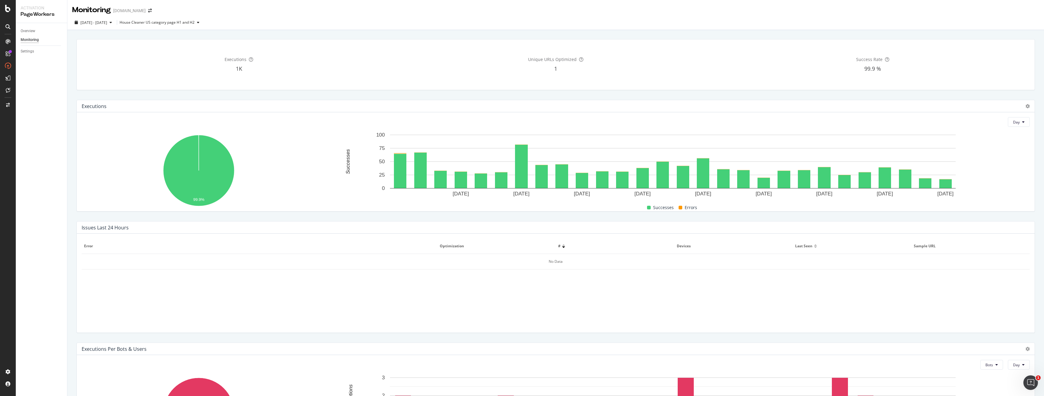
click at [30, 35] on div "Overview" at bounding box center [44, 31] width 46 height 9
click at [31, 30] on div "Overview" at bounding box center [28, 31] width 15 height 6
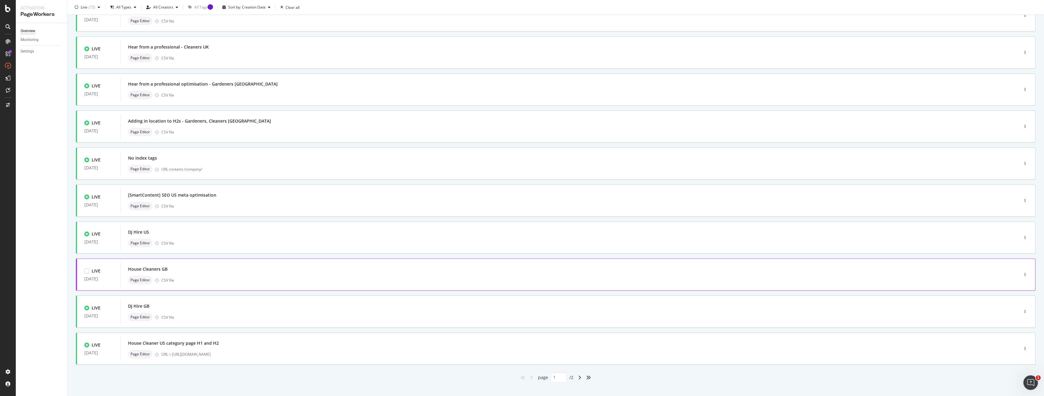
scroll to position [64, 0]
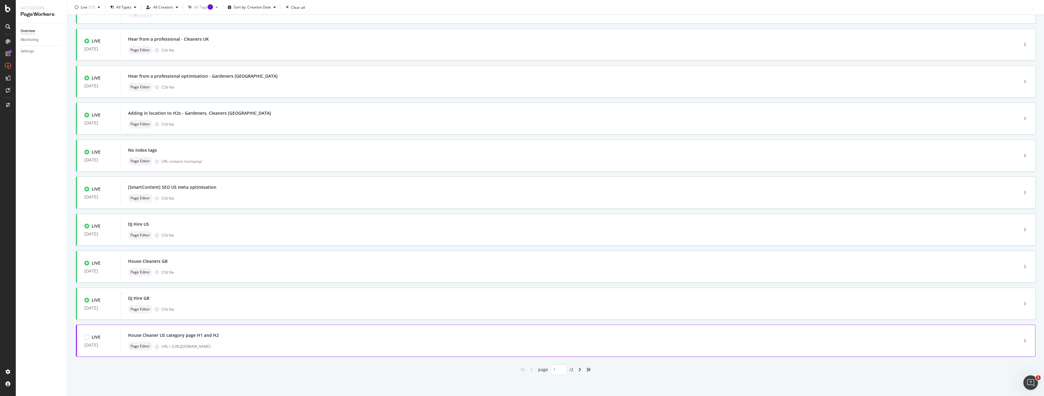
click at [263, 338] on div "House Cleaner US category page H1 and H2" at bounding box center [560, 335] width 865 height 9
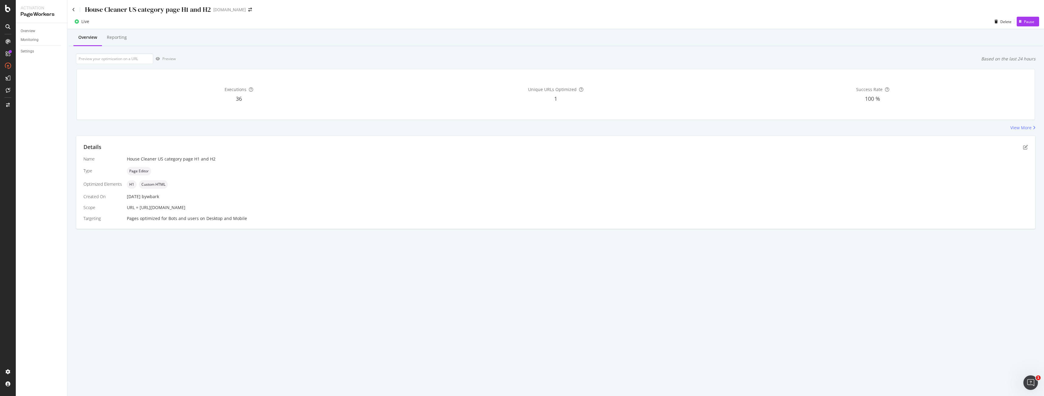
click at [81, 23] on div at bounding box center [76, 21] width 9 height 9
click at [79, 23] on div at bounding box center [76, 21] width 9 height 9
click at [1025, 147] on icon "pen-to-square" at bounding box center [1025, 147] width 5 height 5
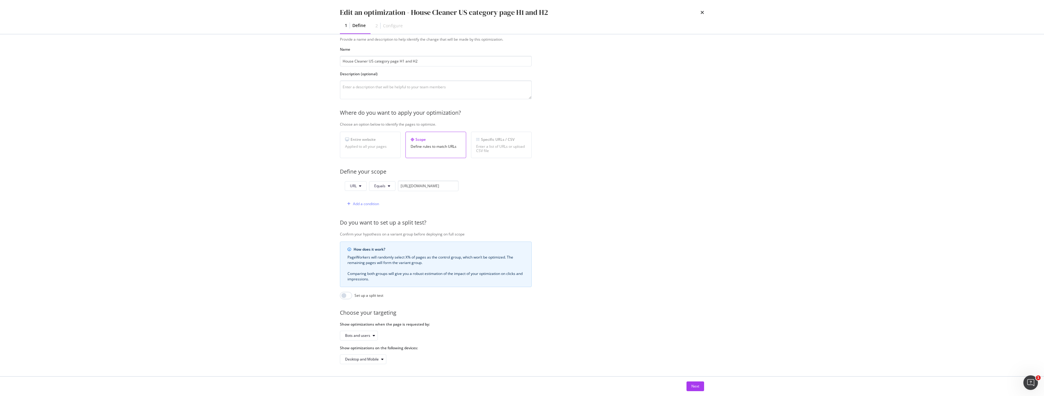
scroll to position [25, 0]
click at [685, 388] on div "Next" at bounding box center [522, 387] width 364 height 10
click at [696, 387] on div "Next" at bounding box center [696, 386] width 8 height 5
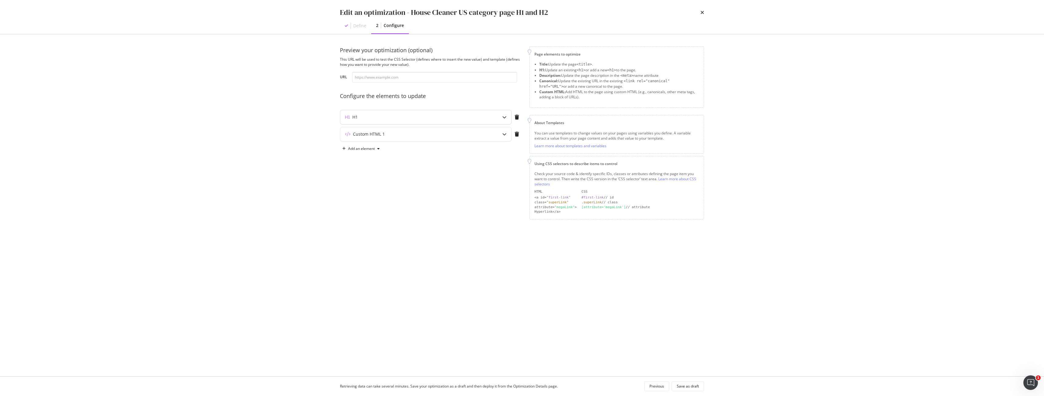
click at [383, 114] on div "H1" at bounding box center [413, 117] width 147 height 6
click at [372, 117] on div "H1" at bounding box center [413, 117] width 147 height 6
click at [380, 139] on div "Custom HTML 1" at bounding box center [425, 134] width 171 height 14
type textarea "Compare and hire top-rated local house cleaners near you."
click at [371, 174] on div "Compare and hire top-rated local house cleaners near you." at bounding box center [412, 181] width 128 height 47
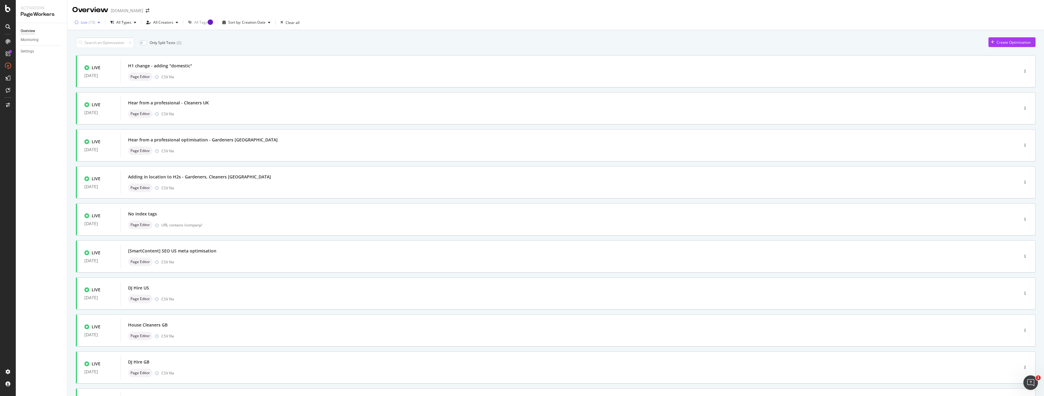
click at [94, 23] on div "( 15 )" at bounding box center [92, 23] width 7 height 4
click at [87, 66] on div "Draft" at bounding box center [89, 65] width 9 height 5
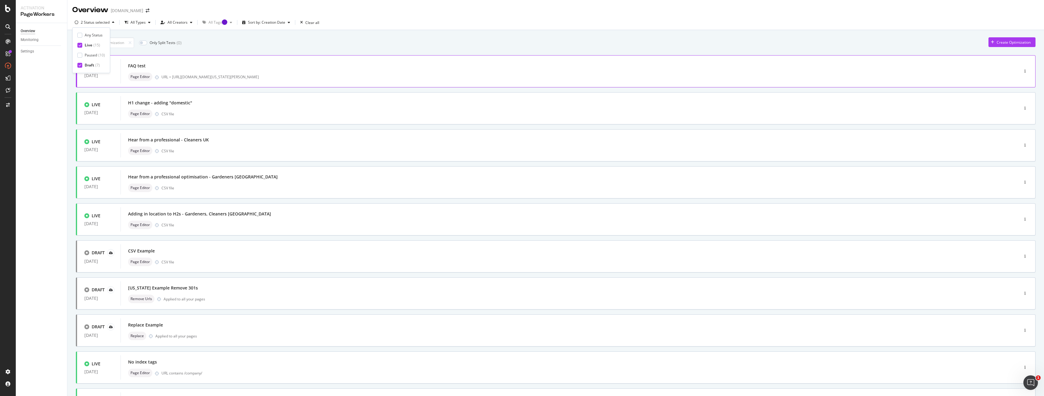
click at [186, 63] on div "FAQ test" at bounding box center [560, 66] width 865 height 9
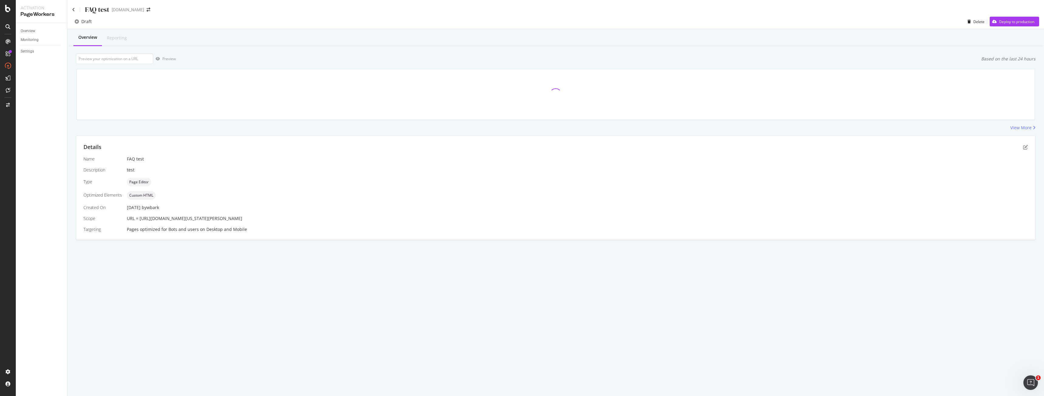
click at [1017, 124] on div at bounding box center [556, 94] width 966 height 61
click at [1025, 145] on div "Details" at bounding box center [555, 147] width 945 height 8
click at [1025, 147] on icon "pen-to-square" at bounding box center [1025, 147] width 5 height 5
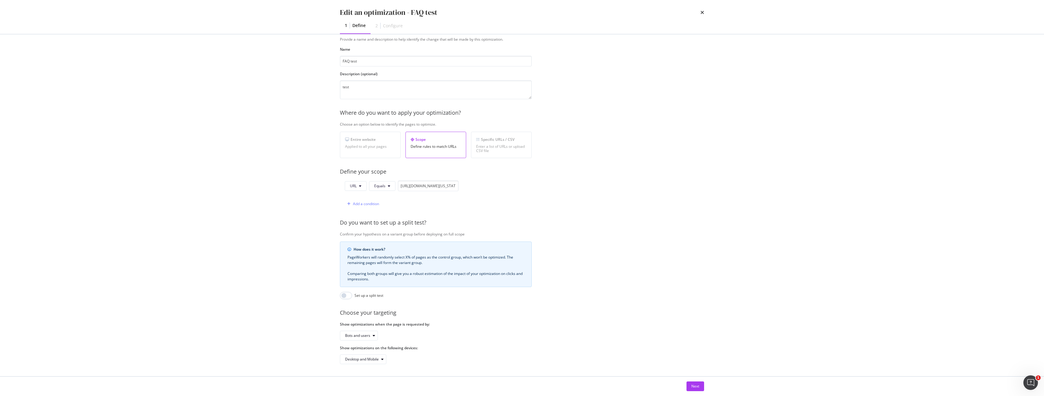
scroll to position [25, 0]
click at [695, 384] on div "Next" at bounding box center [696, 386] width 8 height 5
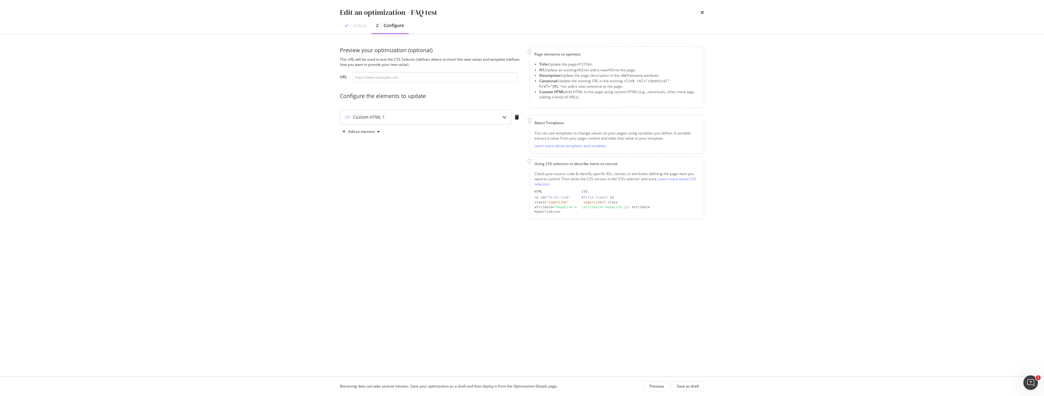
click at [419, 113] on div "Custom HTML 1" at bounding box center [425, 117] width 171 height 14
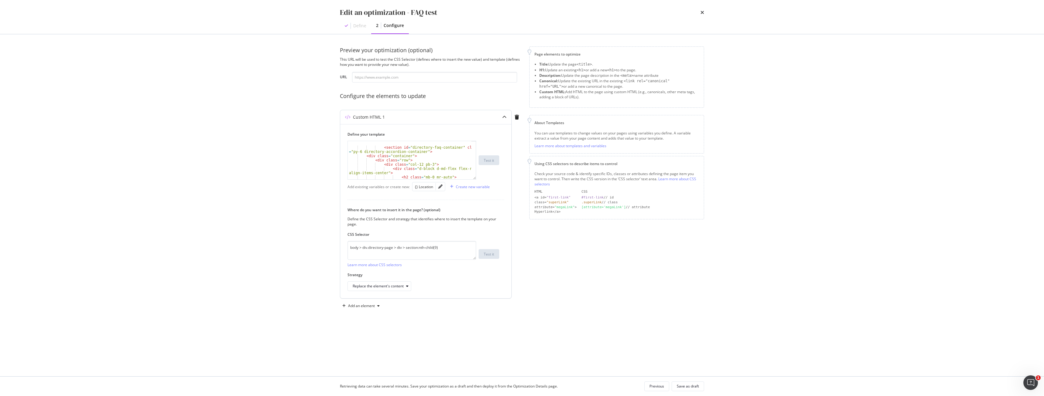
click at [396, 180] on div "Define your template 1 < section id = "directory-faq-container" class = "py-6 d…" at bounding box center [425, 211] width 171 height 174
click at [398, 176] on div "< section id = "directory-faq-container" class = "py-6 directory-accordion-cont…" at bounding box center [410, 164] width 124 height 47
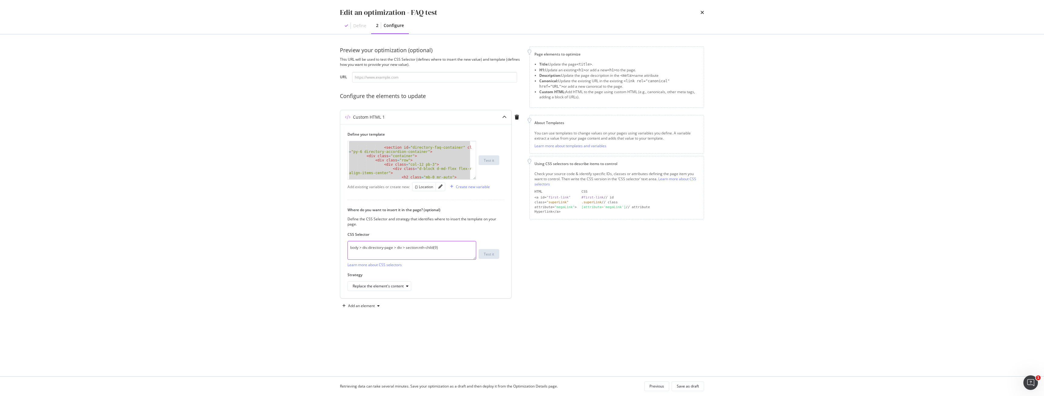
click at [415, 253] on textarea "body > div.directory-page > div > section:nth-child(9)" at bounding box center [412, 250] width 129 height 19
click at [249, 84] on div "Edit an optimization - FAQ test Define 2 Configure Preview your optimization (o…" at bounding box center [522, 198] width 1044 height 396
click at [429, 189] on div "{} Location" at bounding box center [424, 186] width 18 height 7
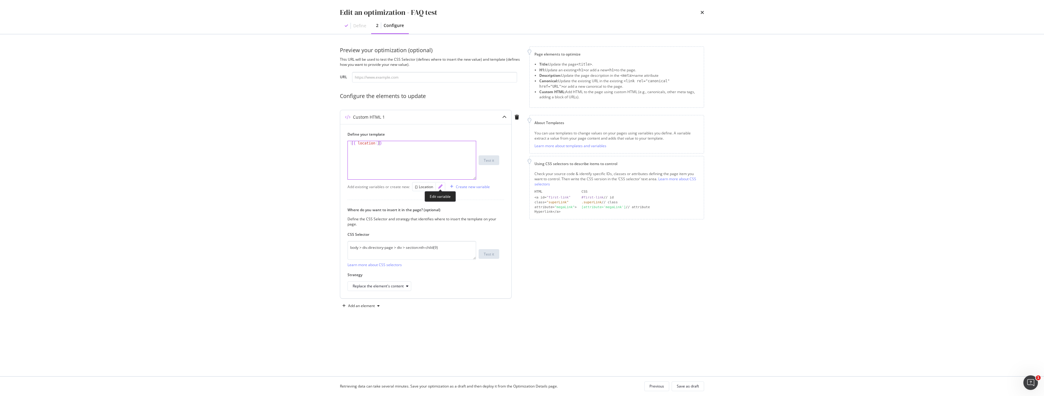
click at [439, 189] on icon "pencil" at bounding box center [440, 187] width 4 height 4
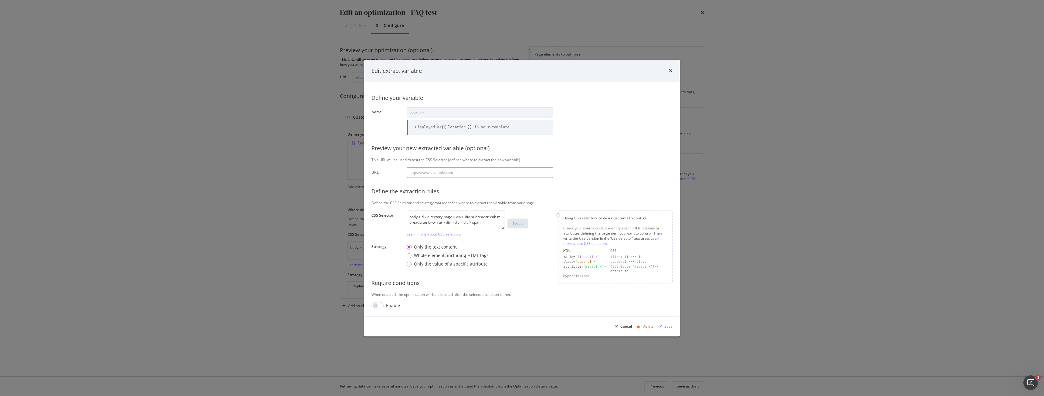
click at [454, 168] on input "modal" at bounding box center [480, 172] width 147 height 11
click at [460, 225] on textarea "body > div.directory-page > div > div.m-breadcrumb.m-breadcrumb--white > div > …" at bounding box center [456, 219] width 98 height 19
click at [531, 289] on div "Define your variable Name Location Displayed as {{ location }} in your template…" at bounding box center [522, 200] width 301 height 220
click at [433, 157] on div "Define your variable Name Location Displayed as {{ location }} in your template…" at bounding box center [522, 200] width 301 height 220
click at [273, 177] on div "Edit extract variable Define your variable Name Location Displayed as {{ locati…" at bounding box center [522, 198] width 1044 height 396
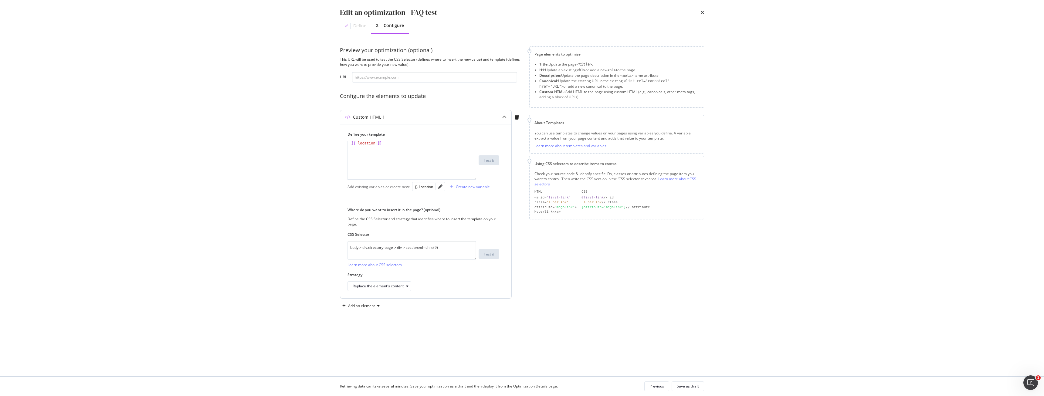
click at [373, 146] on div "{{ location }}" at bounding box center [412, 164] width 128 height 47
click at [381, 148] on div "{{ location }}" at bounding box center [412, 164] width 128 height 47
click at [381, 144] on div "{{ location }}" at bounding box center [412, 164] width 128 height 47
type textarea "</div> </div>"
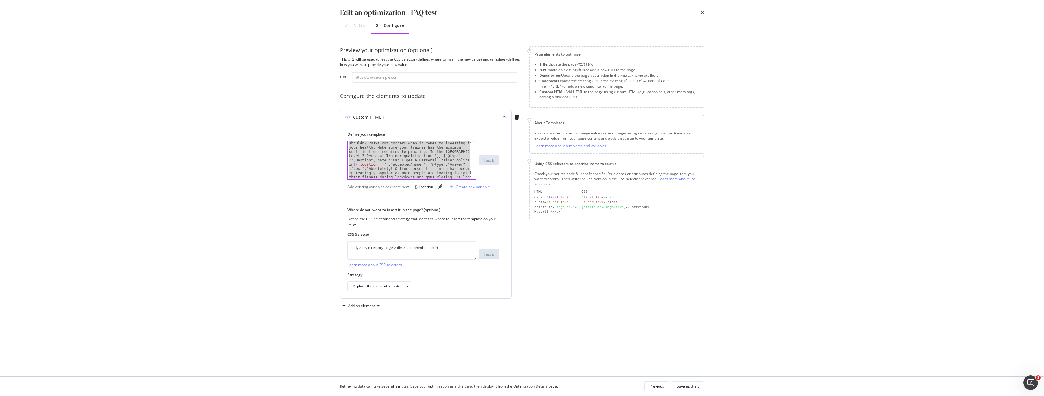
scroll to position [1220, 0]
